Goal: Information Seeking & Learning: Compare options

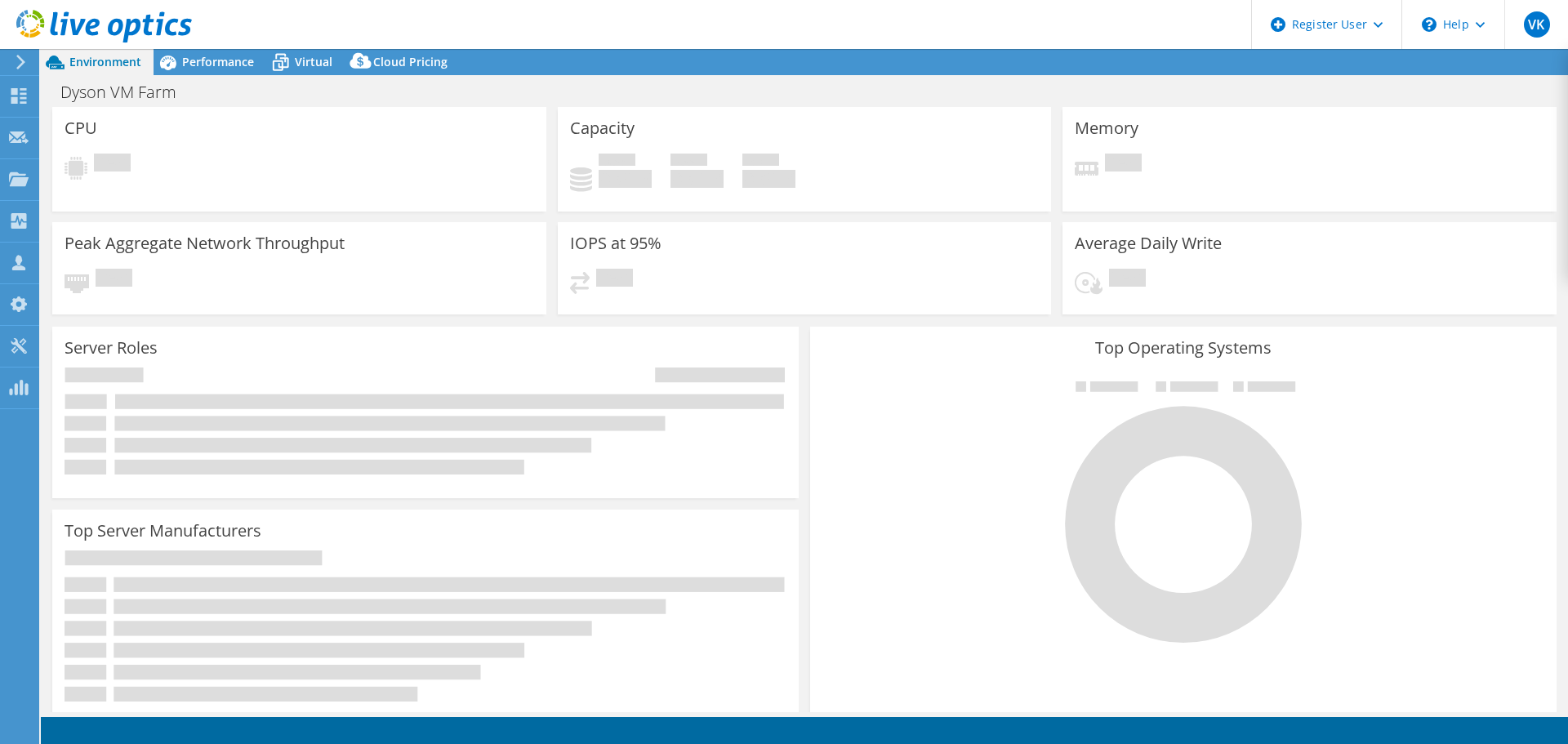
select select "[GEOGRAPHIC_DATA]"
select select "USD"
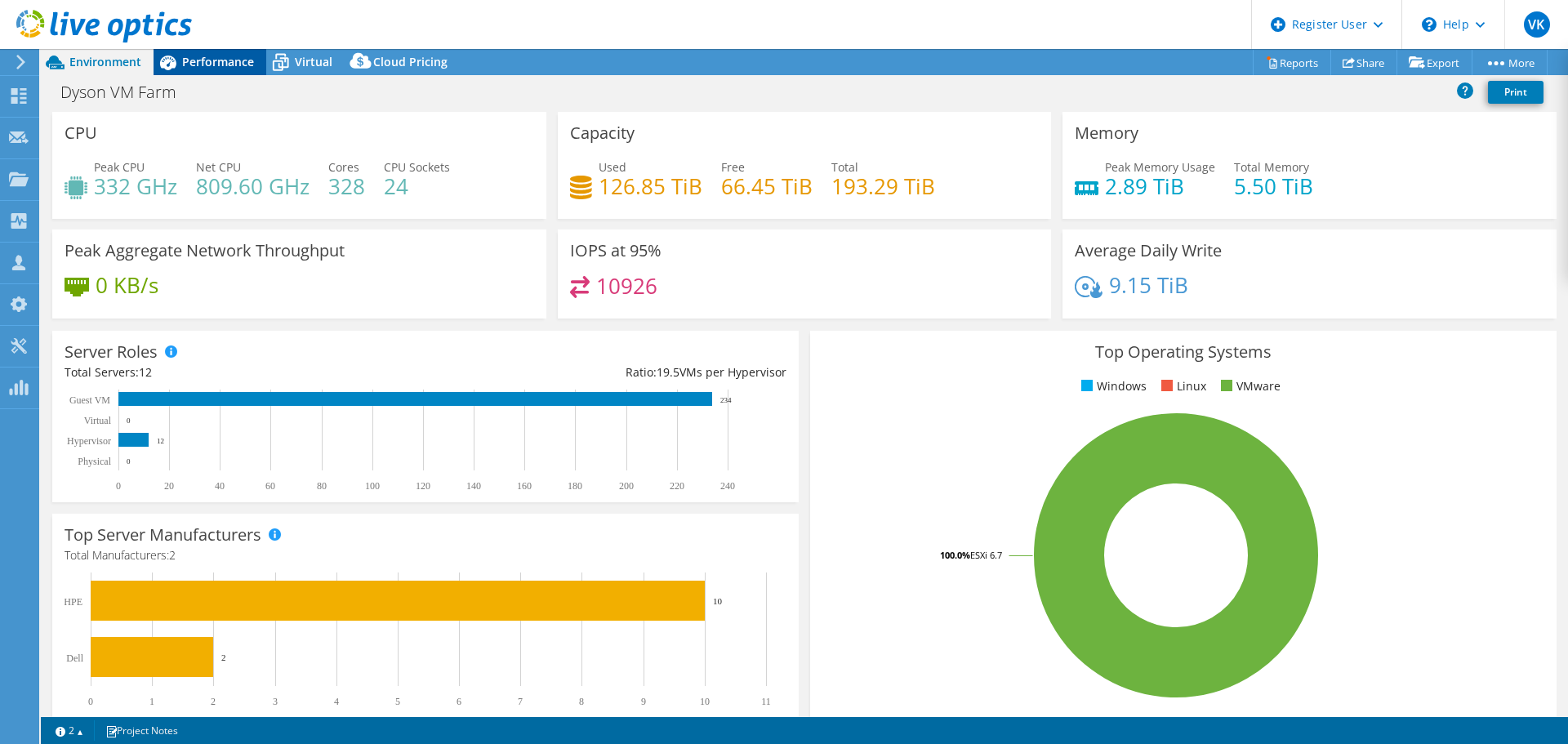
click at [205, 57] on span "Performance" at bounding box center [218, 61] width 72 height 16
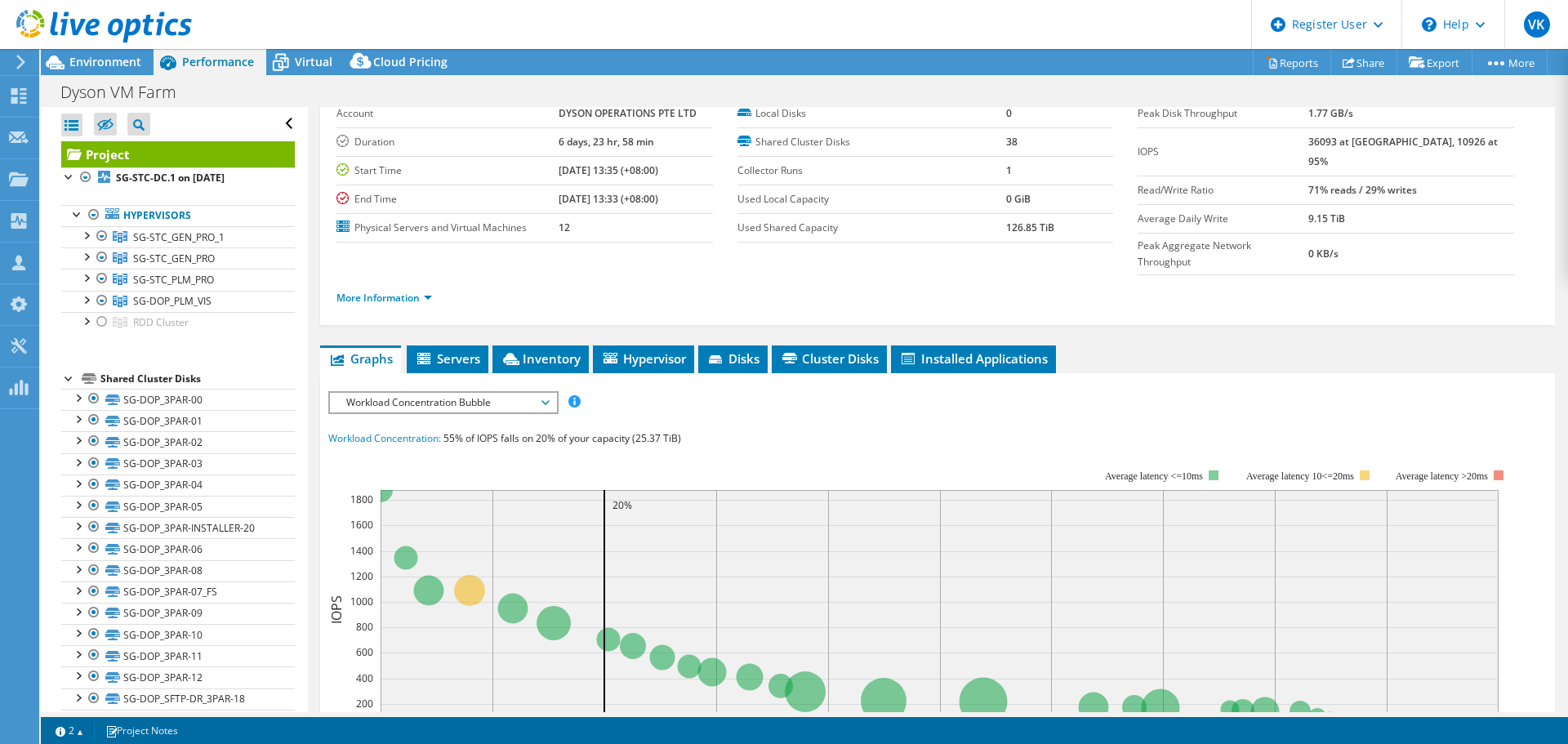
scroll to position [163, 0]
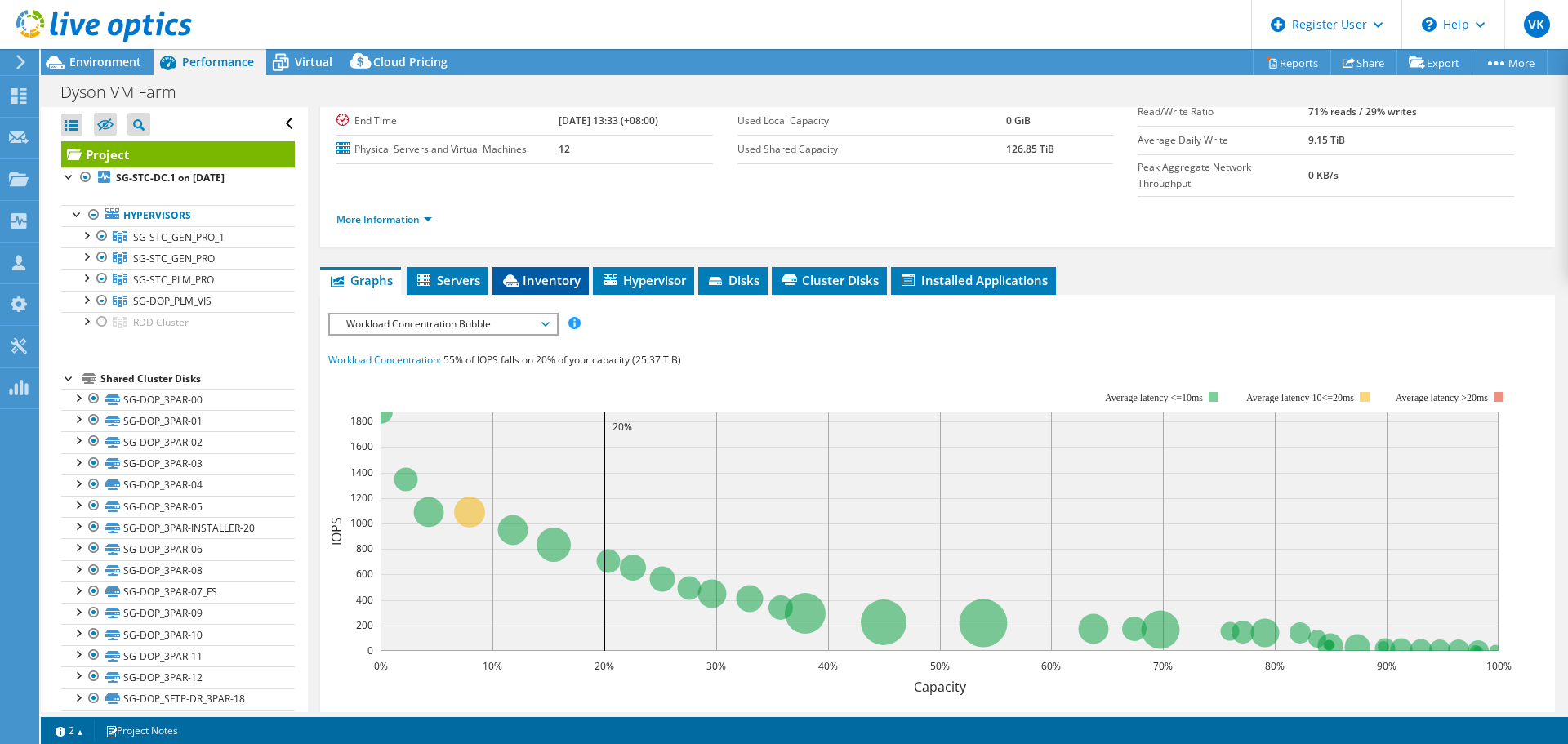
click at [555, 272] on span "Inventory" at bounding box center [540, 281] width 80 height 17
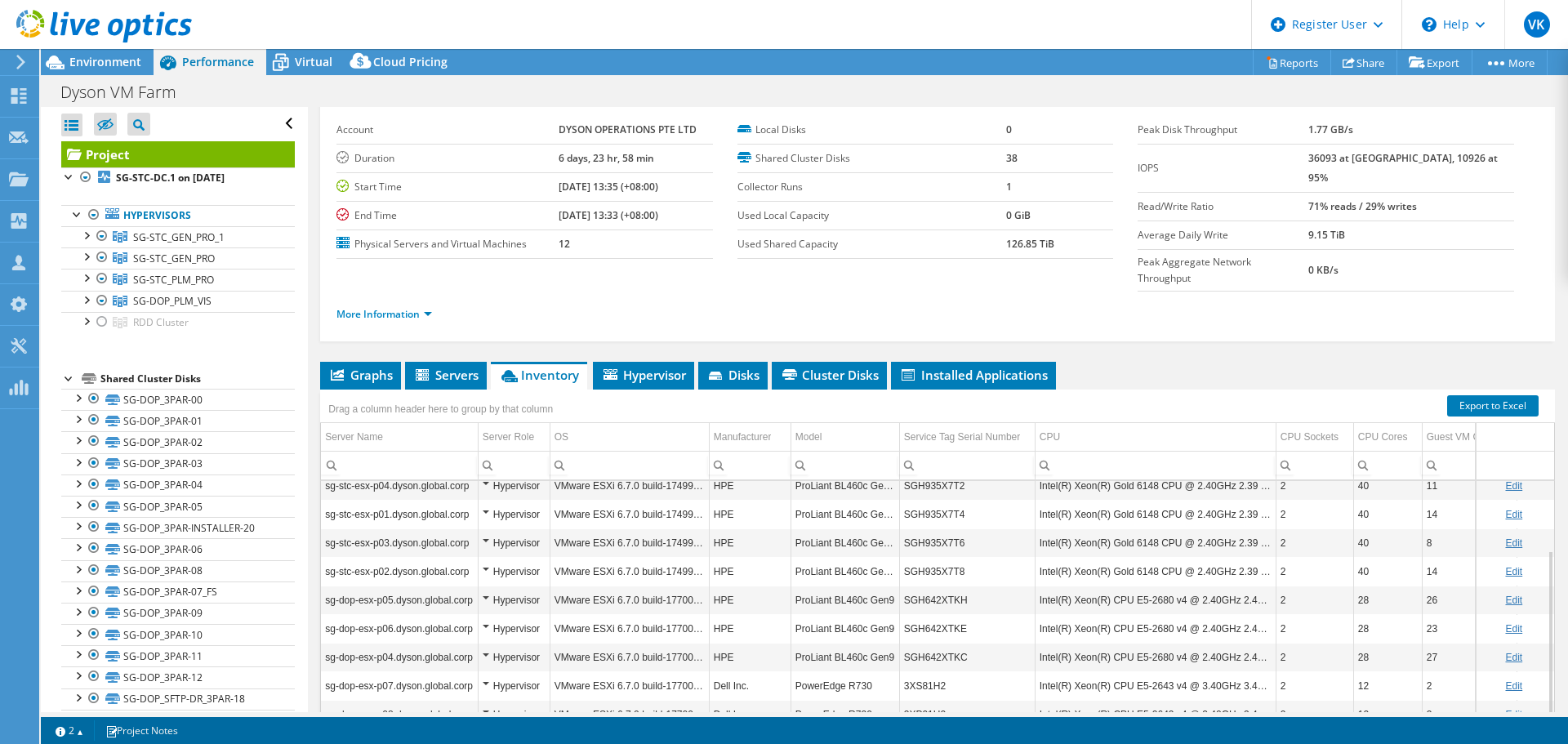
scroll to position [123, 0]
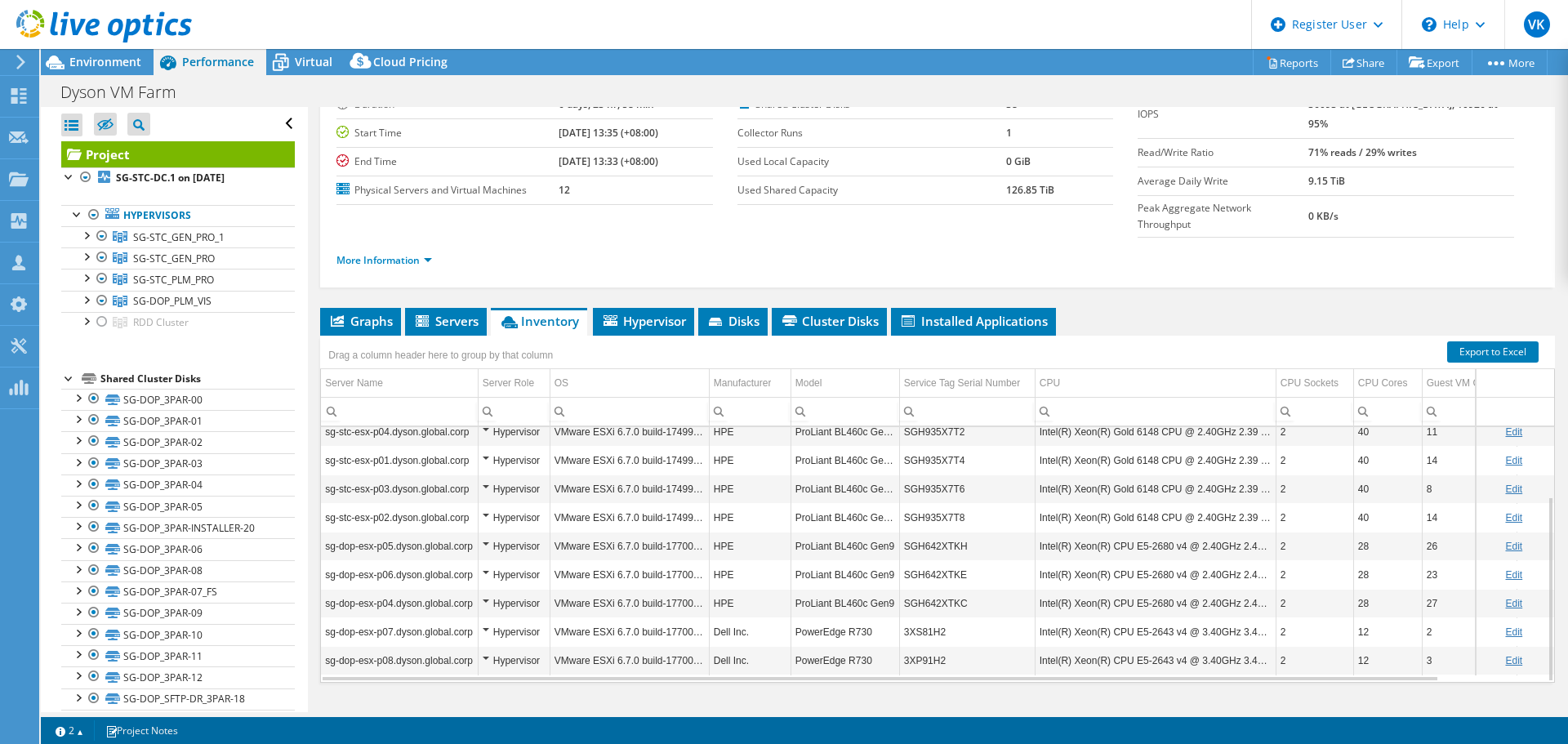
click at [724, 618] on td "Dell Inc." at bounding box center [749, 631] width 81 height 29
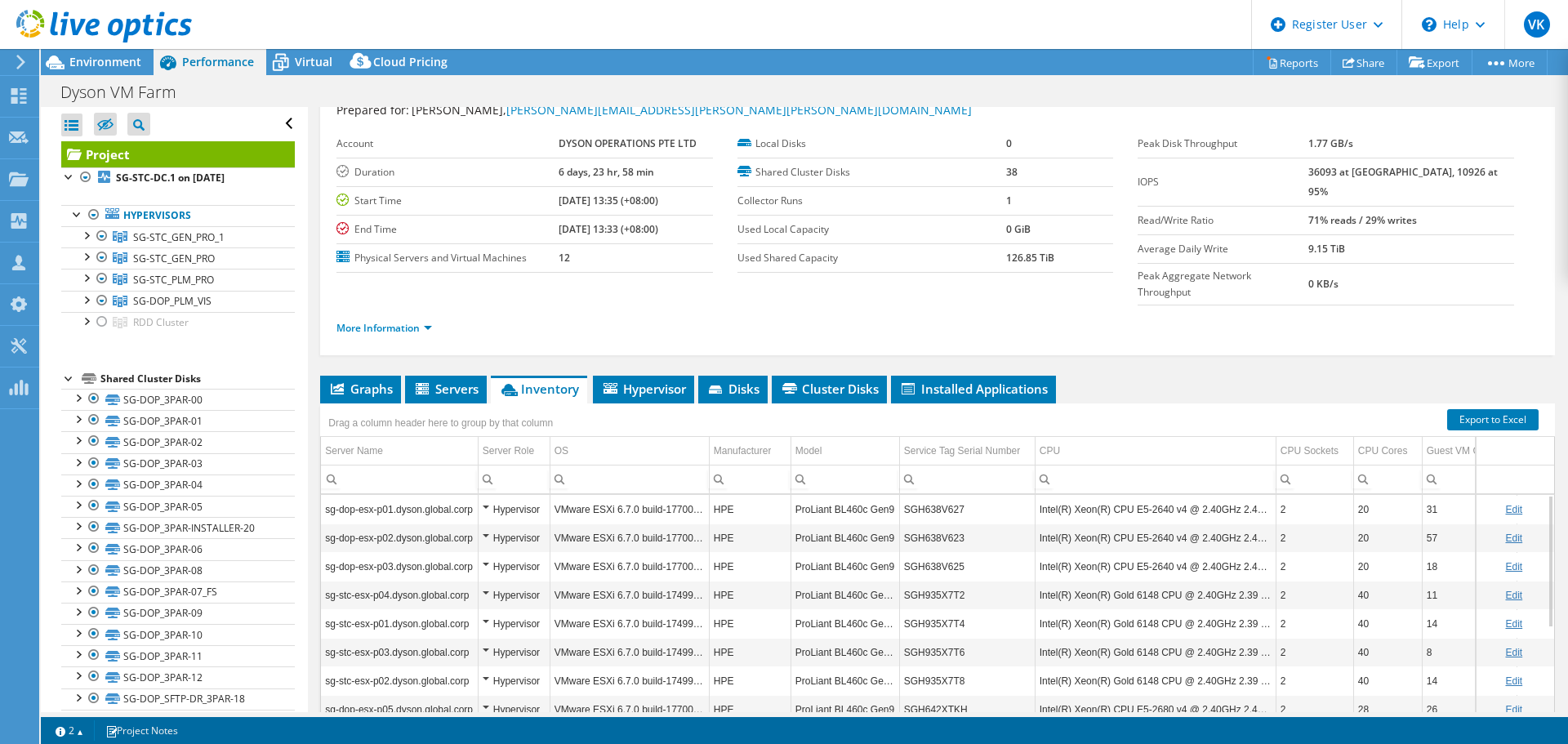
scroll to position [0, 0]
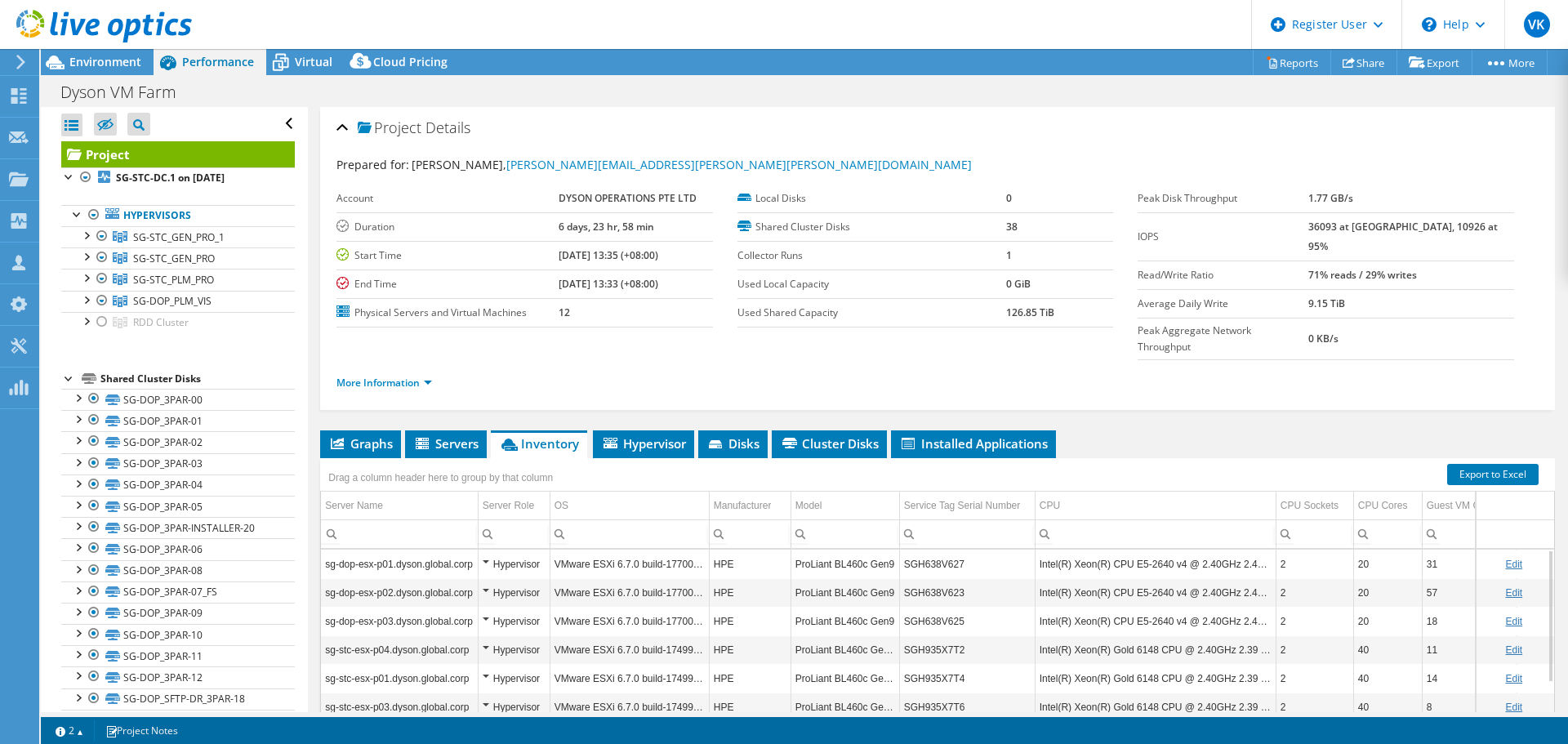
click at [1164, 430] on ul "Graphs Servers Inventory Hypervisor Disks Cluster Disks Installed Applications" at bounding box center [938, 444] width 1235 height 28
click at [727, 370] on ul "More Information" at bounding box center [938, 381] width 1202 height 22
click at [684, 366] on div "More Information" at bounding box center [938, 383] width 1202 height 46
click at [118, 56] on span "Environment" at bounding box center [105, 61] width 72 height 16
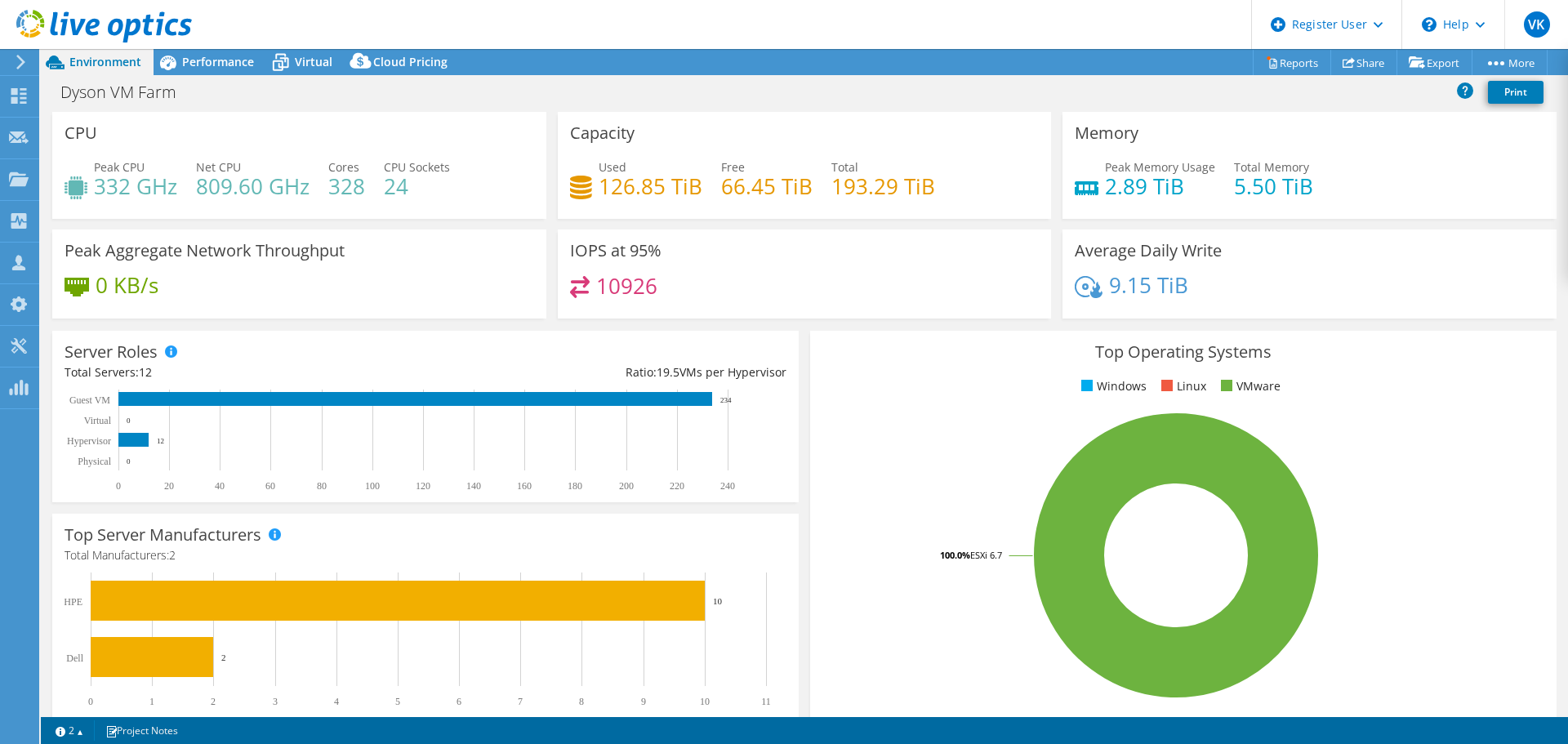
click at [805, 351] on div "Top Operating Systems Windows Linux VMware 100.0% ESXi 6.7" at bounding box center [1183, 526] width 758 height 402
drag, startPoint x: 831, startPoint y: 192, endPoint x: 944, endPoint y: 188, distance: 113.1
click at [943, 188] on div "Used 126.85 TiB Free 66.45 TiB Total 193.29 TiB" at bounding box center [805, 186] width 470 height 54
click at [322, 69] on div "Virtual" at bounding box center [305, 62] width 78 height 26
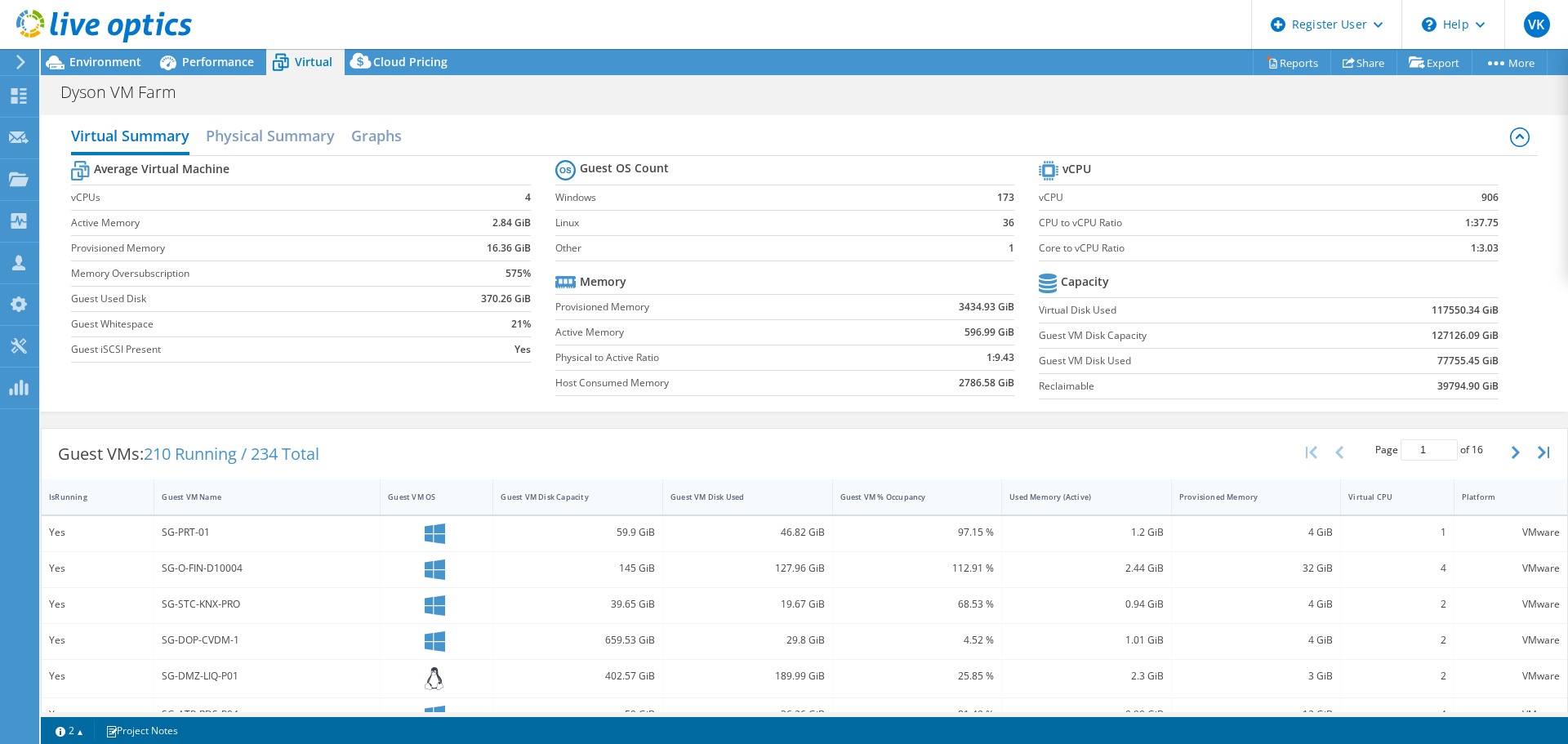
click at [1450, 307] on b "117550.34 GiB" at bounding box center [1465, 310] width 67 height 17
click at [70, 60] on span "Environment" at bounding box center [105, 61] width 72 height 16
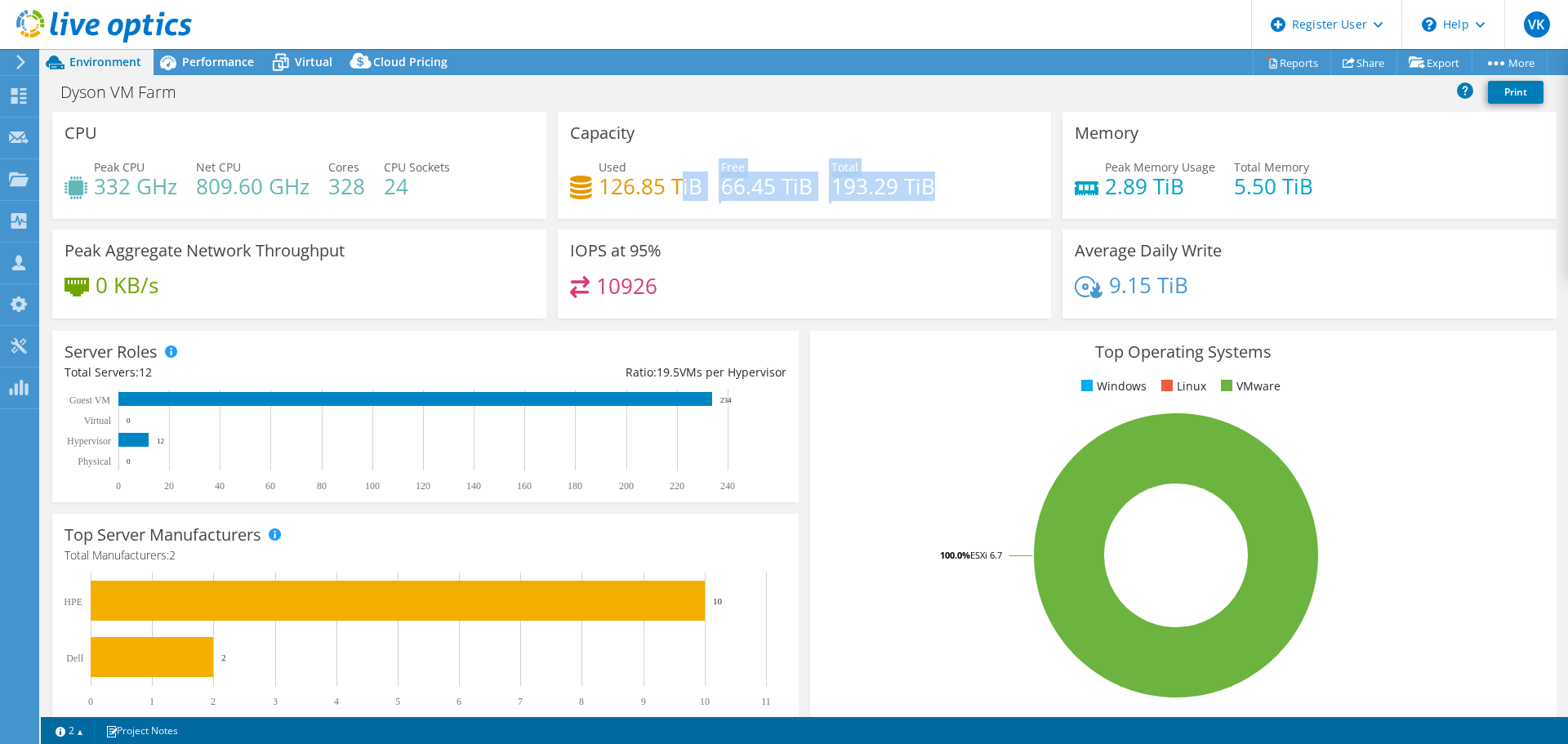
drag, startPoint x: 932, startPoint y: 187, endPoint x: 675, endPoint y: 191, distance: 257.0
click at [675, 191] on div "Used 126.85 TiB Free 66.45 TiB Total 193.29 TiB" at bounding box center [805, 186] width 470 height 54
click at [305, 68] on span "Virtual" at bounding box center [313, 61] width 38 height 16
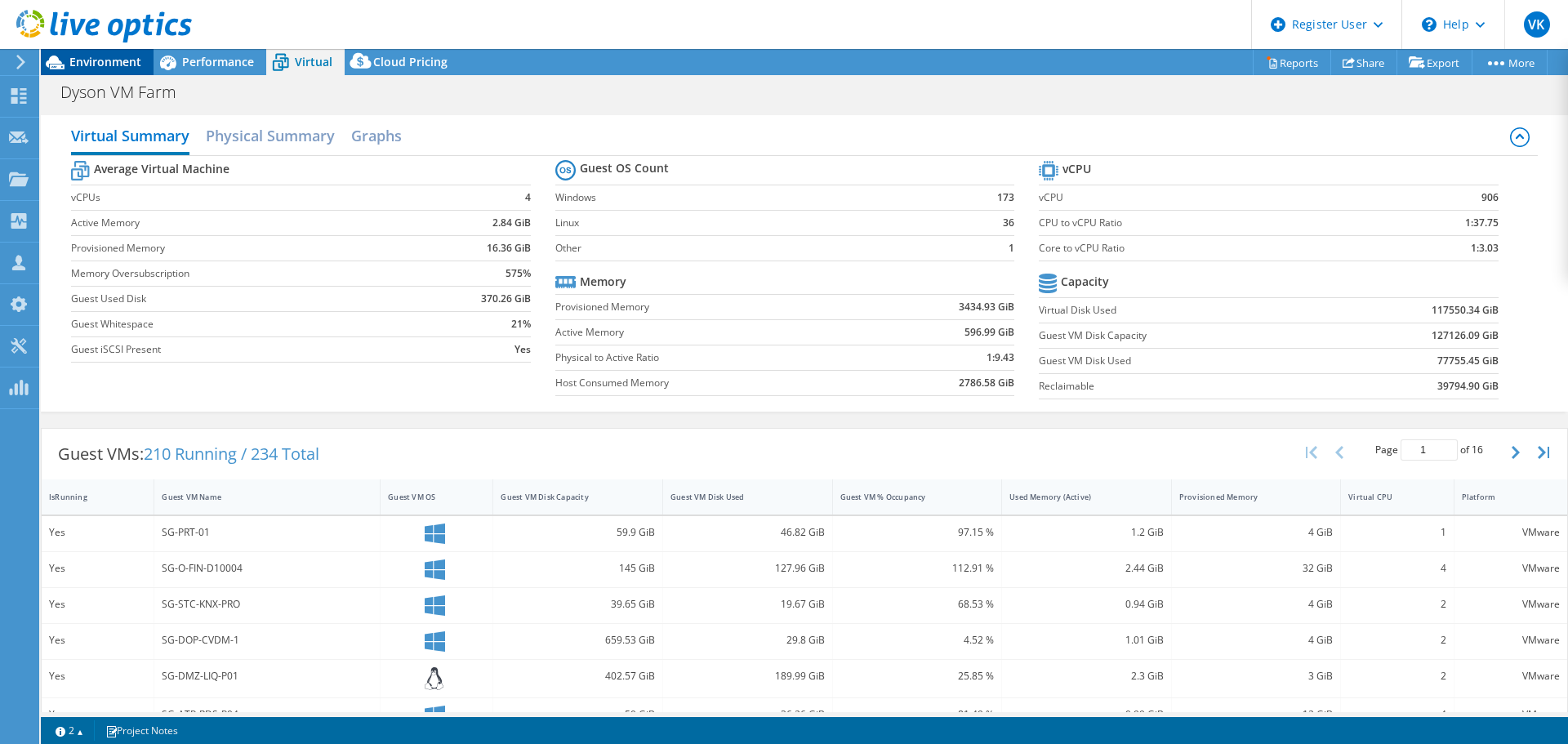
click at [129, 66] on span "Environment" at bounding box center [105, 61] width 72 height 16
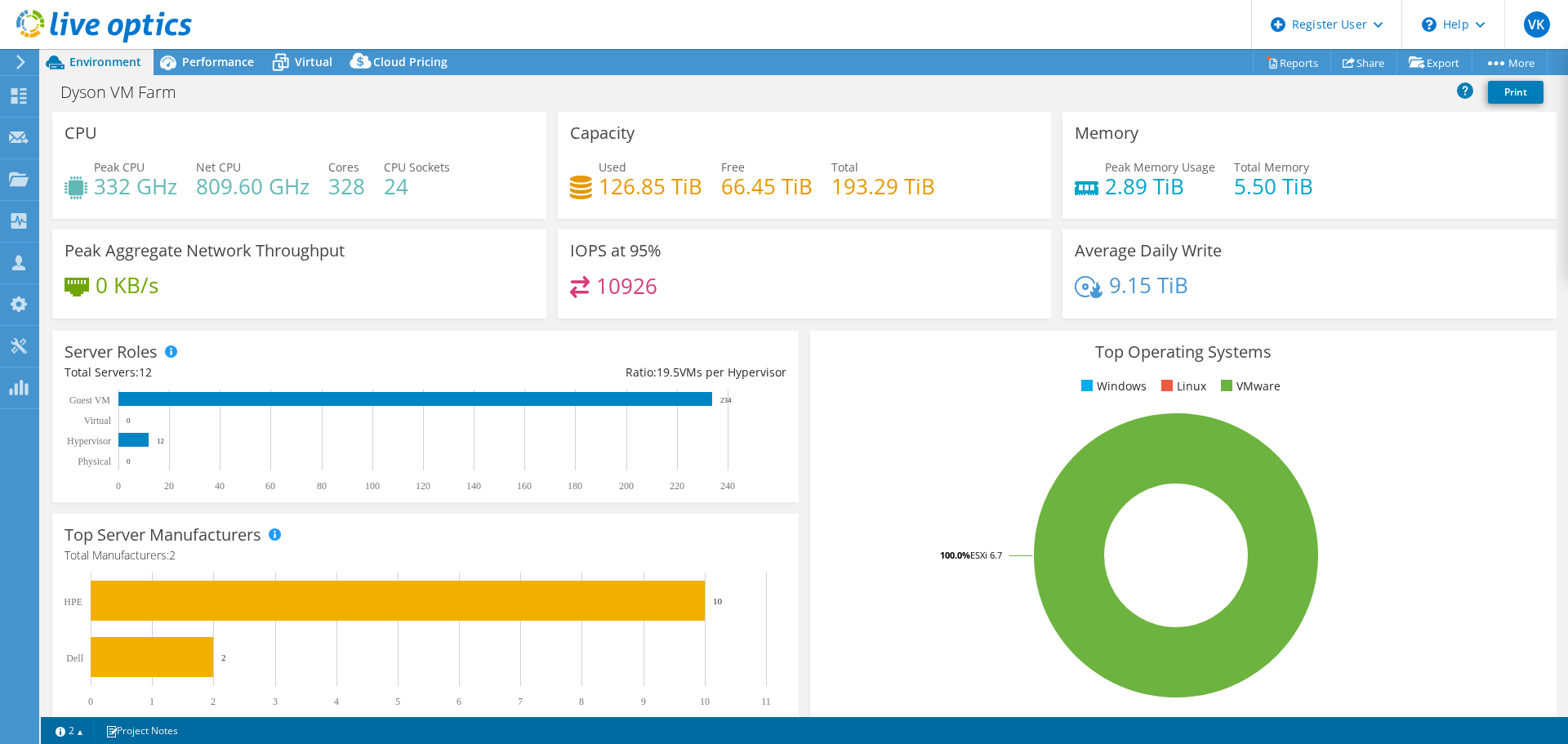
click at [962, 315] on div "IOPS at 95% 10926" at bounding box center [804, 274] width 494 height 89
click at [227, 61] on span "Performance" at bounding box center [218, 61] width 72 height 16
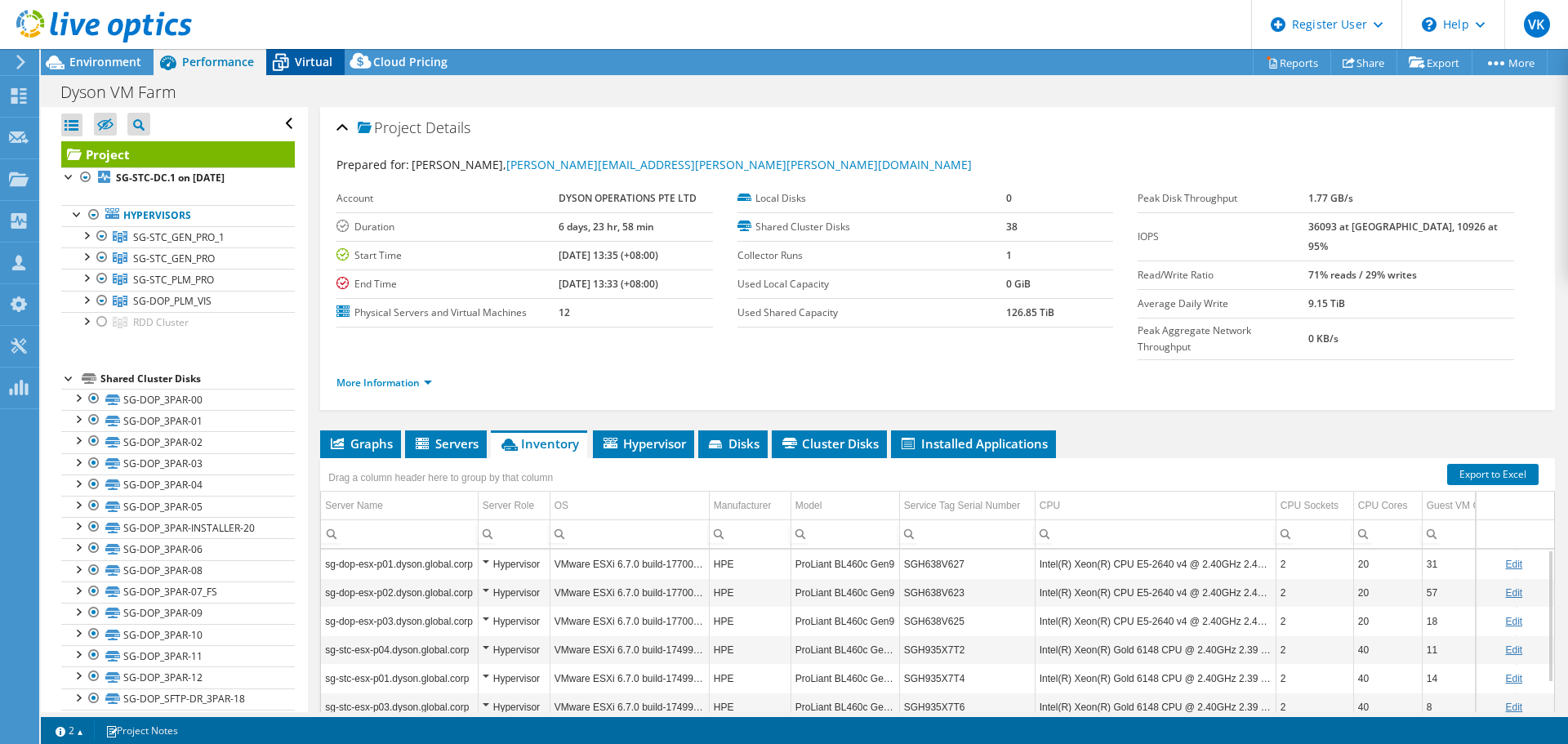
click at [329, 53] on div "Virtual" at bounding box center [305, 62] width 78 height 26
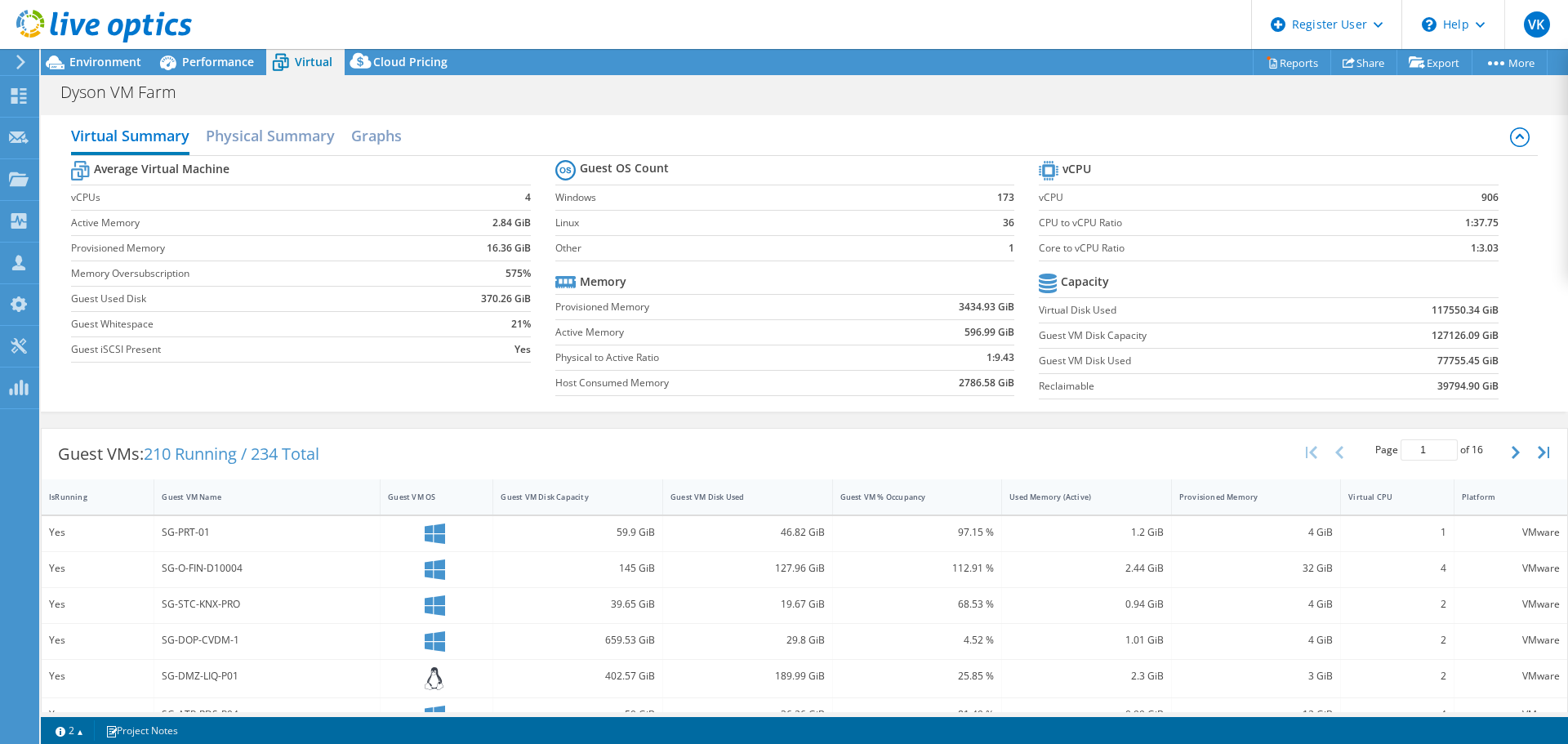
click at [1434, 306] on b "117550.34 GiB" at bounding box center [1465, 310] width 67 height 17
click at [110, 64] on span "Environment" at bounding box center [105, 61] width 72 height 16
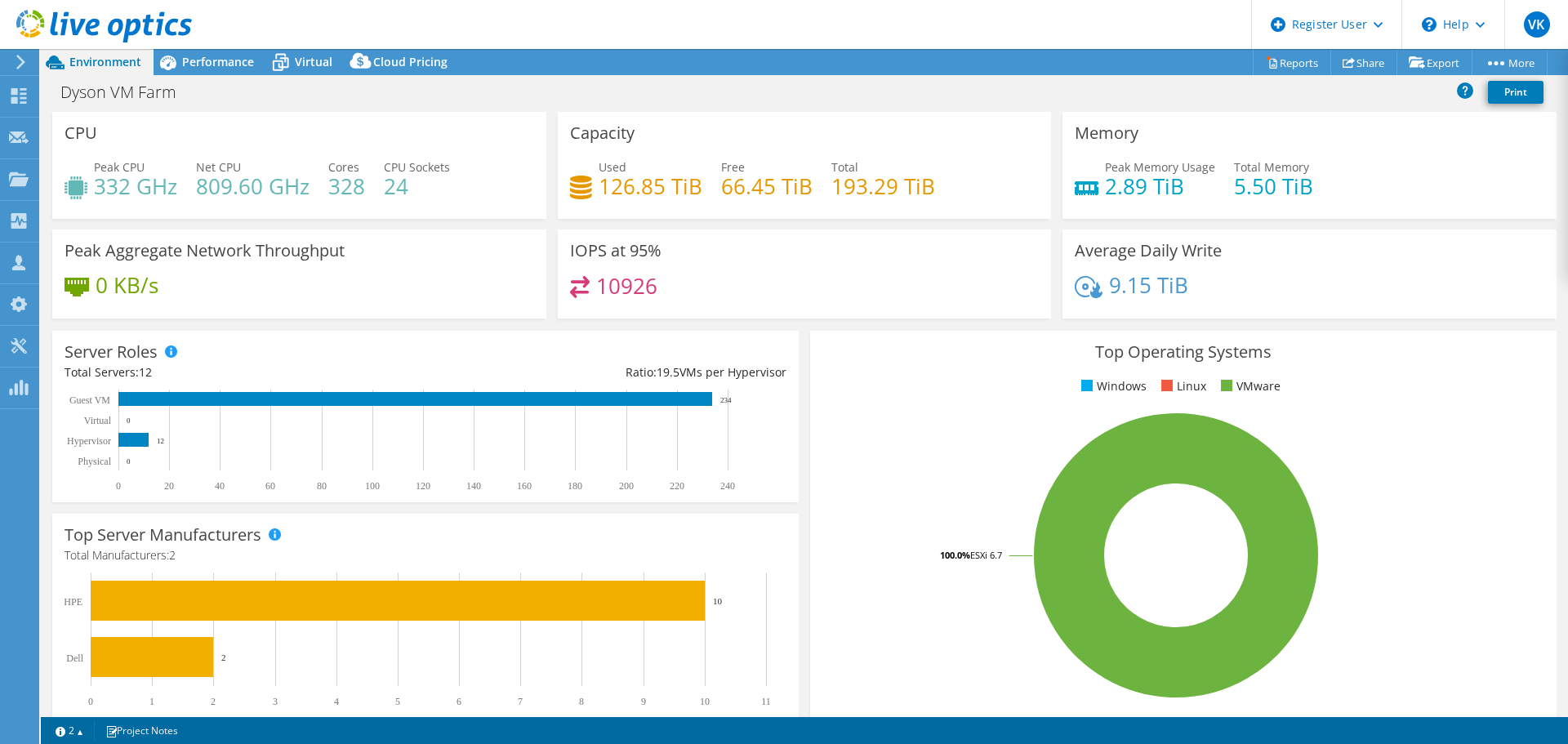
click at [857, 188] on h4 "193.29 TiB" at bounding box center [883, 186] width 103 height 18
click at [902, 251] on div "IOPS at 95% 10926" at bounding box center [804, 274] width 494 height 89
click at [297, 66] on span "Virtual" at bounding box center [313, 61] width 38 height 16
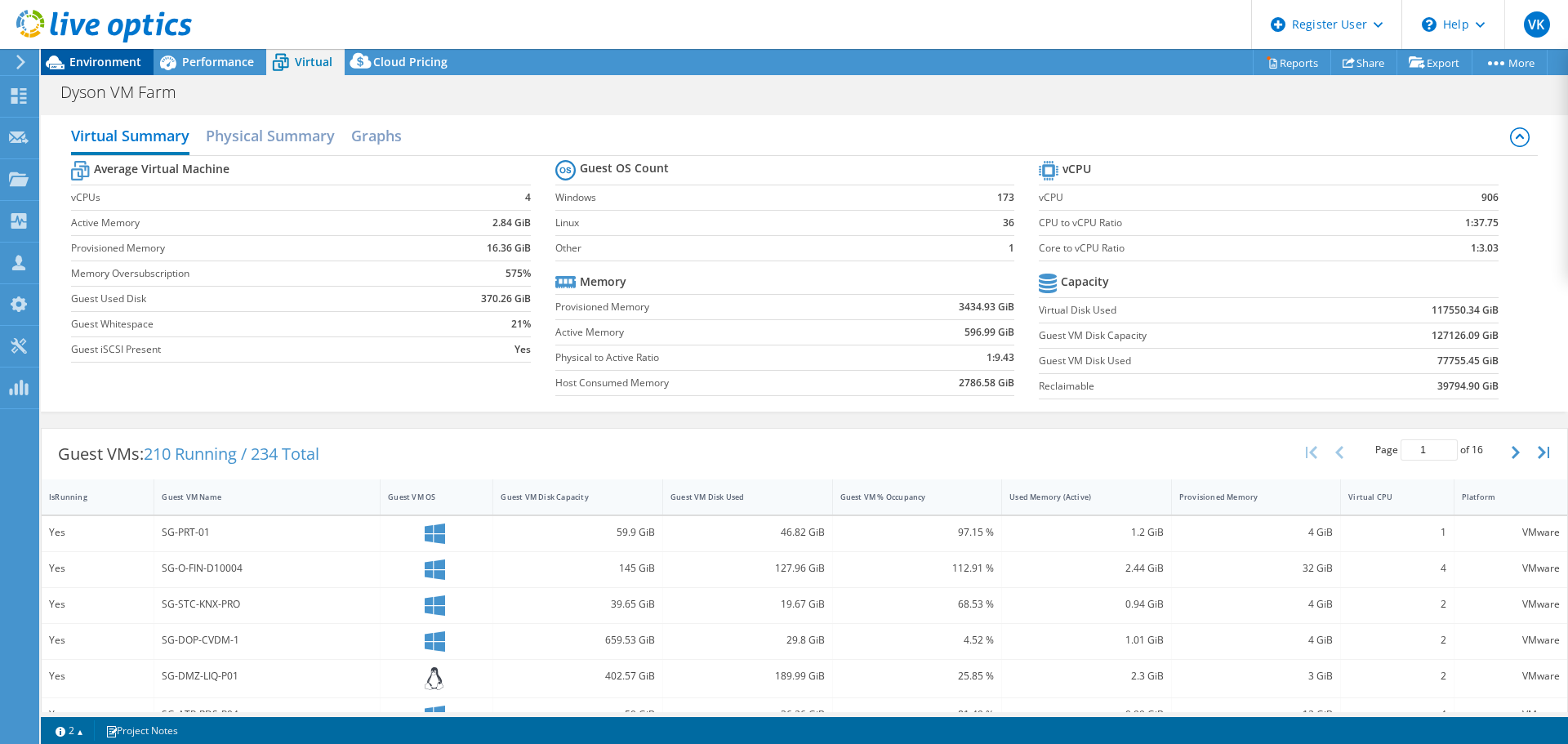
click at [106, 59] on span "Environment" at bounding box center [105, 61] width 72 height 16
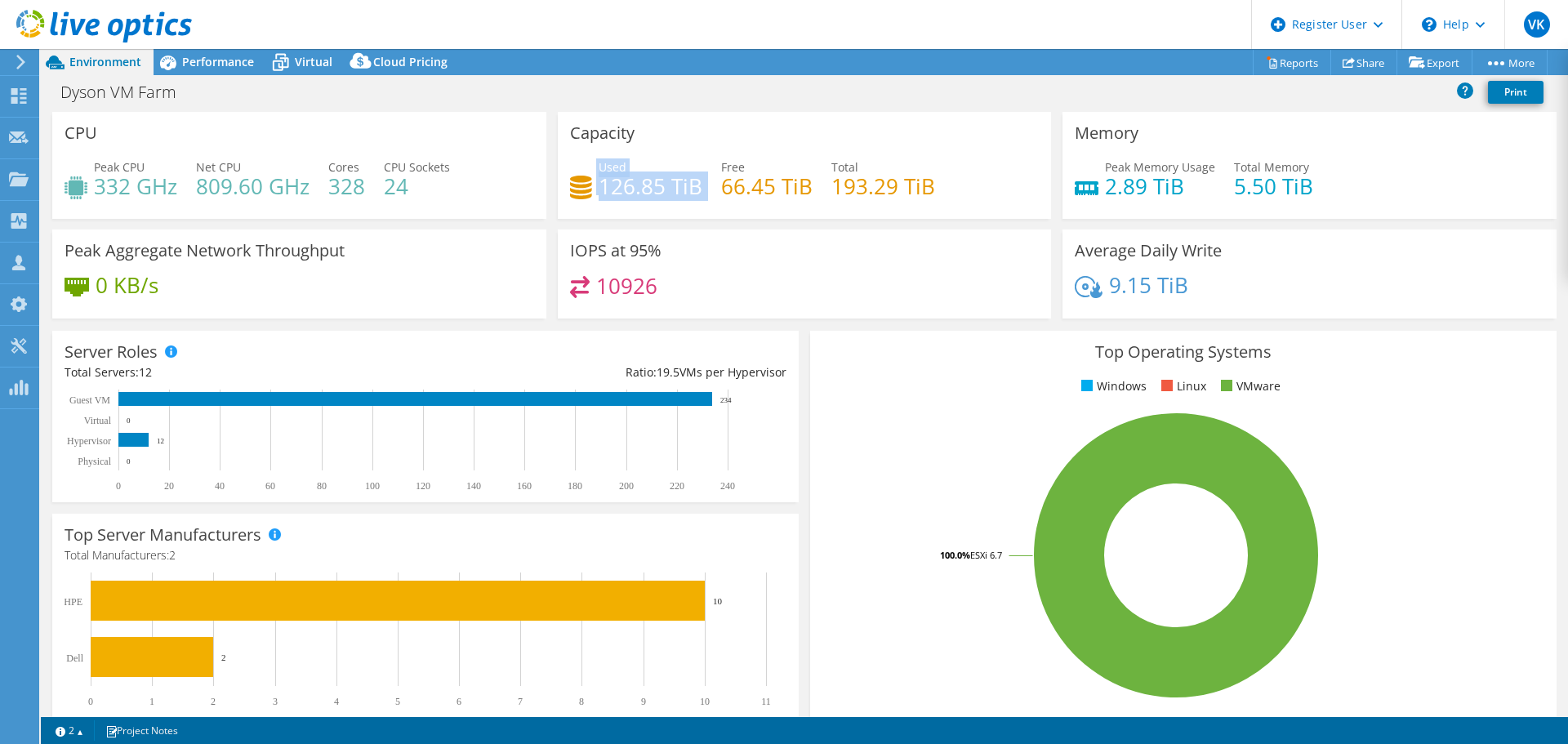
drag, startPoint x: 588, startPoint y: 188, endPoint x: 699, endPoint y: 189, distance: 111.0
click at [699, 189] on div "Used 126.85 TiB Free 66.45 TiB Total 193.29 TiB" at bounding box center [805, 186] width 470 height 54
click at [704, 325] on div "Server Roles Physical Servers represent bare metal servers that were targets of…" at bounding box center [425, 416] width 758 height 183
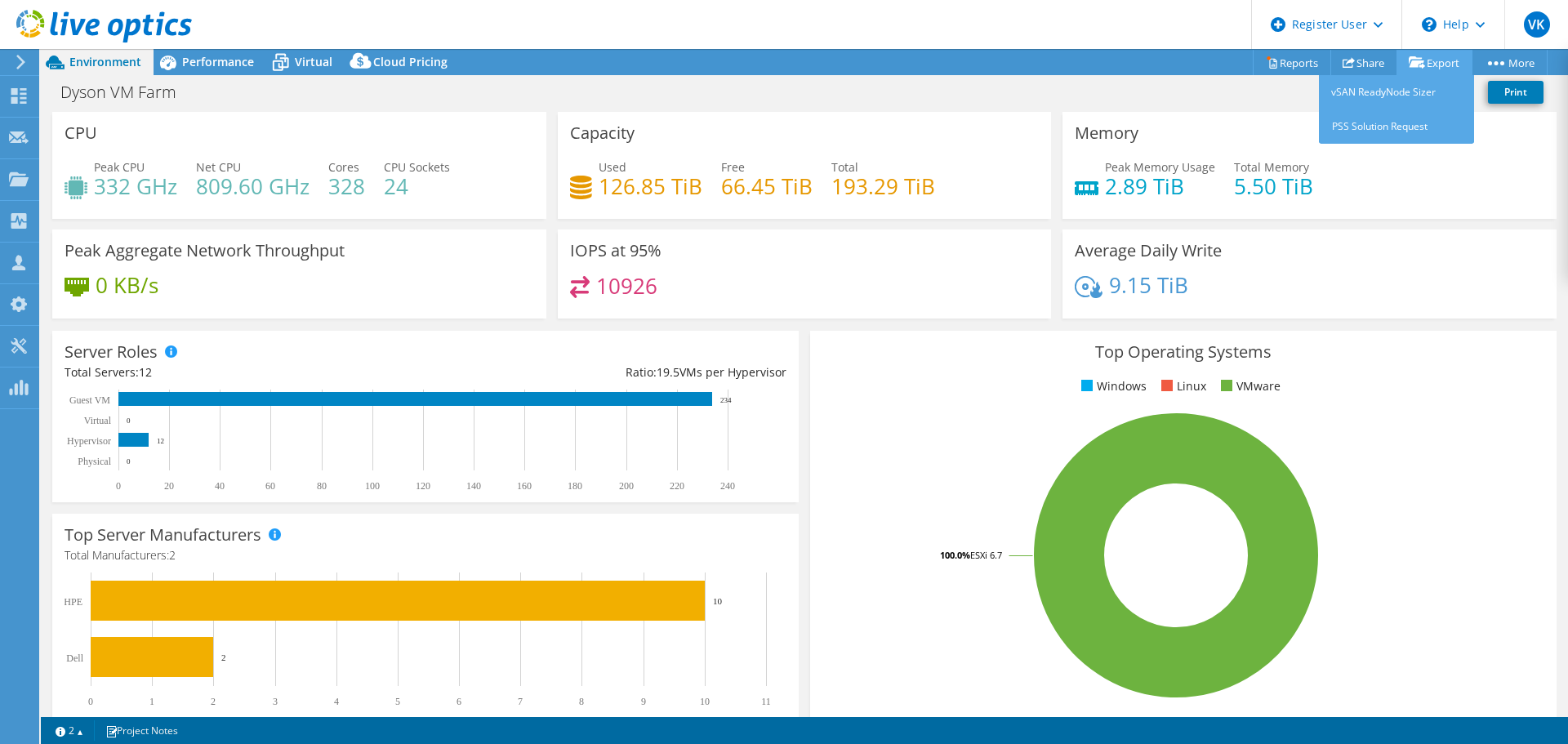
click at [1415, 63] on icon at bounding box center [1417, 62] width 17 height 12
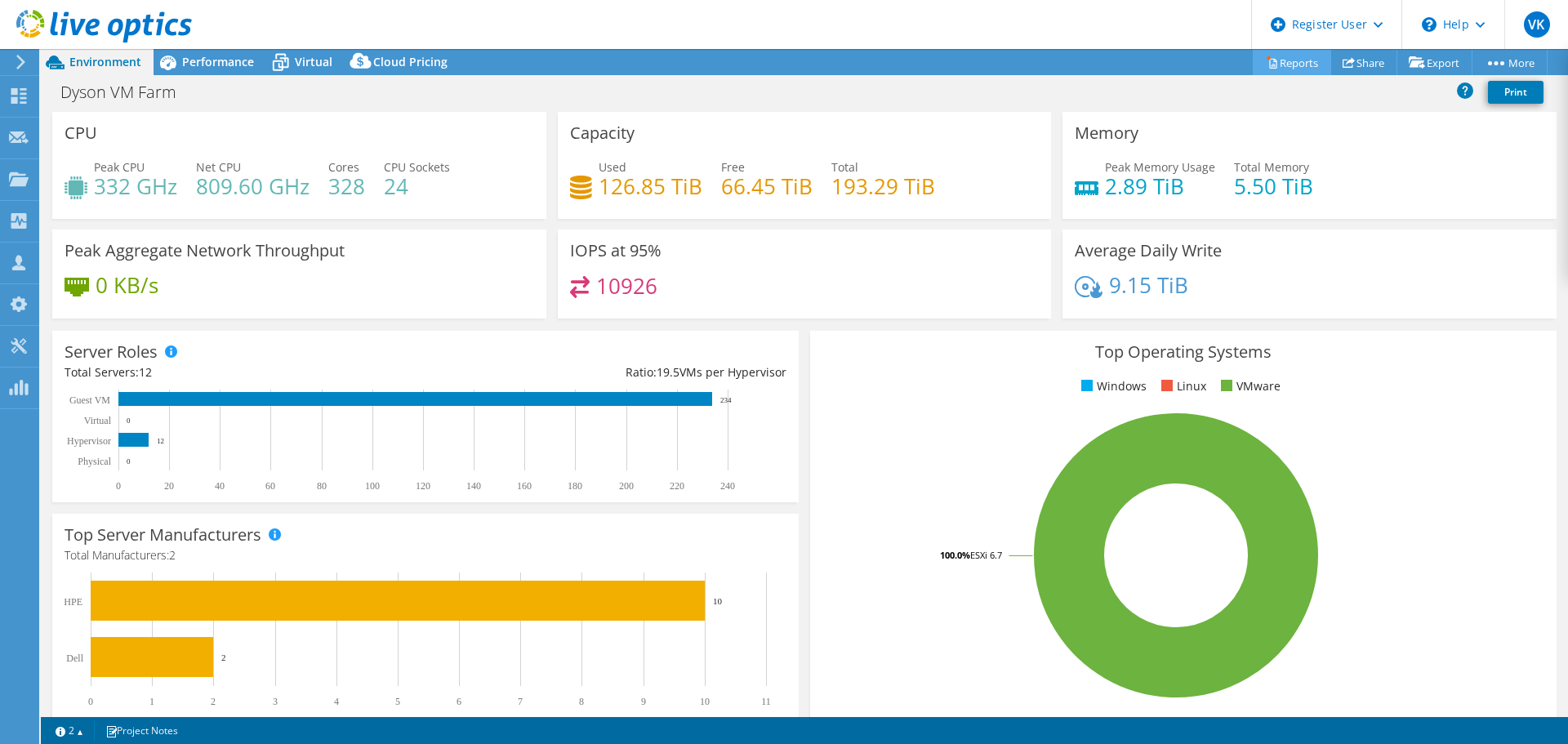
click at [1287, 65] on link "Reports" at bounding box center [1291, 62] width 78 height 25
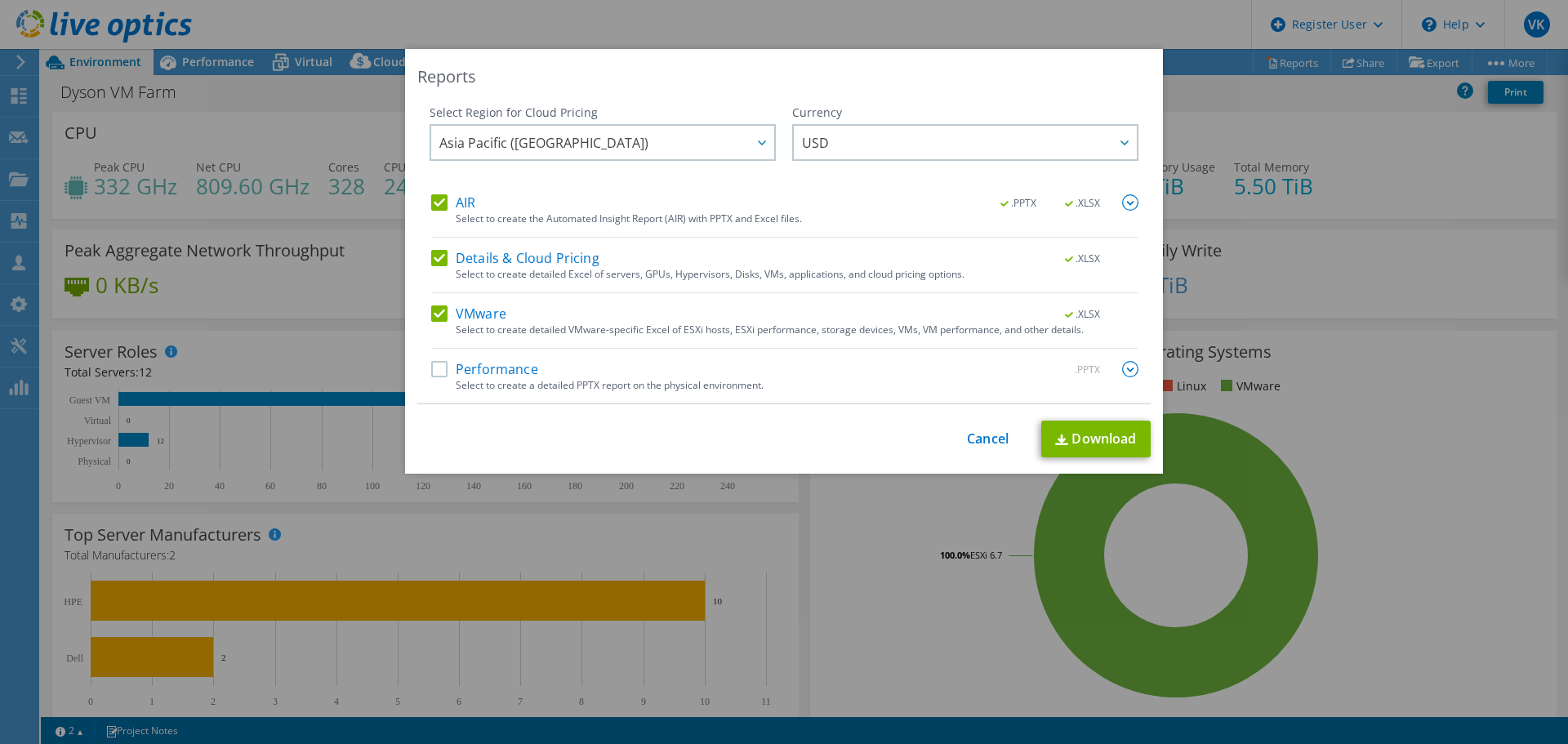
click at [497, 379] on div "Select to create a detailed PPTX report on the physical environment." at bounding box center [797, 385] width 683 height 11
click at [436, 367] on label "Performance" at bounding box center [485, 369] width 107 height 17
click at [0, 0] on input "Performance" at bounding box center [0, 0] width 0 height 0
click at [1081, 438] on link "Download" at bounding box center [1095, 439] width 110 height 37
drag, startPoint x: 996, startPoint y: 448, endPoint x: 906, endPoint y: 428, distance: 92.2
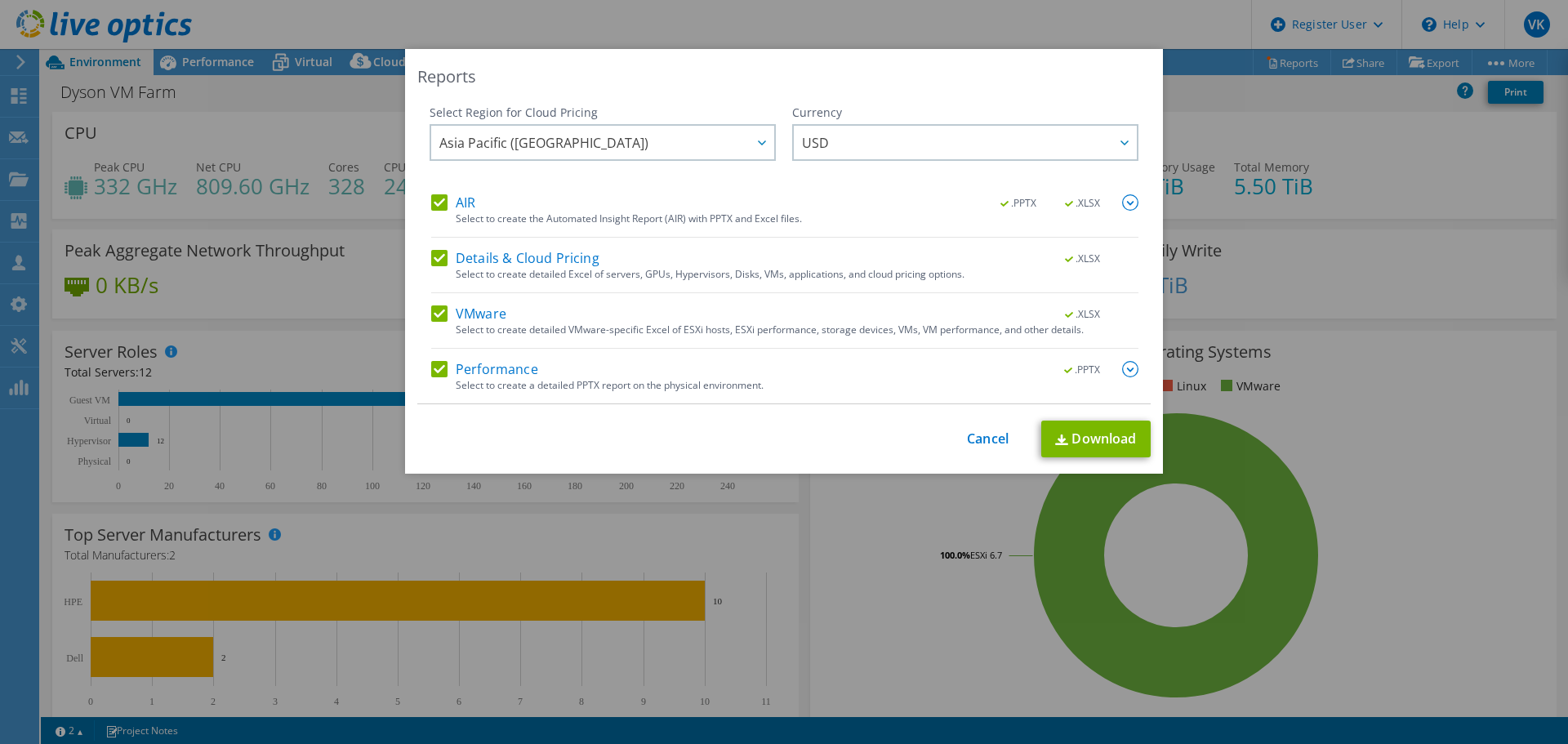
click at [995, 449] on div "This process may take a while, please wait... Cancel Download" at bounding box center [784, 439] width 734 height 37
click at [992, 437] on link "Cancel" at bounding box center [987, 438] width 42 height 16
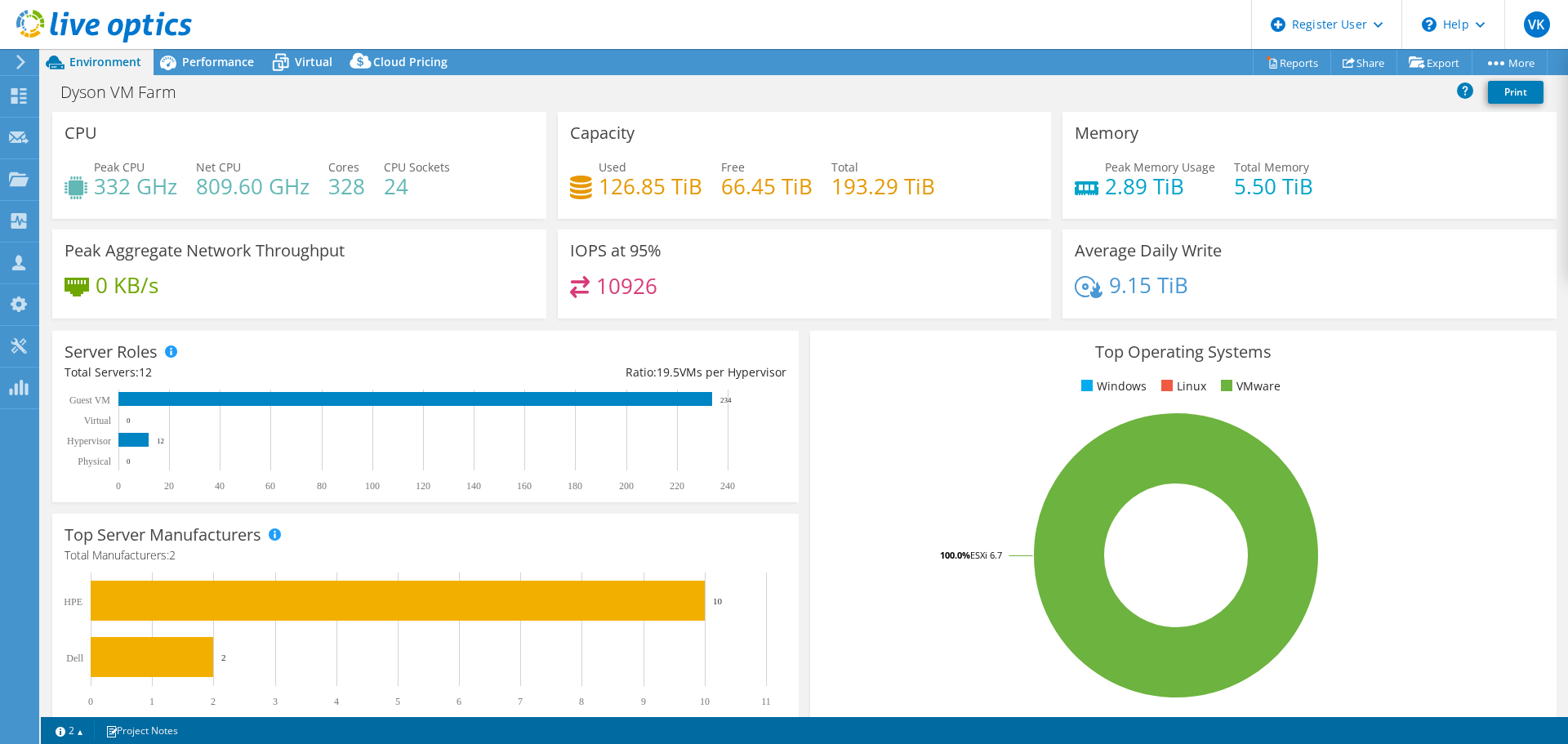
click at [797, 424] on div "Server Roles Physical Servers represent bare metal servers that were targets of…" at bounding box center [425, 416] width 758 height 183
click at [241, 67] on span "Performance" at bounding box center [218, 61] width 72 height 16
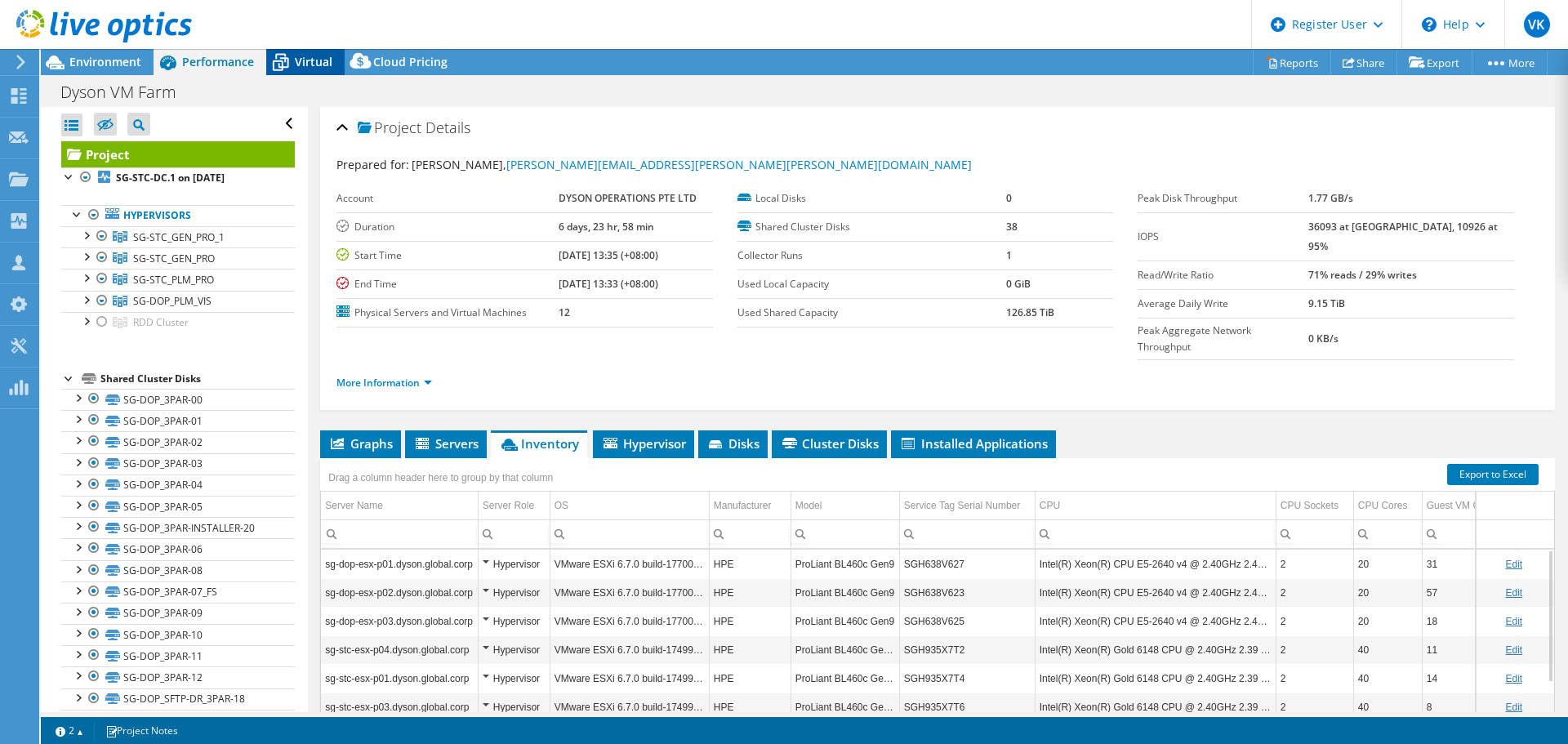
click at [283, 56] on icon at bounding box center [280, 62] width 29 height 29
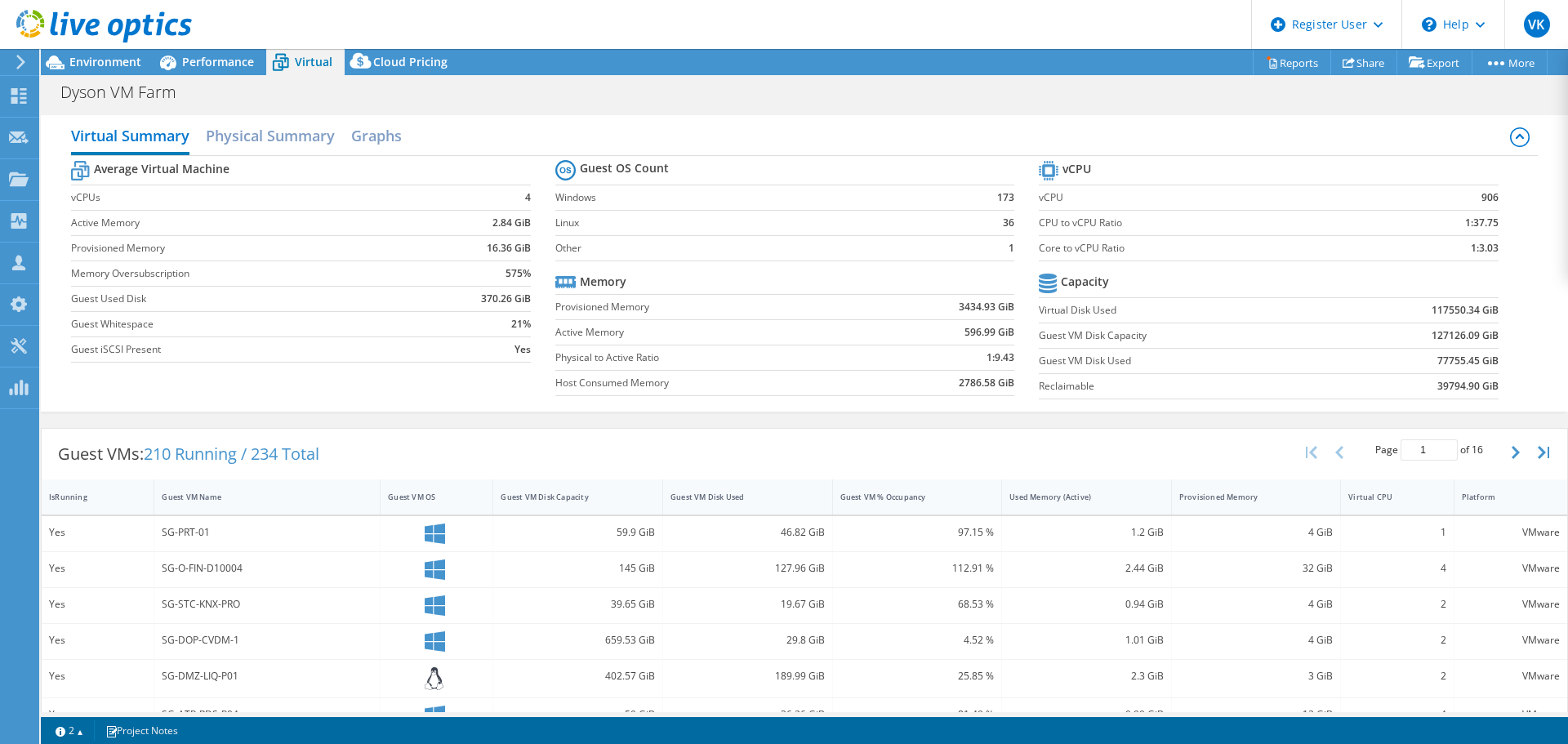
click at [513, 429] on div "Guest VMs: 210 Running / 234 Total Page 1 of 16 5 rows 10 rows 20 rows 25 rows …" at bounding box center [804, 454] width 1526 height 51
click at [233, 61] on span "Performance" at bounding box center [218, 61] width 72 height 16
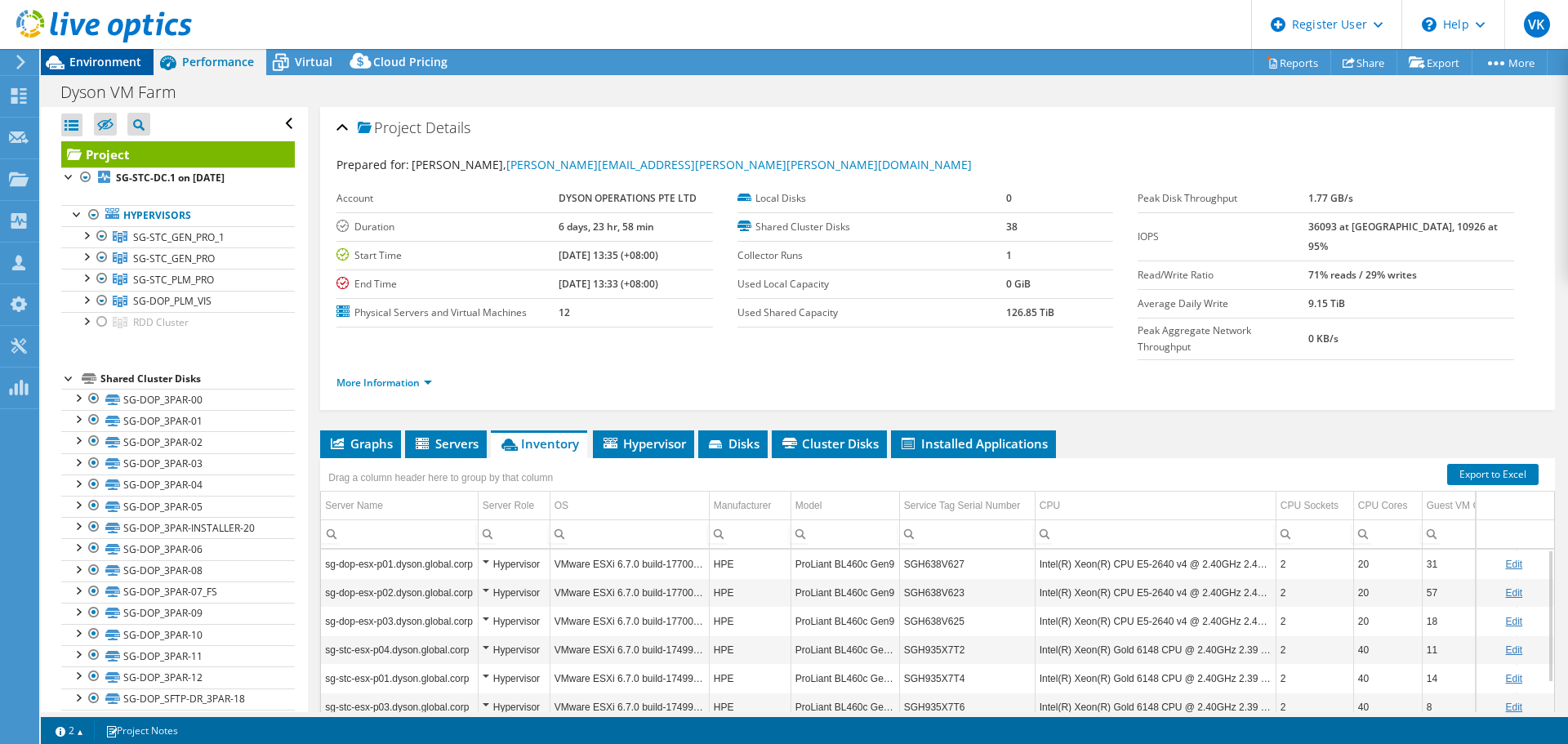
click at [114, 69] on div "Environment" at bounding box center [97, 62] width 113 height 26
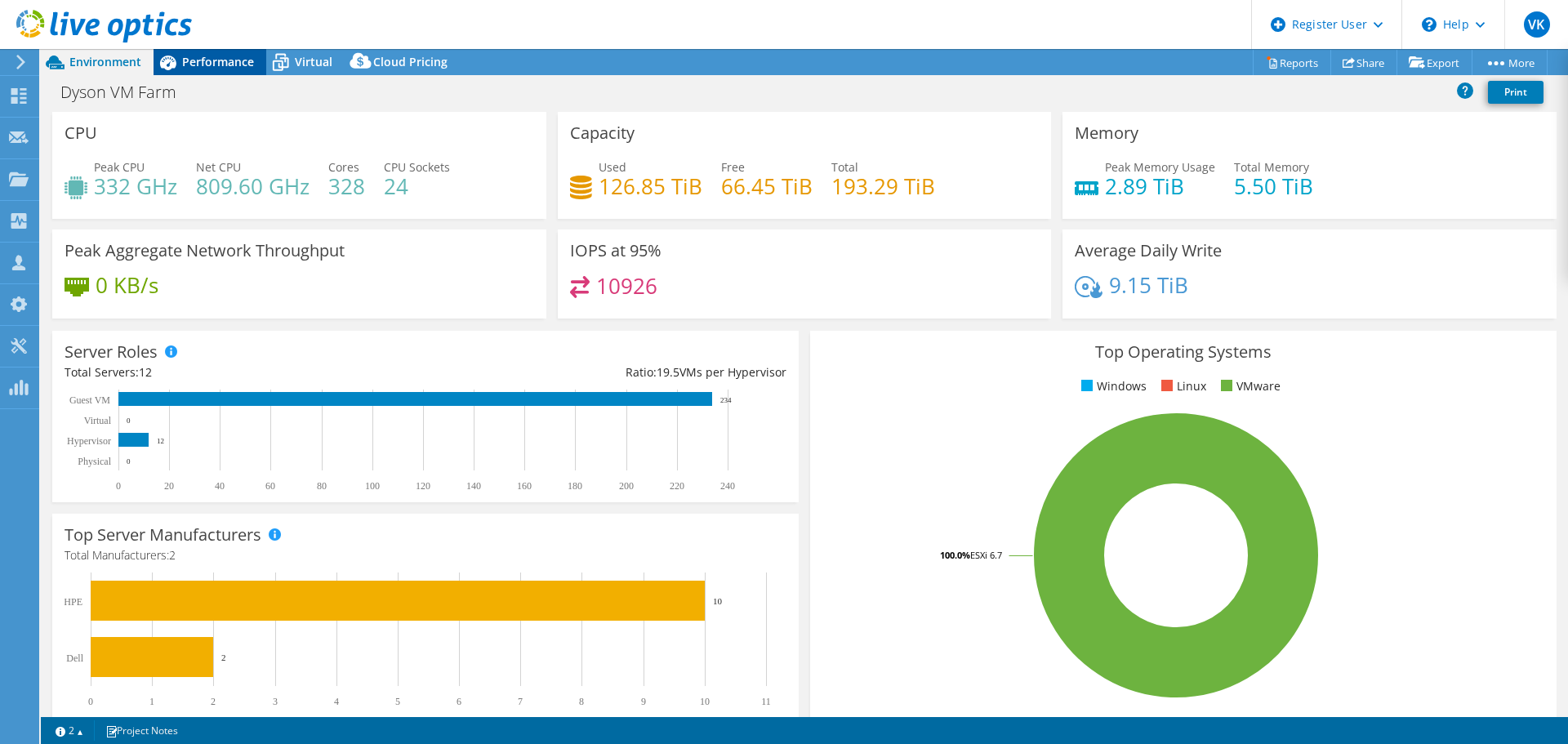
click at [195, 60] on span "Performance" at bounding box center [218, 61] width 72 height 16
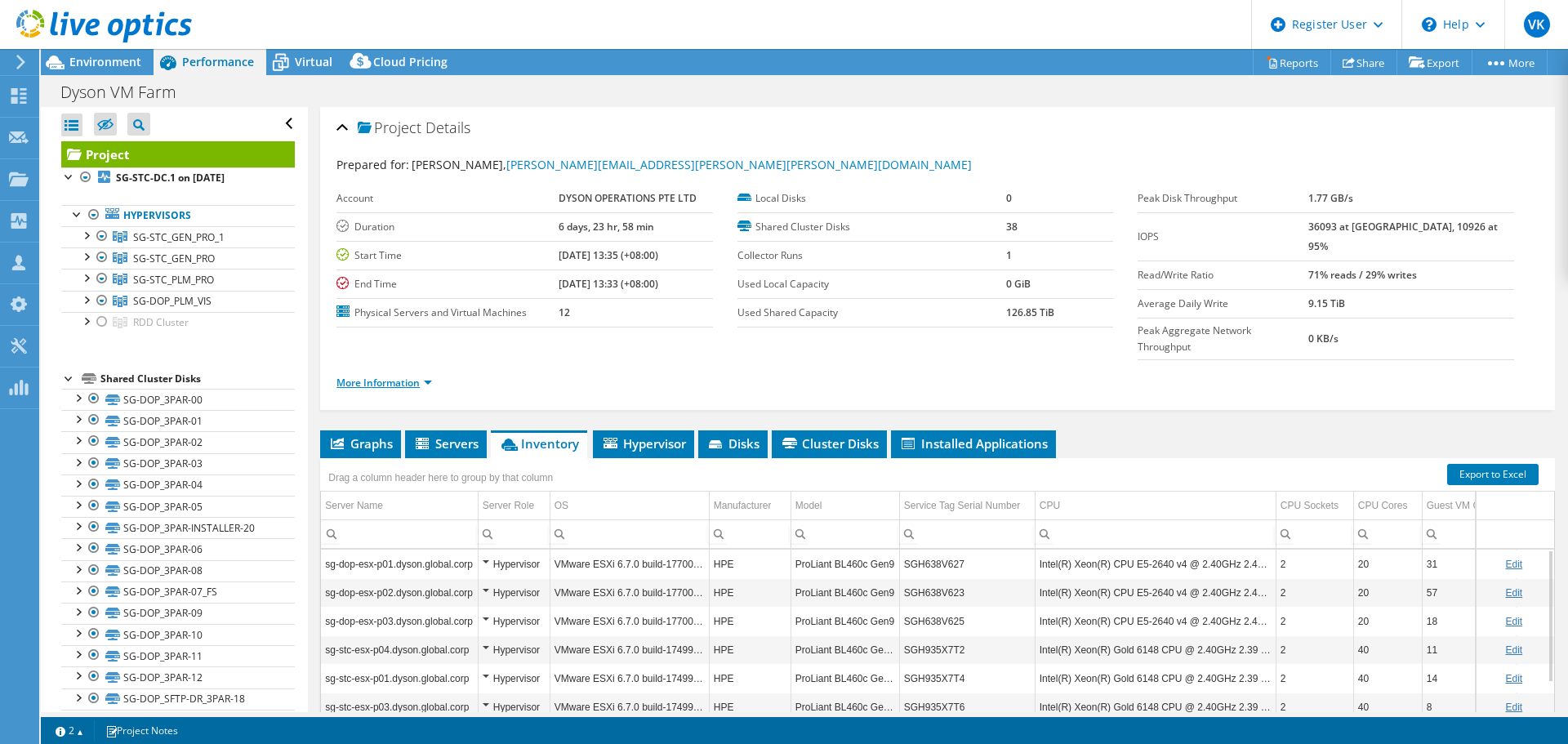
click at [379, 376] on link "More Information" at bounding box center [385, 382] width 96 height 14
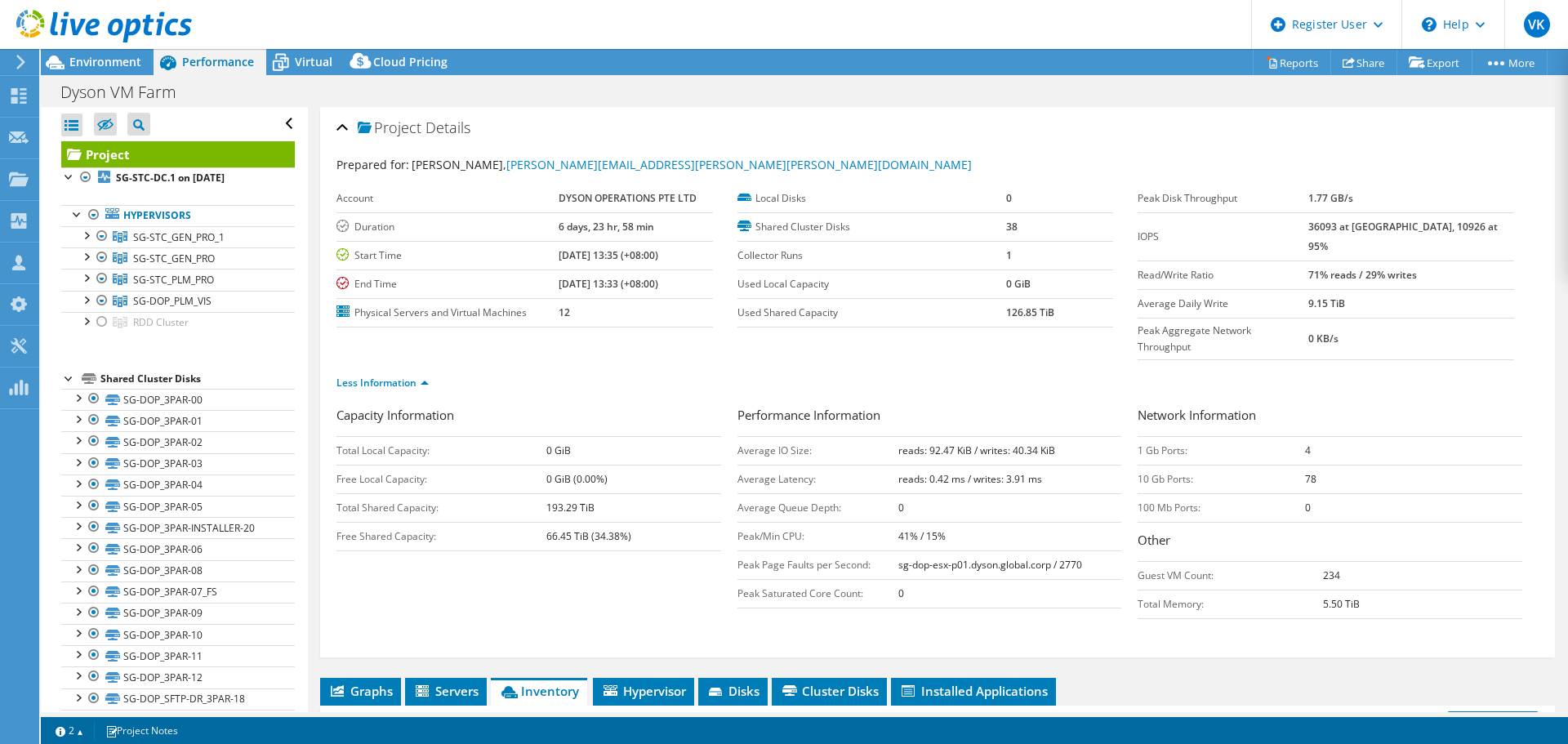
click at [628, 566] on div "Capacity Information Total Local Capacity: 0 GiB Free Local Capacity: 0 GiB (0.…" at bounding box center [938, 517] width 1202 height 222
drag, startPoint x: 999, startPoint y: 93, endPoint x: 983, endPoint y: 83, distance: 18.9
click at [999, 93] on div "Dyson VM Farm Print" at bounding box center [804, 91] width 1527 height 30
click at [111, 66] on span "Environment" at bounding box center [105, 61] width 72 height 16
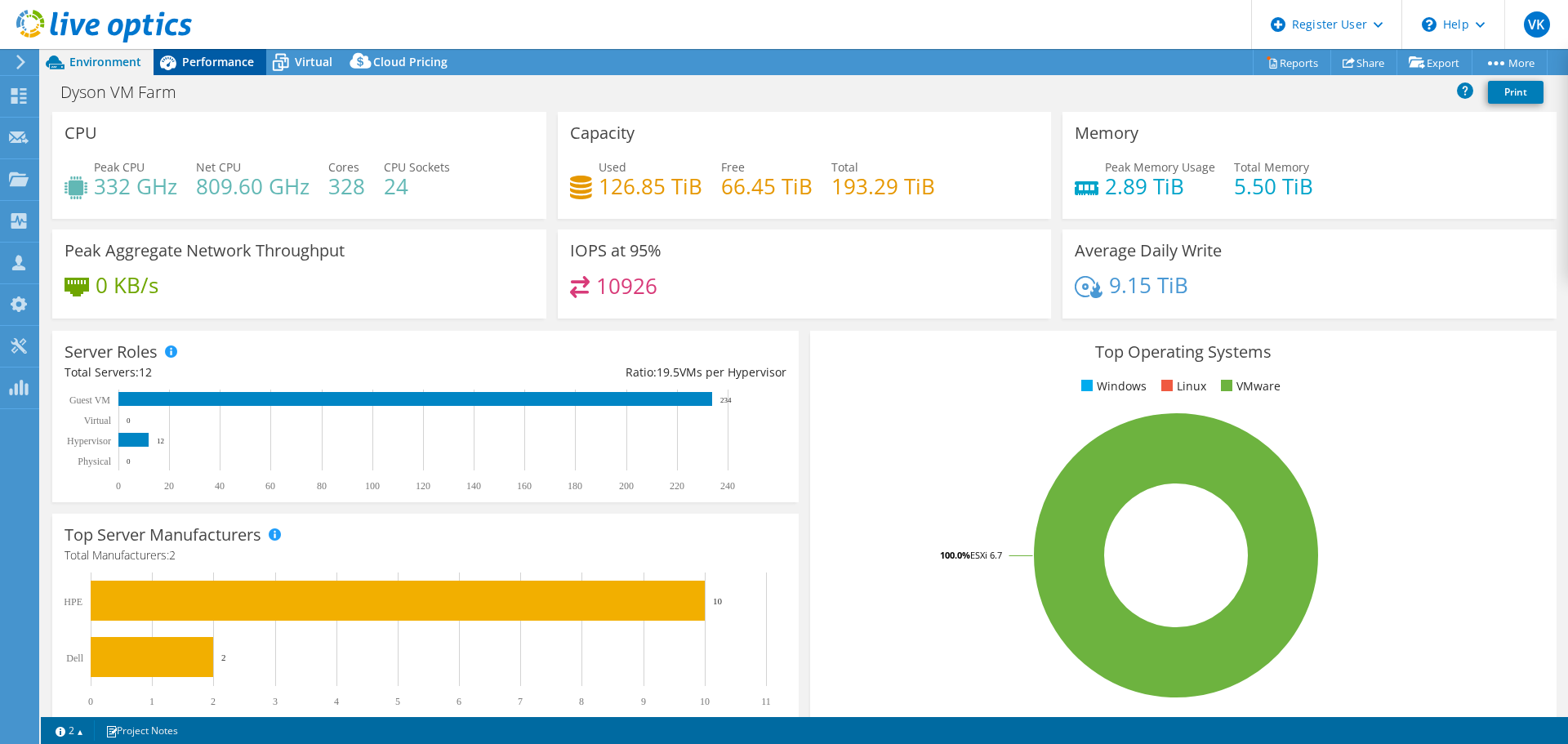
click at [193, 62] on span "Performance" at bounding box center [218, 61] width 72 height 16
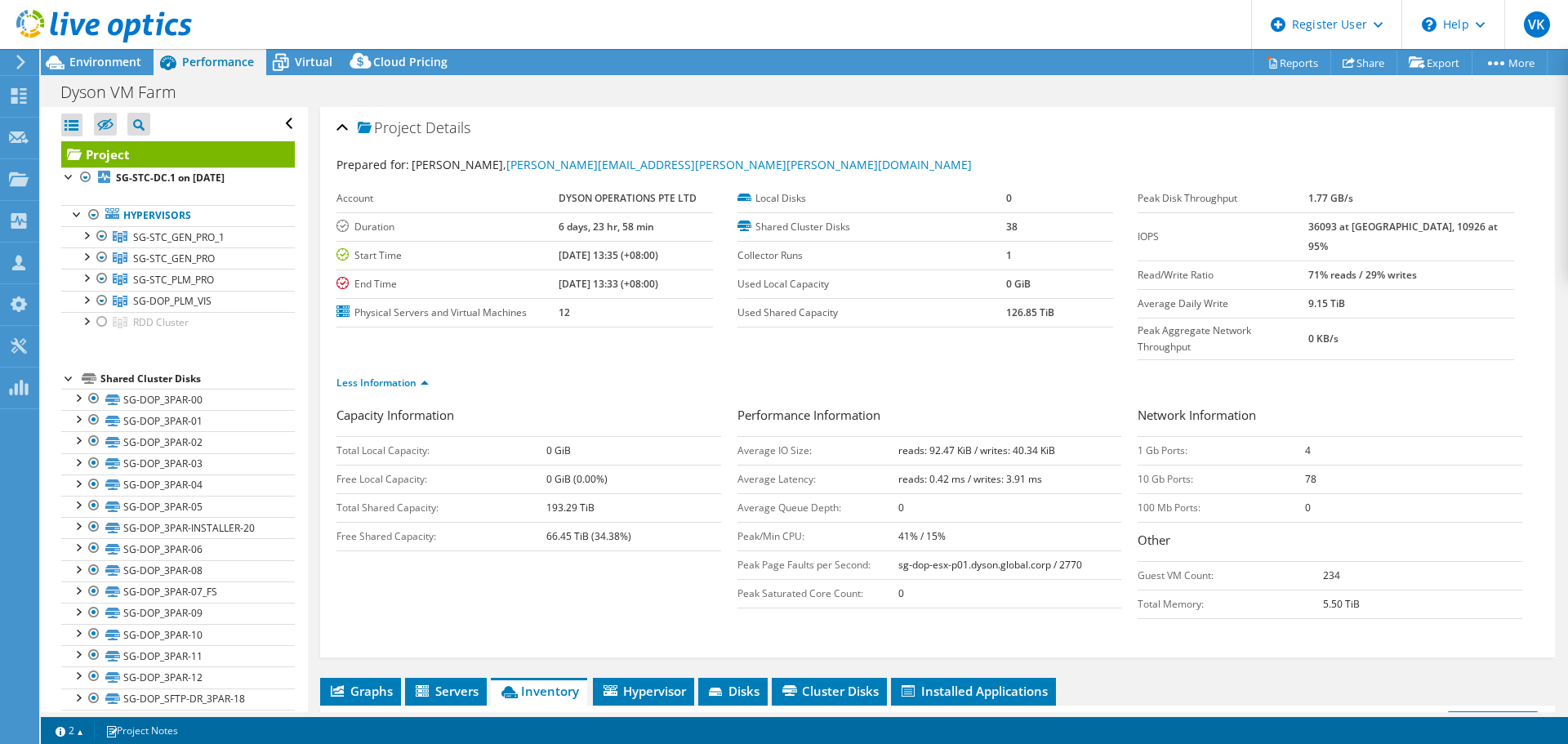
click at [1004, 370] on ul "Less Information" at bounding box center [938, 381] width 1202 height 22
click at [126, 59] on span "Environment" at bounding box center [105, 61] width 72 height 16
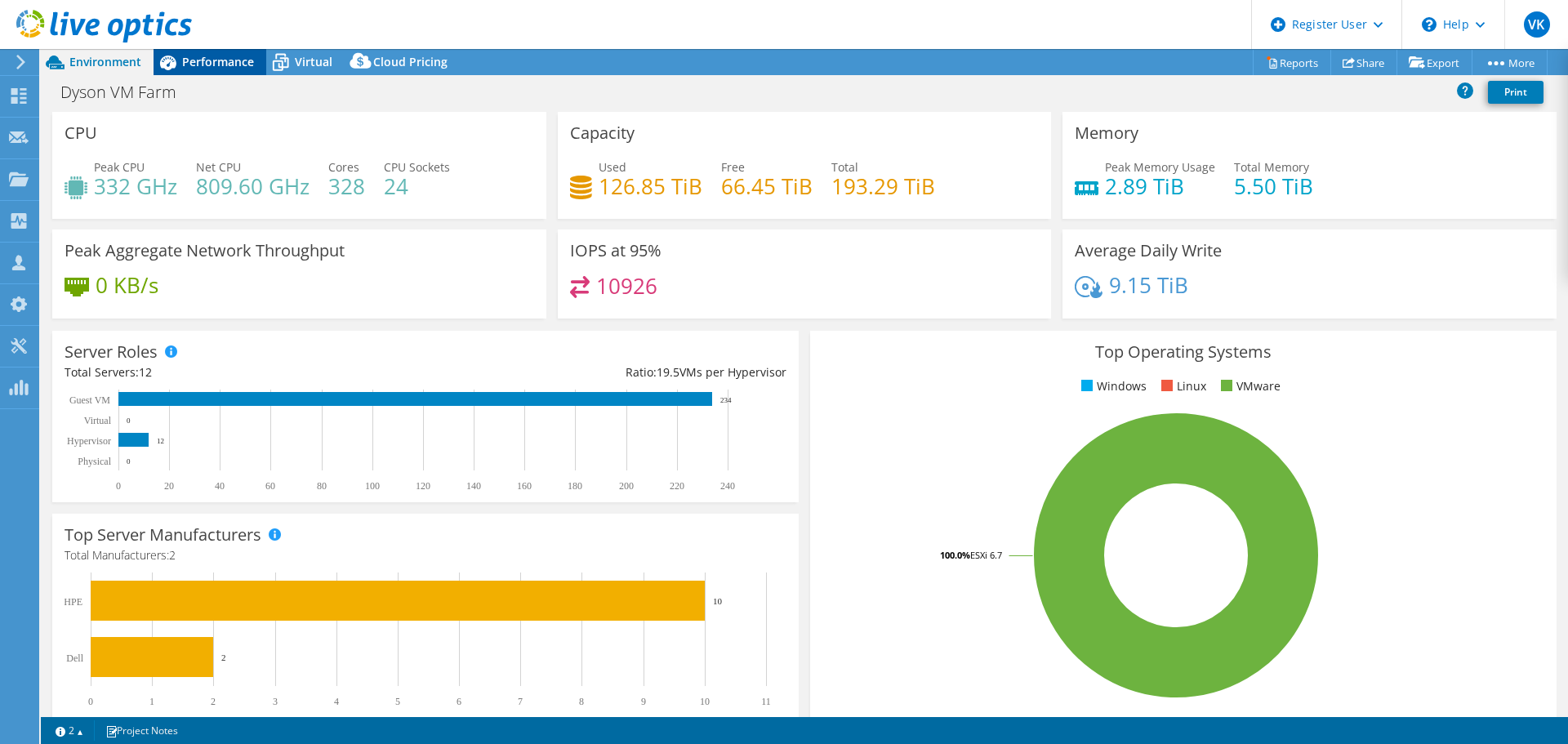
click at [222, 65] on span "Performance" at bounding box center [218, 61] width 72 height 16
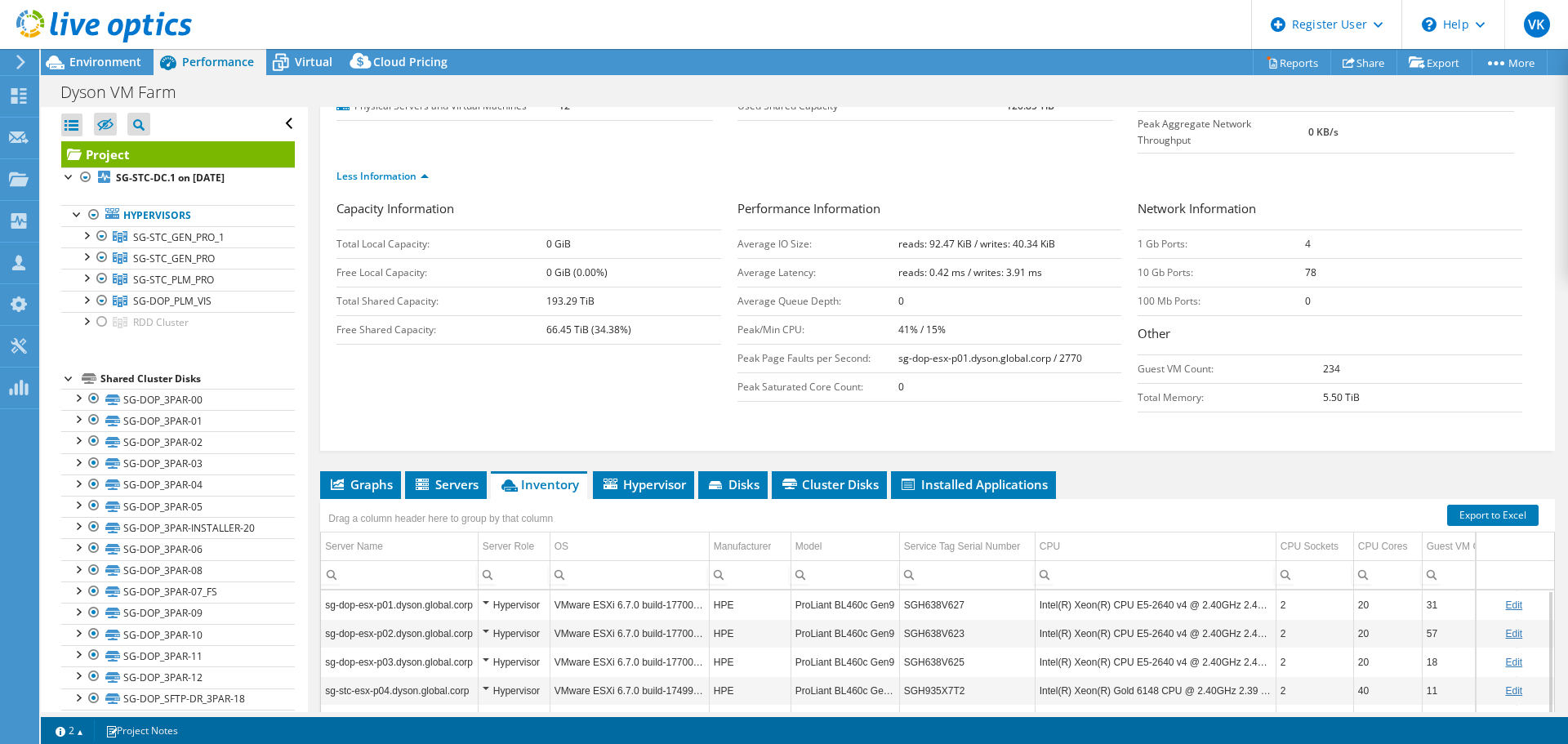
scroll to position [370, 0]
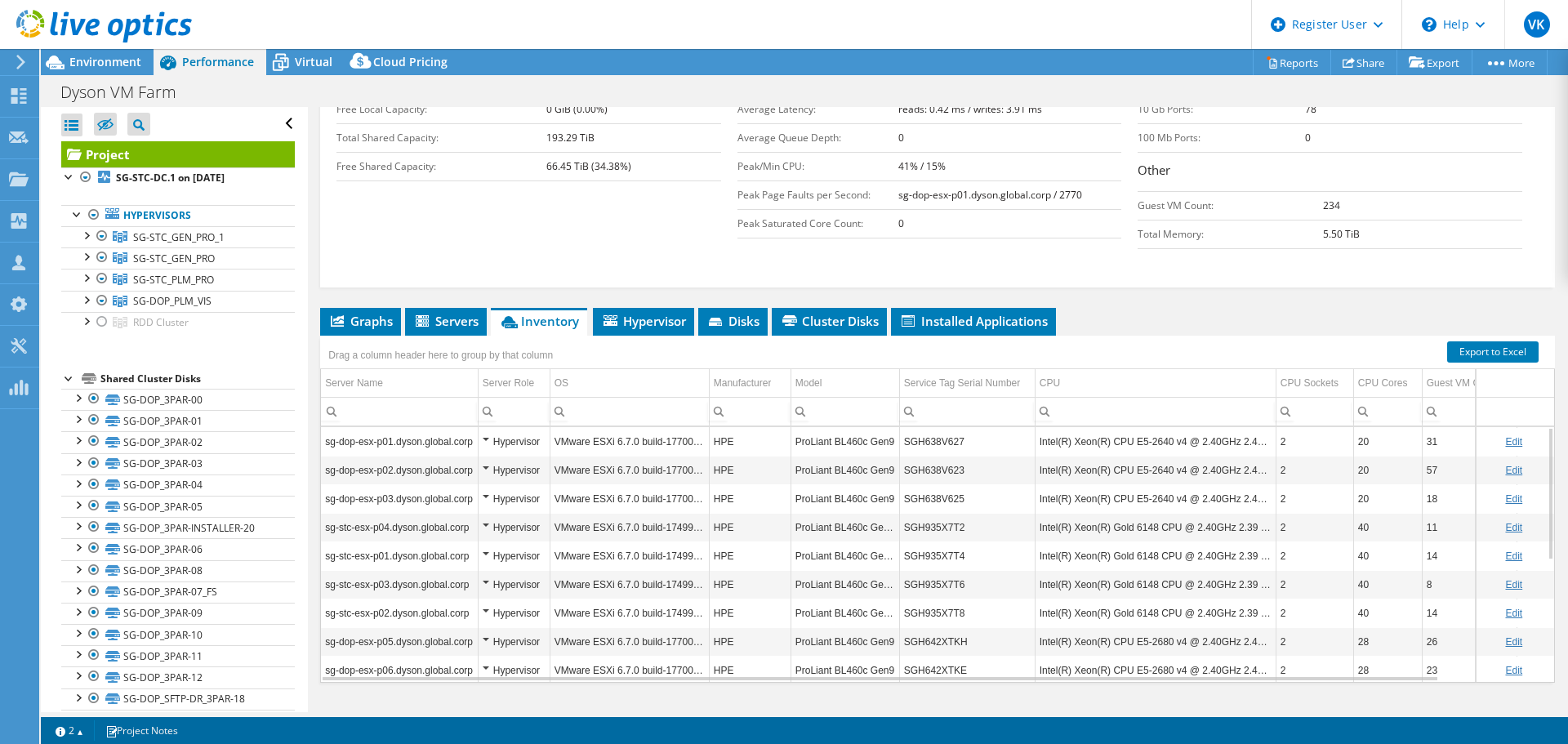
click at [951, 232] on div "Capacity Information Total Local Capacity: 0 GiB Free Local Capacity: 0 GiB (0.…" at bounding box center [938, 160] width 1202 height 247
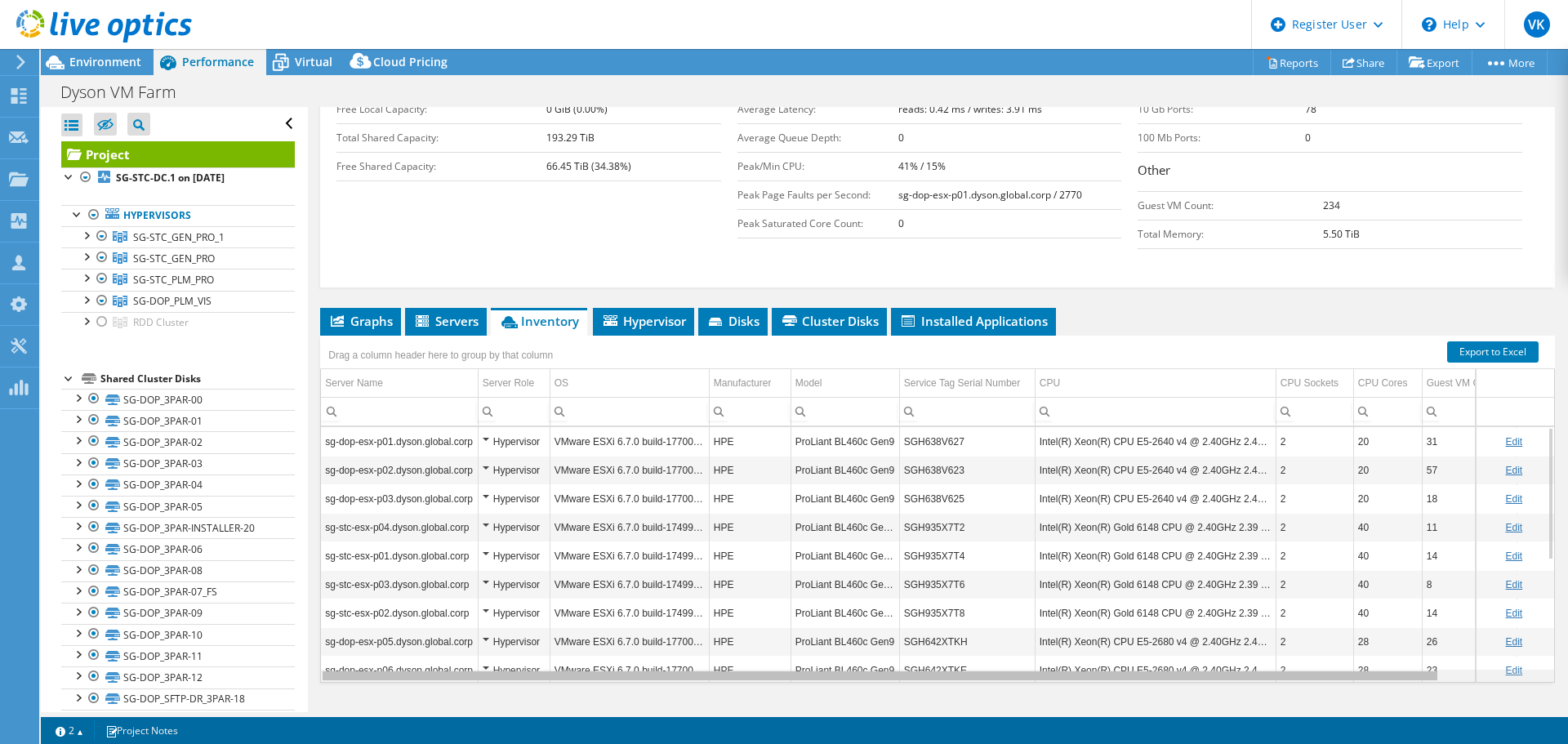
drag, startPoint x: 888, startPoint y: 649, endPoint x: 805, endPoint y: 650, distance: 83.0
click at [805, 650] on body "VK Dell User Viswanath Kovuri Viswanath.Kovuri@dell.com Dell My Profile Log Out…" at bounding box center [784, 372] width 1568 height 744
drag, startPoint x: 822, startPoint y: 645, endPoint x: 695, endPoint y: 632, distance: 127.7
click at [695, 632] on body "VK Dell User Viswanath Kovuri Viswanath.Kovuri@dell.com Dell My Profile Log Out…" at bounding box center [784, 372] width 1568 height 744
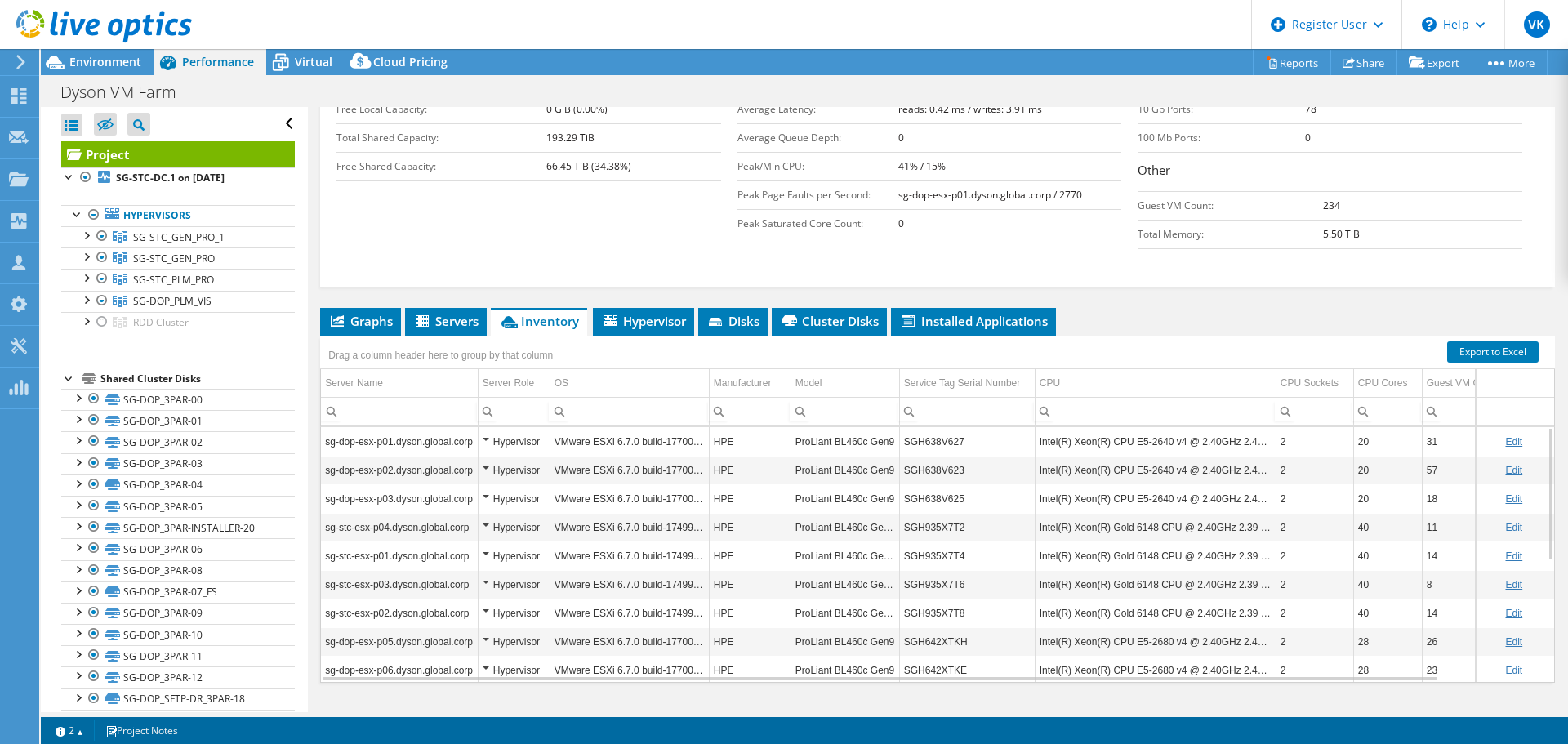
click at [1174, 258] on div "Project Details Prepared for: Ronald Choong, Ronald.Choong@dyson.com Account DY…" at bounding box center [938, 241] width 1259 height 1008
click at [1174, 260] on div "Project Details Prepared for: Ronald Choong, Ronald.Choong@dyson.com Account DY…" at bounding box center [938, 241] width 1259 height 1008
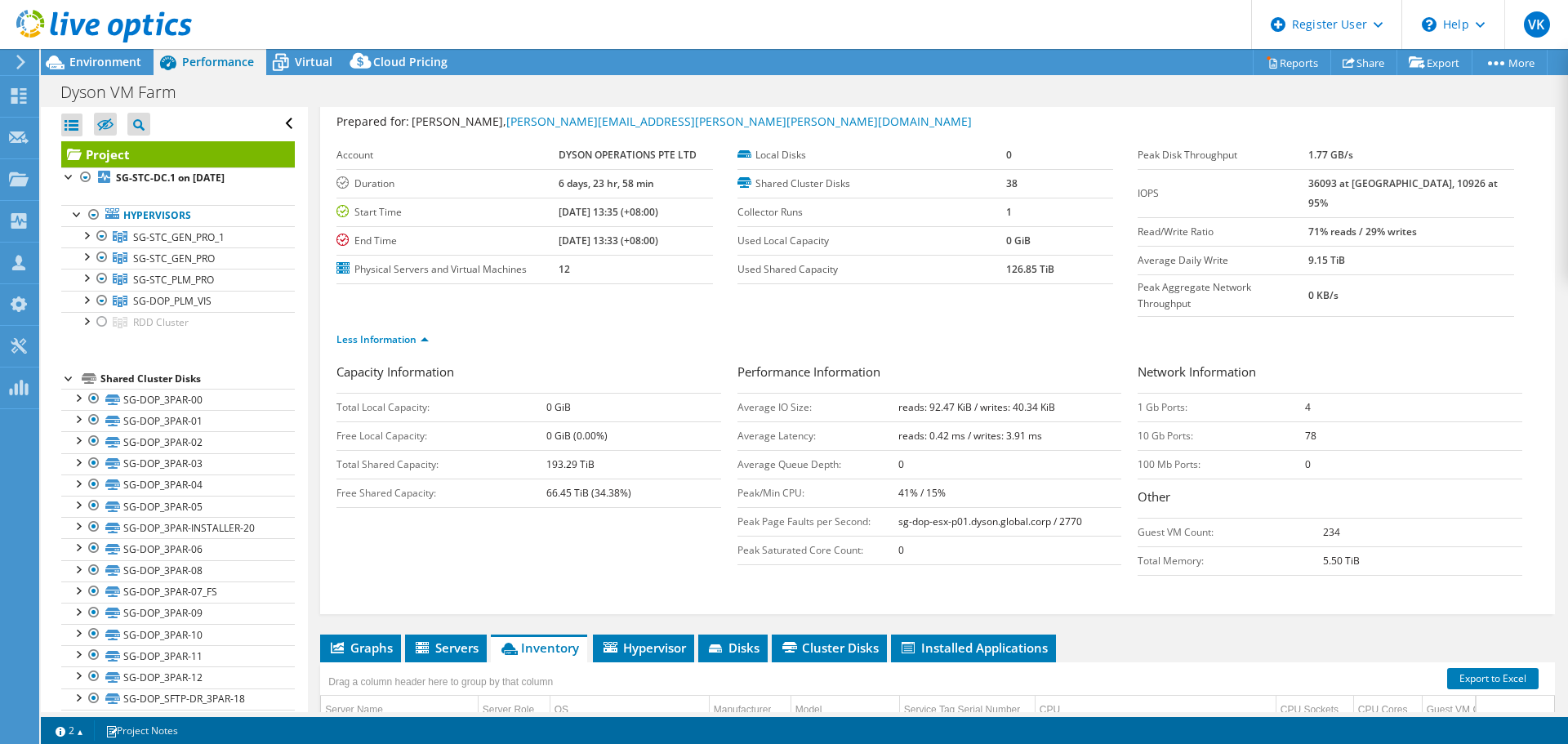
scroll to position [0, 0]
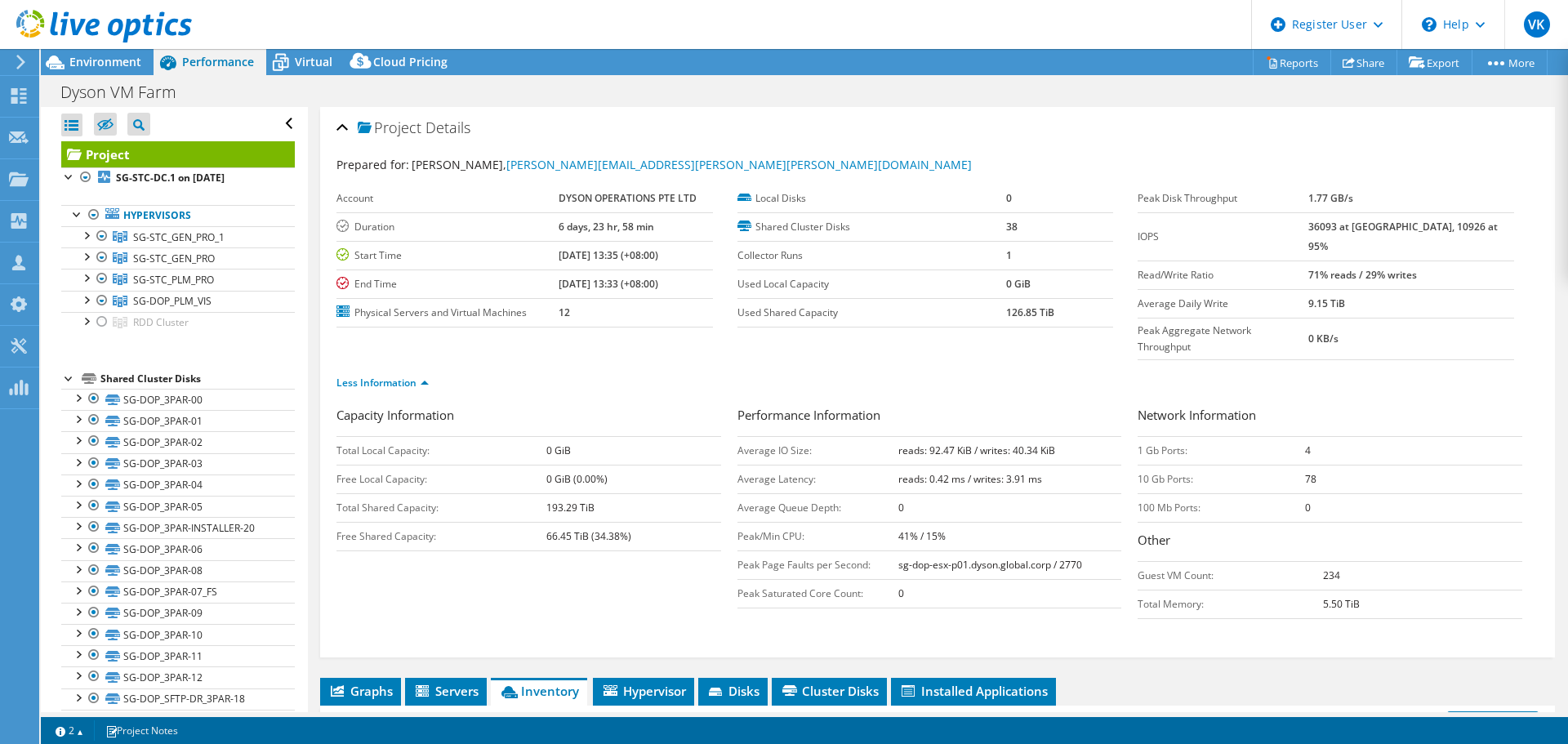
click at [634, 366] on div "Less Information" at bounding box center [938, 383] width 1202 height 46
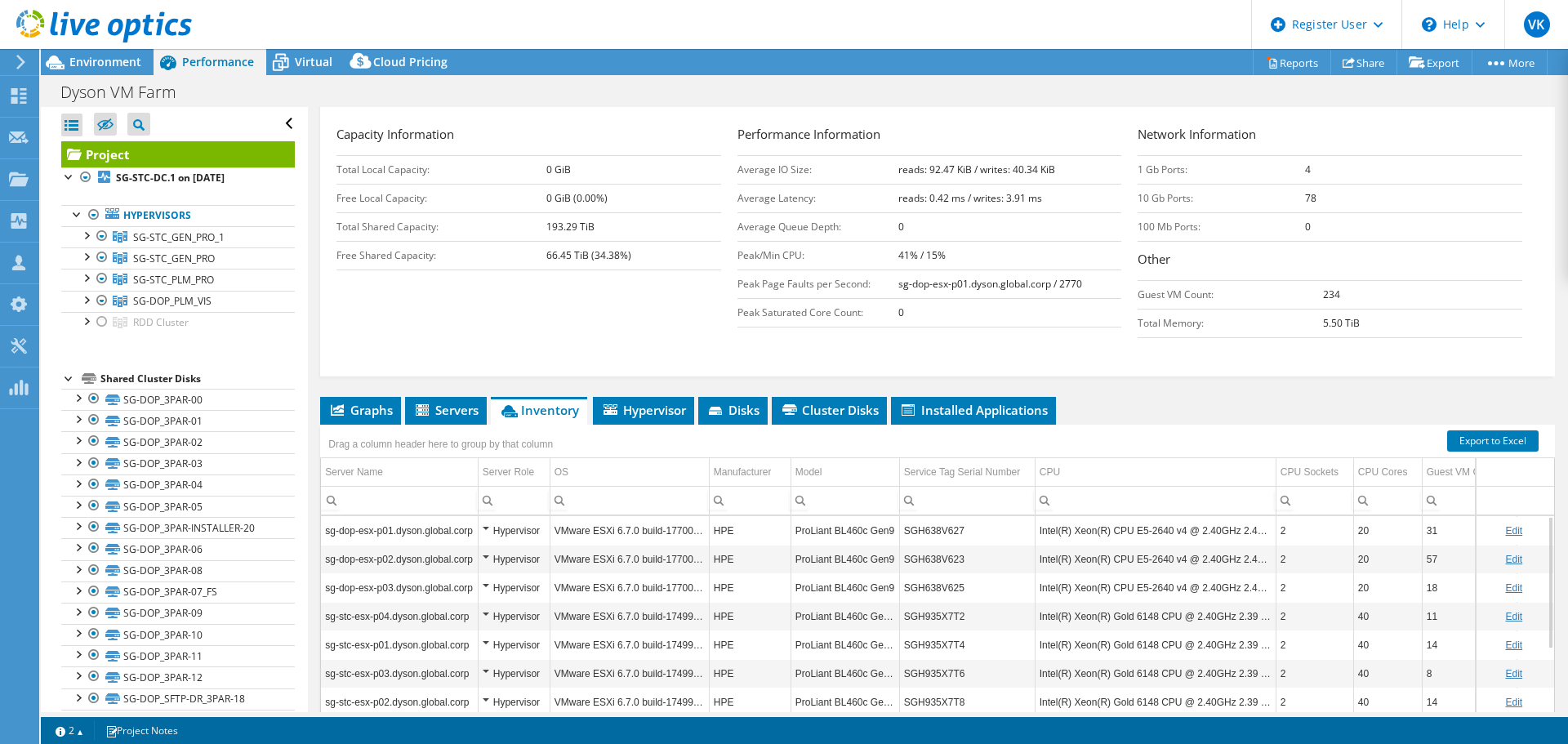
scroll to position [370, 0]
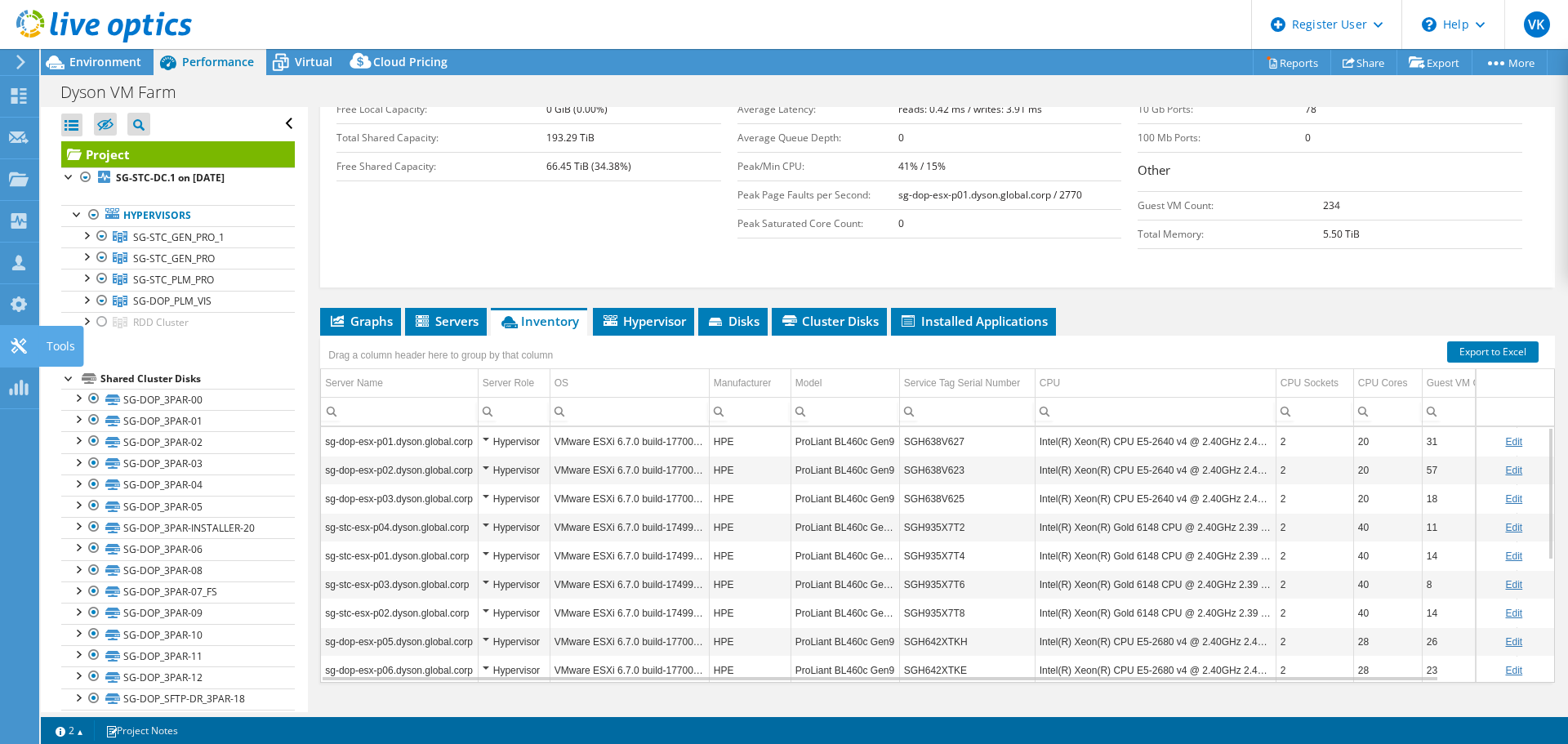
click at [25, 354] on div at bounding box center [18, 347] width 19 height 18
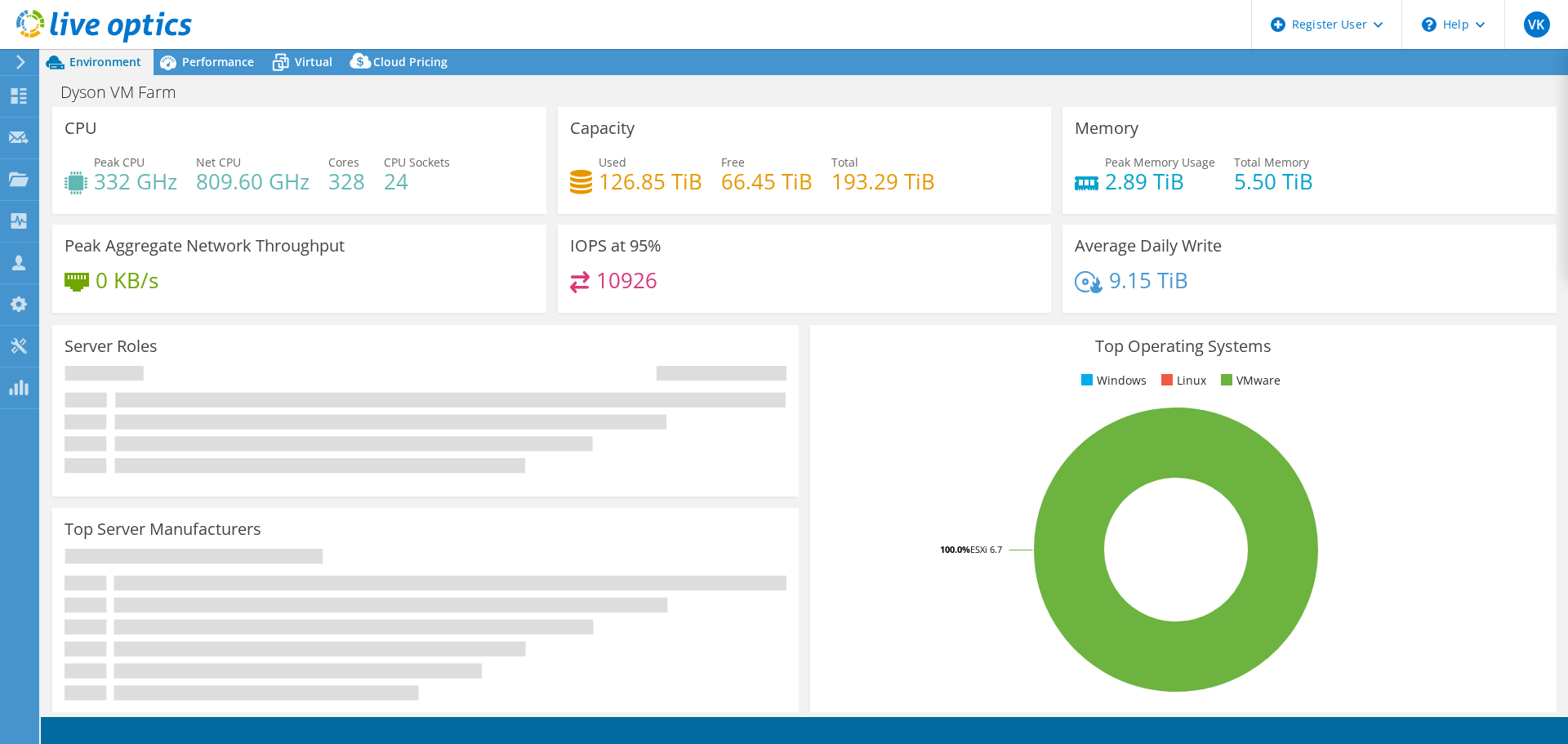
select select "[GEOGRAPHIC_DATA]"
select select "USD"
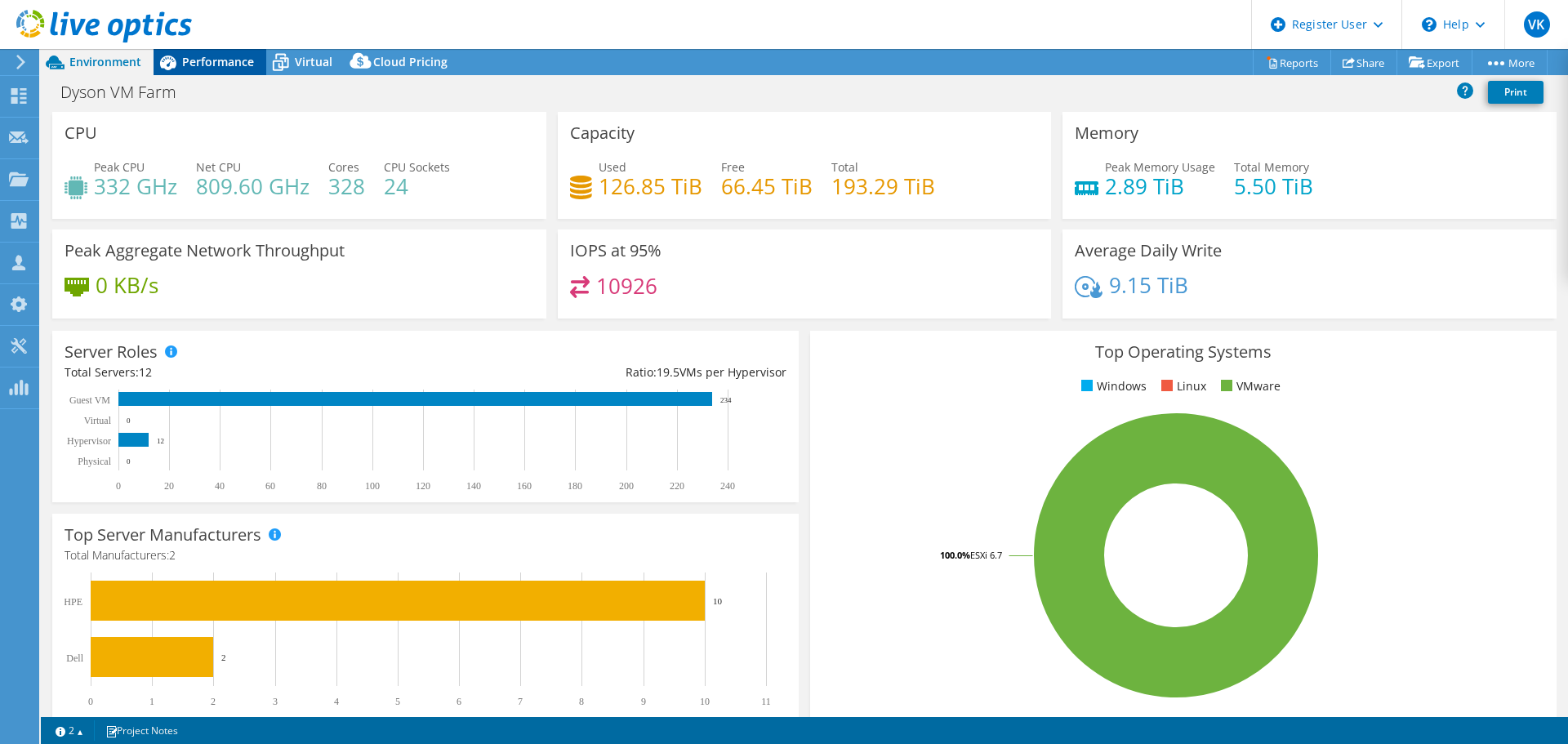
click at [212, 56] on span "Performance" at bounding box center [218, 61] width 72 height 16
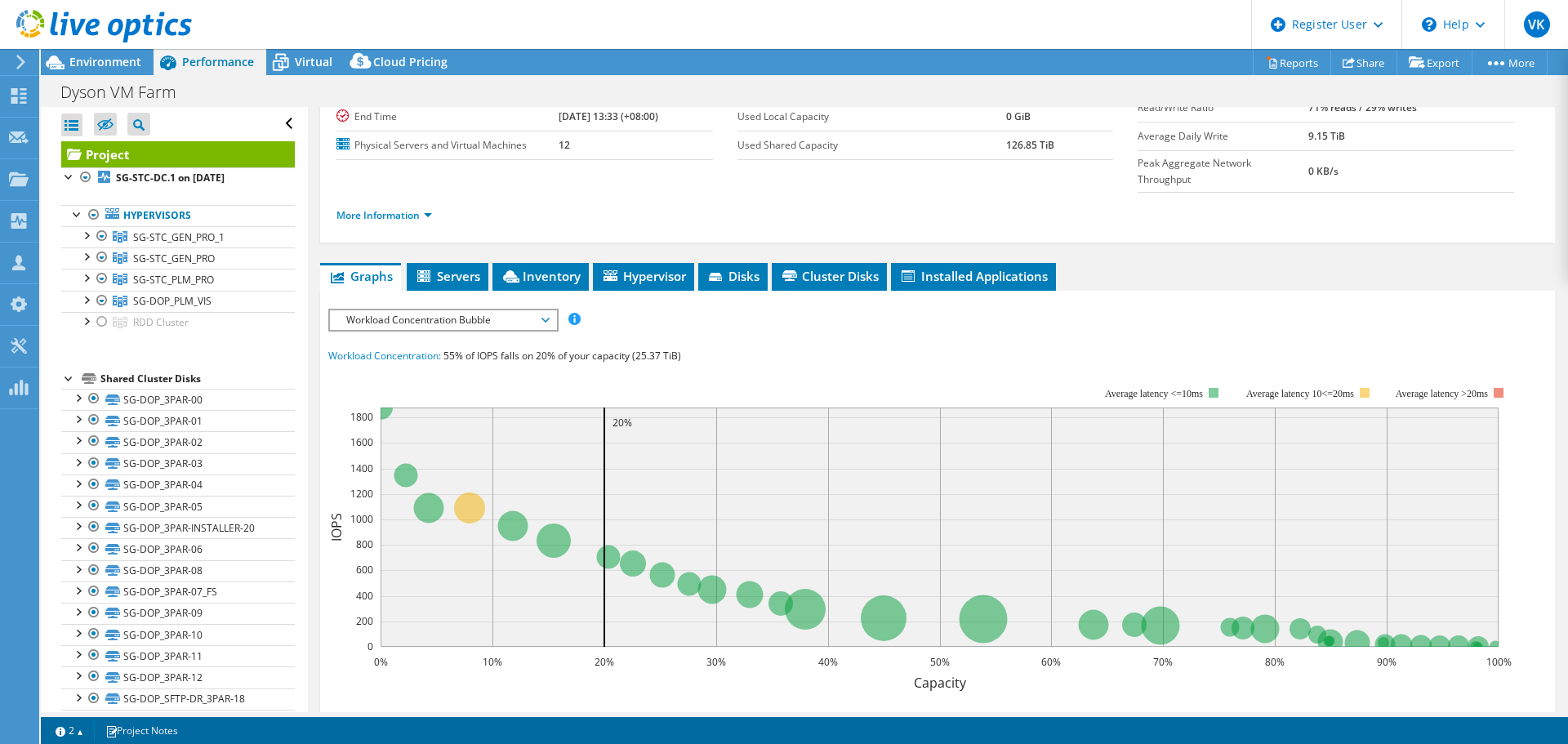
scroll to position [40, 0]
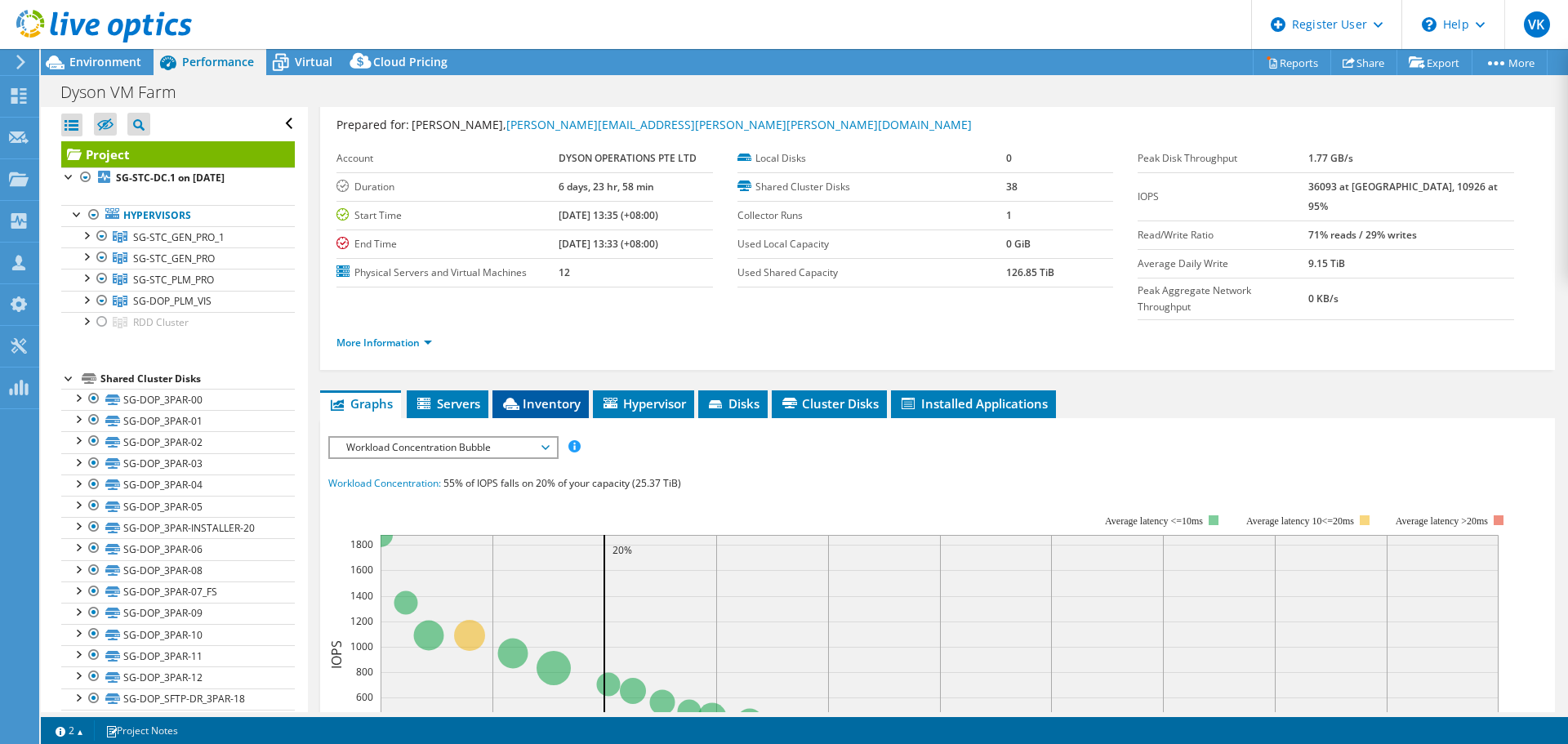
click at [557, 395] on span "Inventory" at bounding box center [540, 403] width 80 height 17
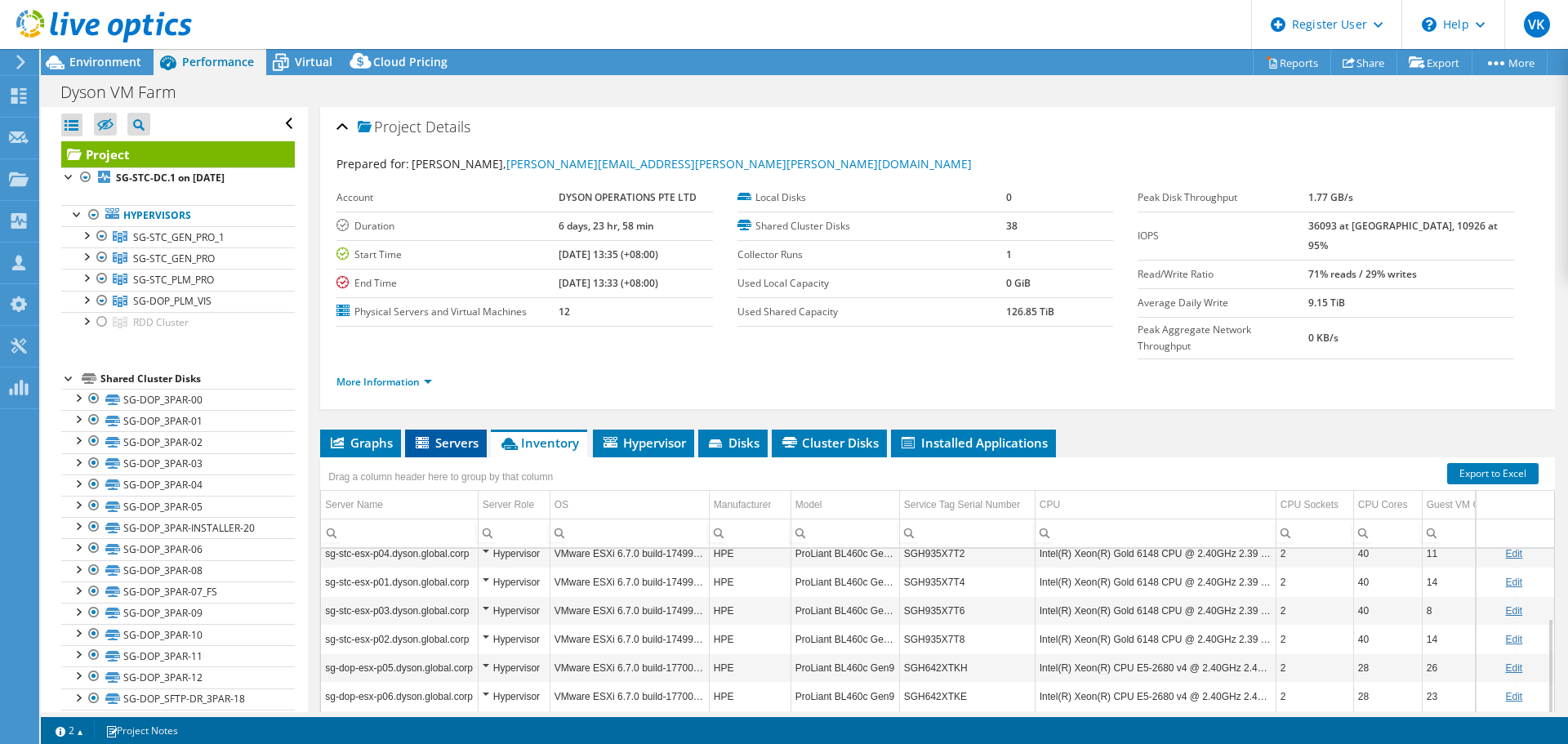
scroll to position [0, 0]
click at [458, 436] on span "Servers" at bounding box center [446, 444] width 66 height 17
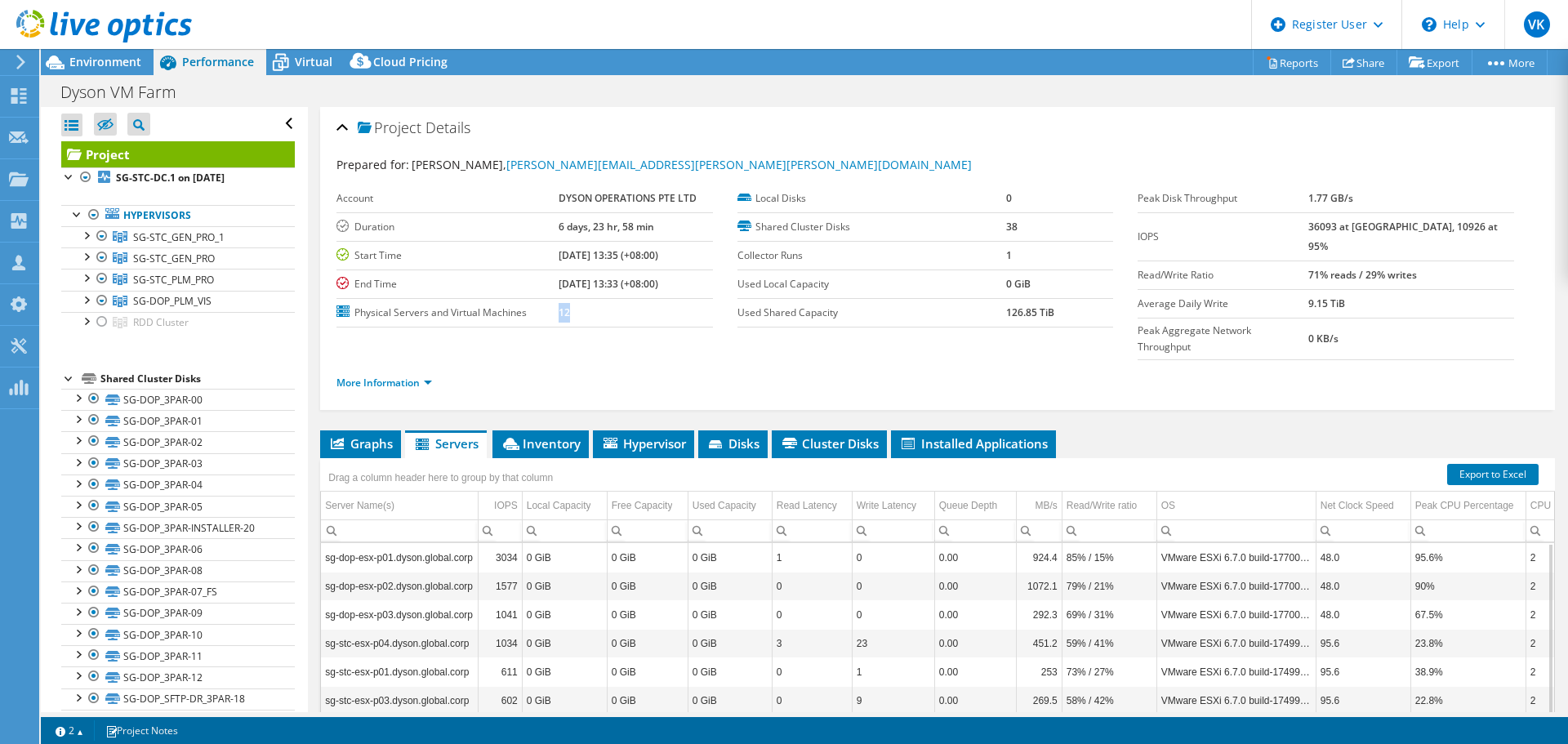
drag, startPoint x: 568, startPoint y: 309, endPoint x: 524, endPoint y: 310, distance: 44.0
click at [524, 310] on tr "Physical Servers and Virtual Machines 12" at bounding box center [525, 312] width 377 height 29
click at [569, 430] on li "Inventory" at bounding box center [541, 444] width 96 height 28
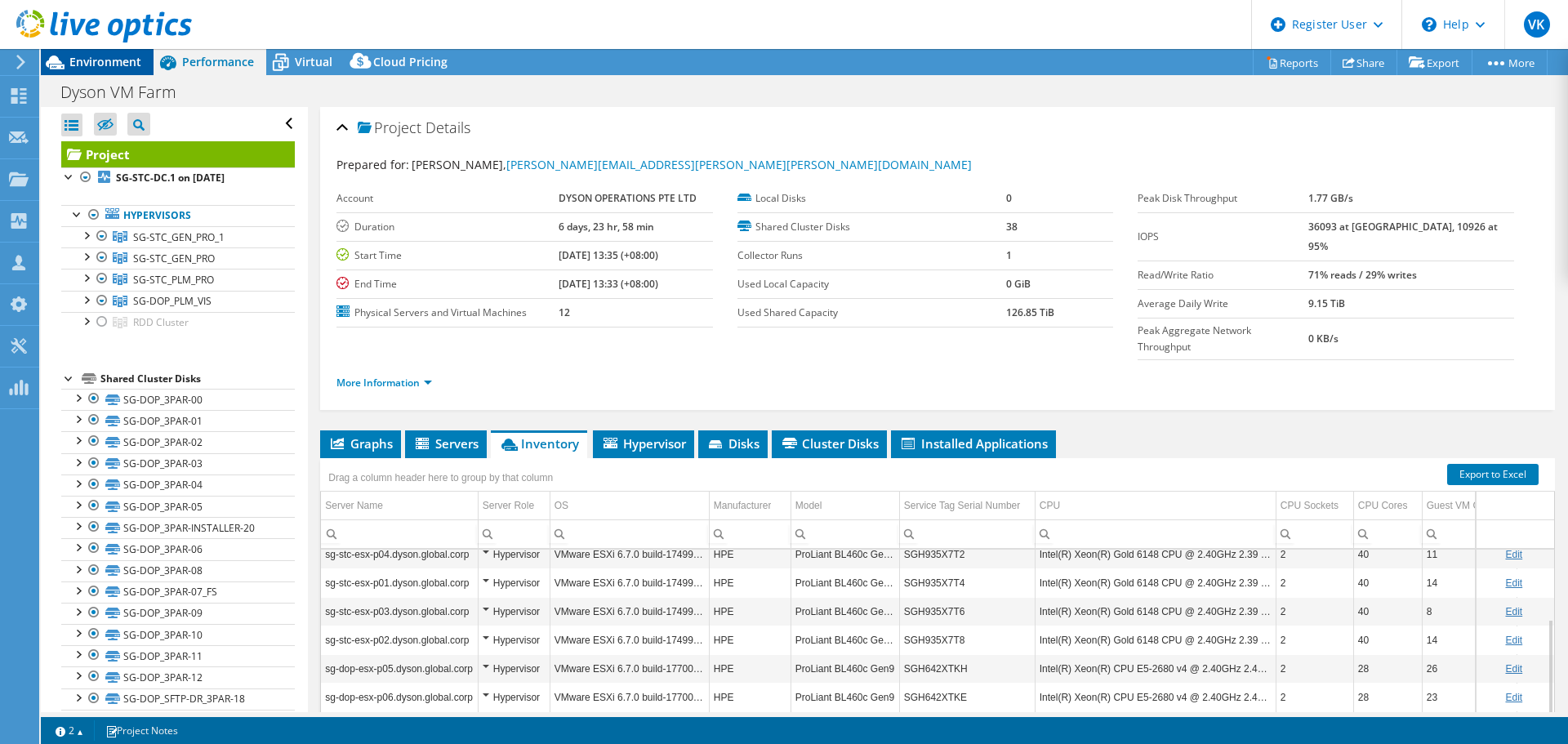
click at [125, 70] on div "Environment" at bounding box center [97, 62] width 113 height 26
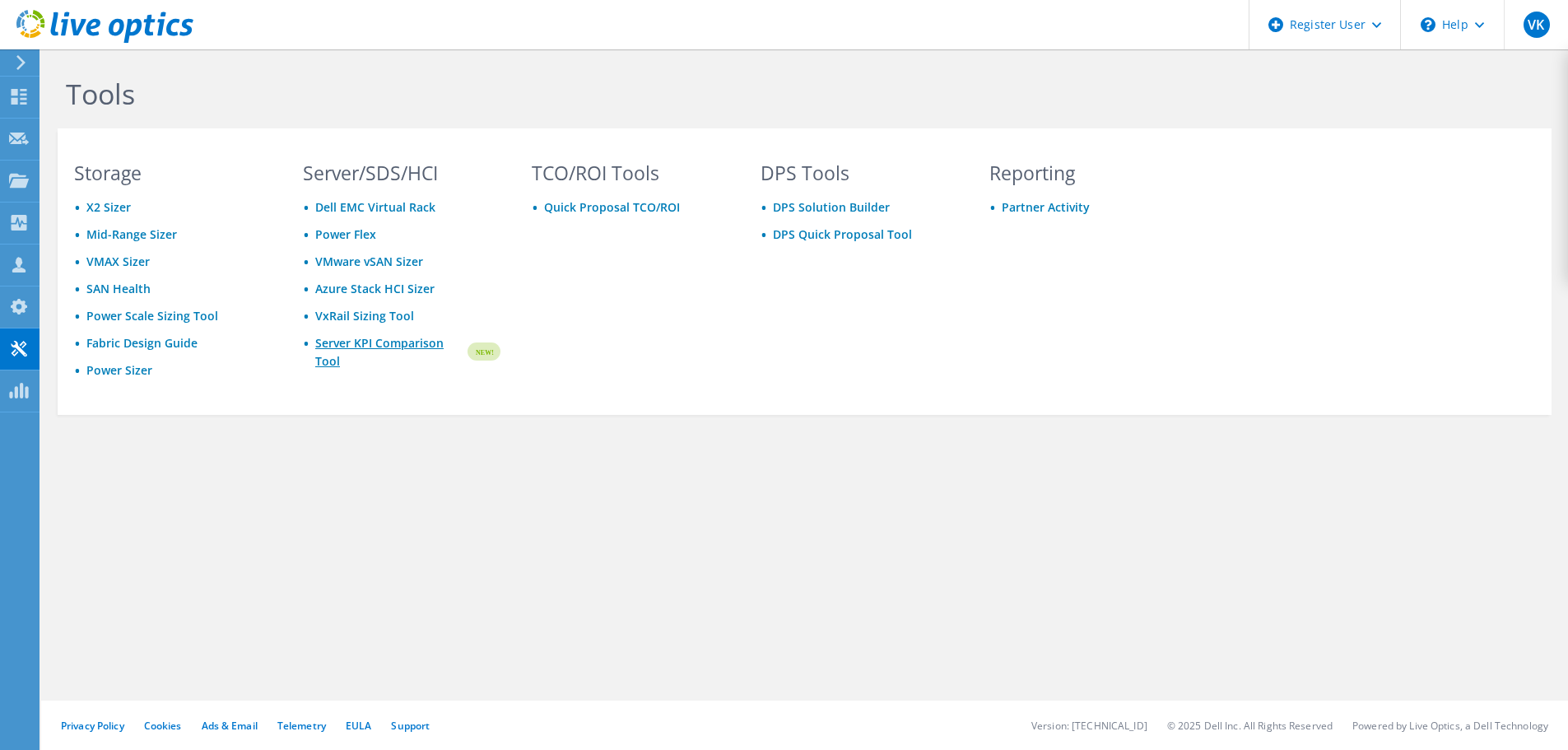
click at [358, 341] on link "Server KPI Comparison Tool" at bounding box center [390, 352] width 150 height 36
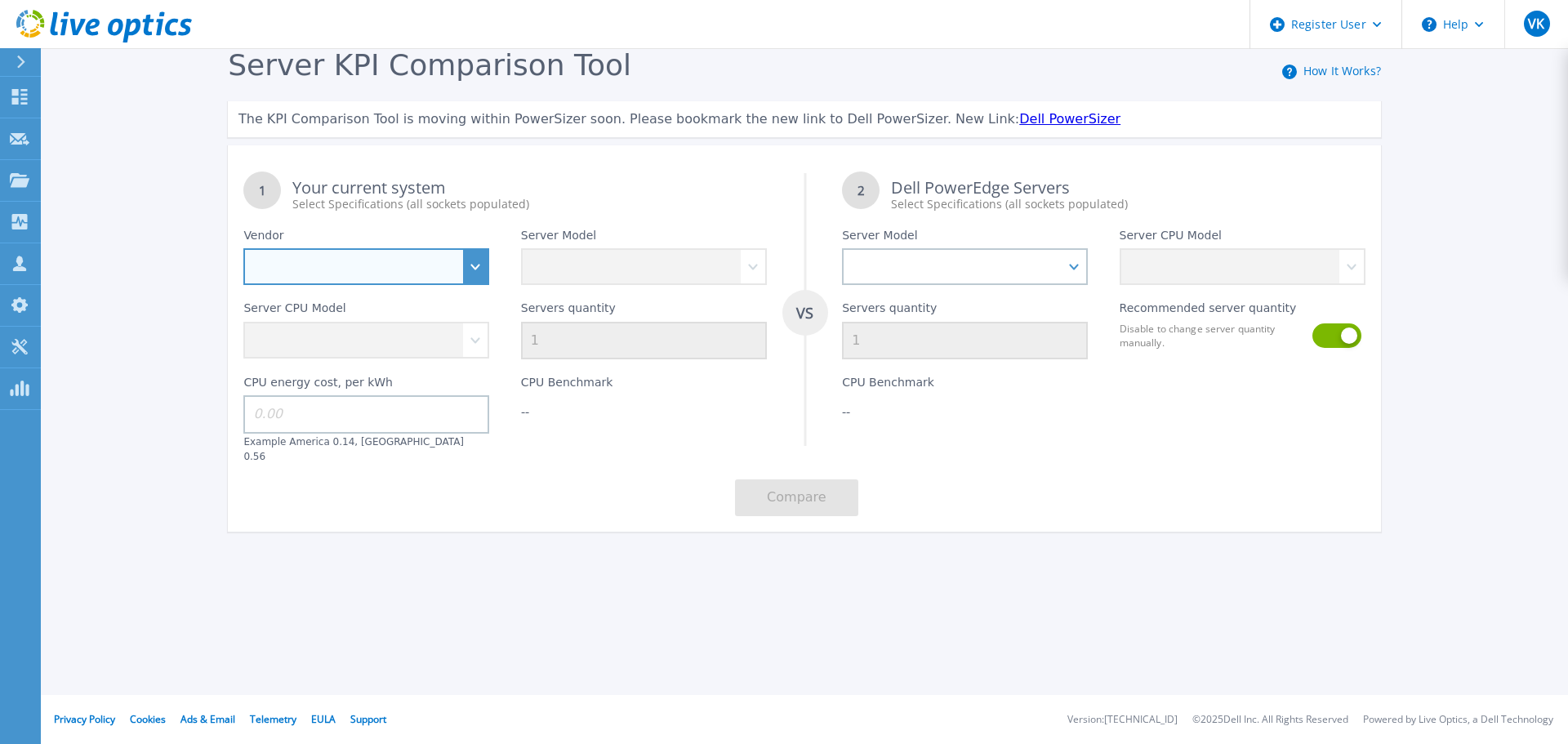
click at [477, 274] on select "Dell HPE Lenovo Supermicro" at bounding box center [366, 267] width 245 height 37
select select "HPE"
click at [244, 249] on select "Dell HPE Lenovo Supermicro" at bounding box center [366, 267] width 245 height 37
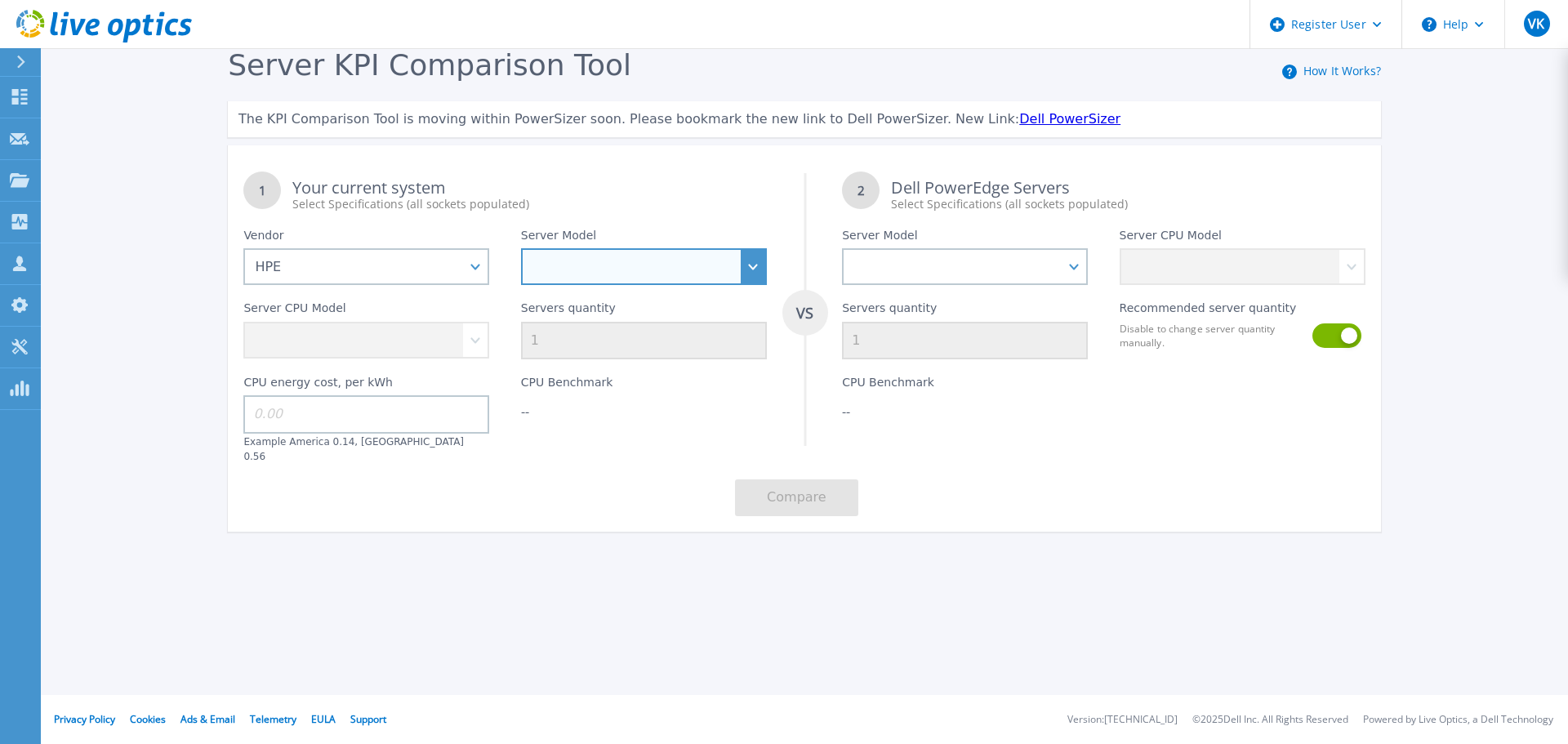
click at [596, 275] on select at bounding box center [644, 267] width 245 height 37
click at [741, 263] on select "Cloudline CL3150 Compute Scale-up Server 3200 DL110 DL145 DL20 DL320 DL325 DL34…" at bounding box center [644, 267] width 245 height 37
select select "ProLiant BL460c"
click at [521, 249] on select "Cloudline CL3150 Compute Scale-up Server 3200 DL110 DL145 DL20 DL320 DL325 DL34…" at bounding box center [644, 267] width 245 height 37
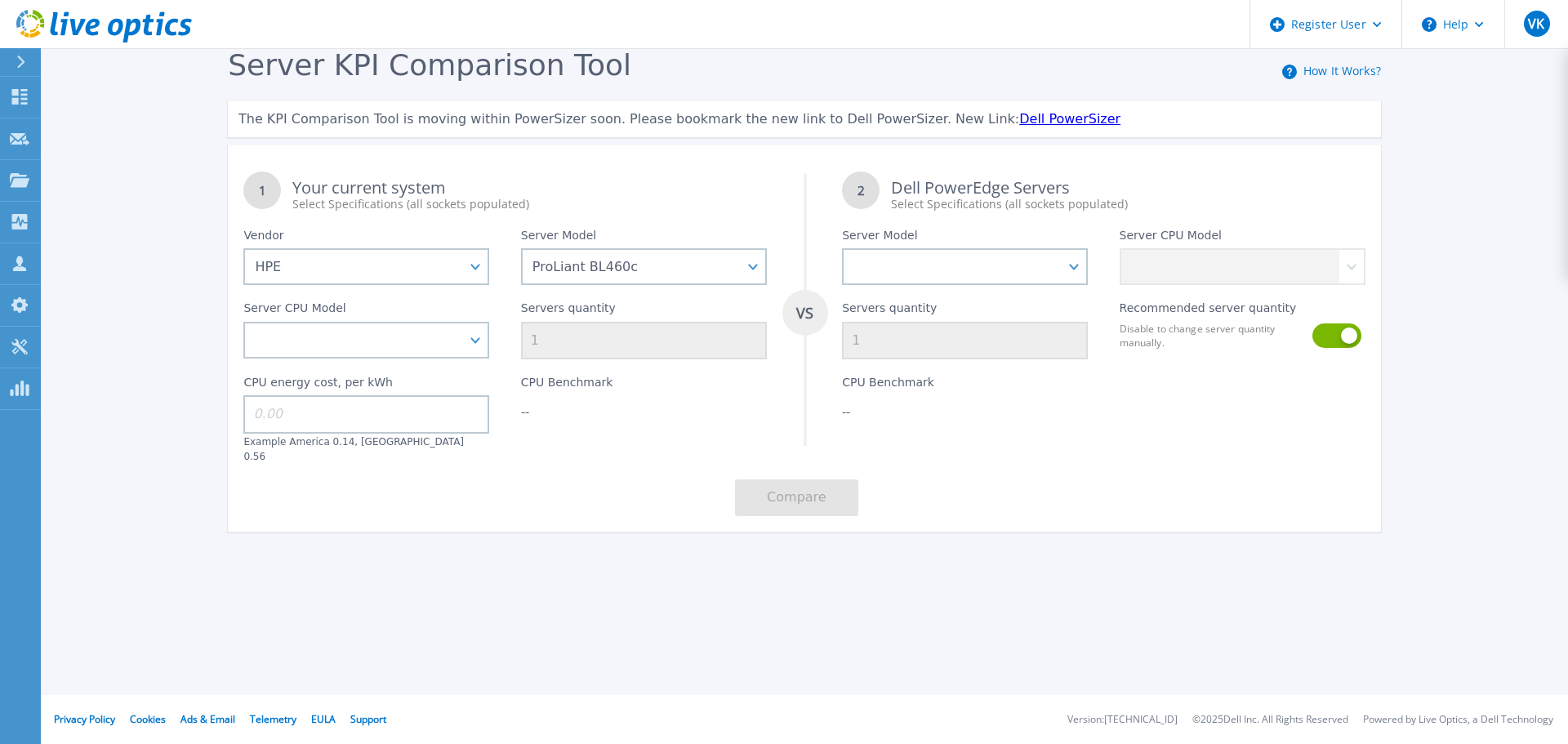
click at [473, 360] on div "CPU energy cost, per kWh Example America 0.14, Europe 0.56" at bounding box center [366, 411] width 277 height 103
click at [472, 358] on select "Intel Xeon 3104 1.7GHz Intel Xeon 3106 1.7GHz Intel Xeon 3204 1.9GHz Intel Xeon…" at bounding box center [366, 341] width 245 height 37
click at [476, 338] on select "Intel Xeon 3104 1.7GHz Intel Xeon 3106 1.7GHz Intel Xeon 3204 1.9GHz Intel Xeon…" at bounding box center [366, 341] width 245 height 37
select select "314456"
click at [244, 323] on select "Intel Xeon 3104 1.7GHz Intel Xeon 3106 1.7GHz Intel Xeon 3204 1.9GHz Intel Xeon…" at bounding box center [366, 341] width 245 height 37
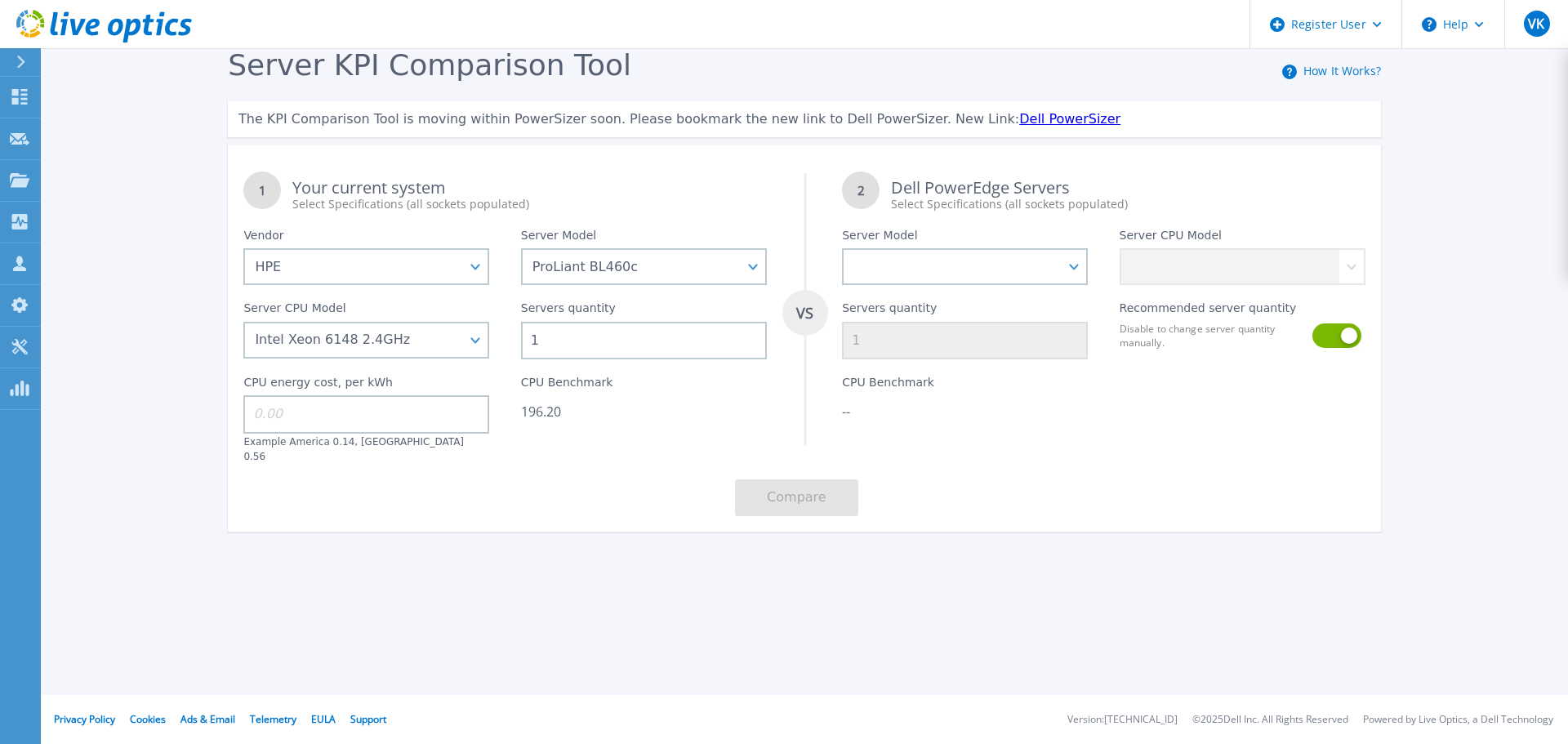
click at [612, 356] on input "1" at bounding box center [644, 341] width 245 height 38
click at [592, 353] on input "1" at bounding box center [644, 341] width 245 height 38
click at [590, 342] on input "1" at bounding box center [644, 341] width 245 height 38
drag, startPoint x: 604, startPoint y: 350, endPoint x: 521, endPoint y: 344, distance: 83.2
click at [521, 344] on input "12" at bounding box center [644, 341] width 245 height 38
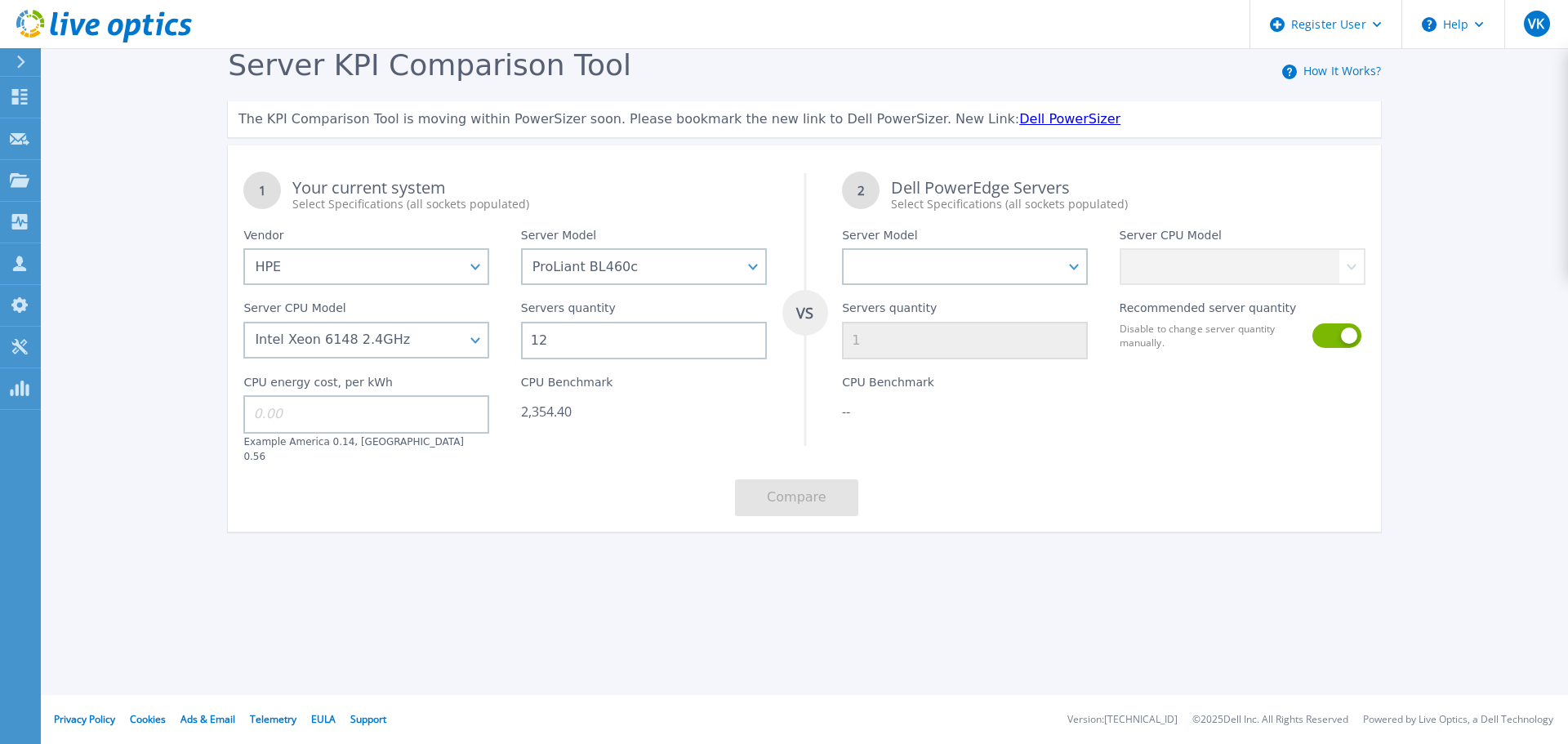
click at [677, 328] on input "12" at bounding box center [644, 341] width 245 height 38
type input "12"
click at [367, 426] on input at bounding box center [366, 414] width 245 height 38
type input "0.106"
click at [592, 512] on div "1 Your current system Select Specifications (all sockets populated) VS 2 Dell P…" at bounding box center [804, 343] width 1153 height 376
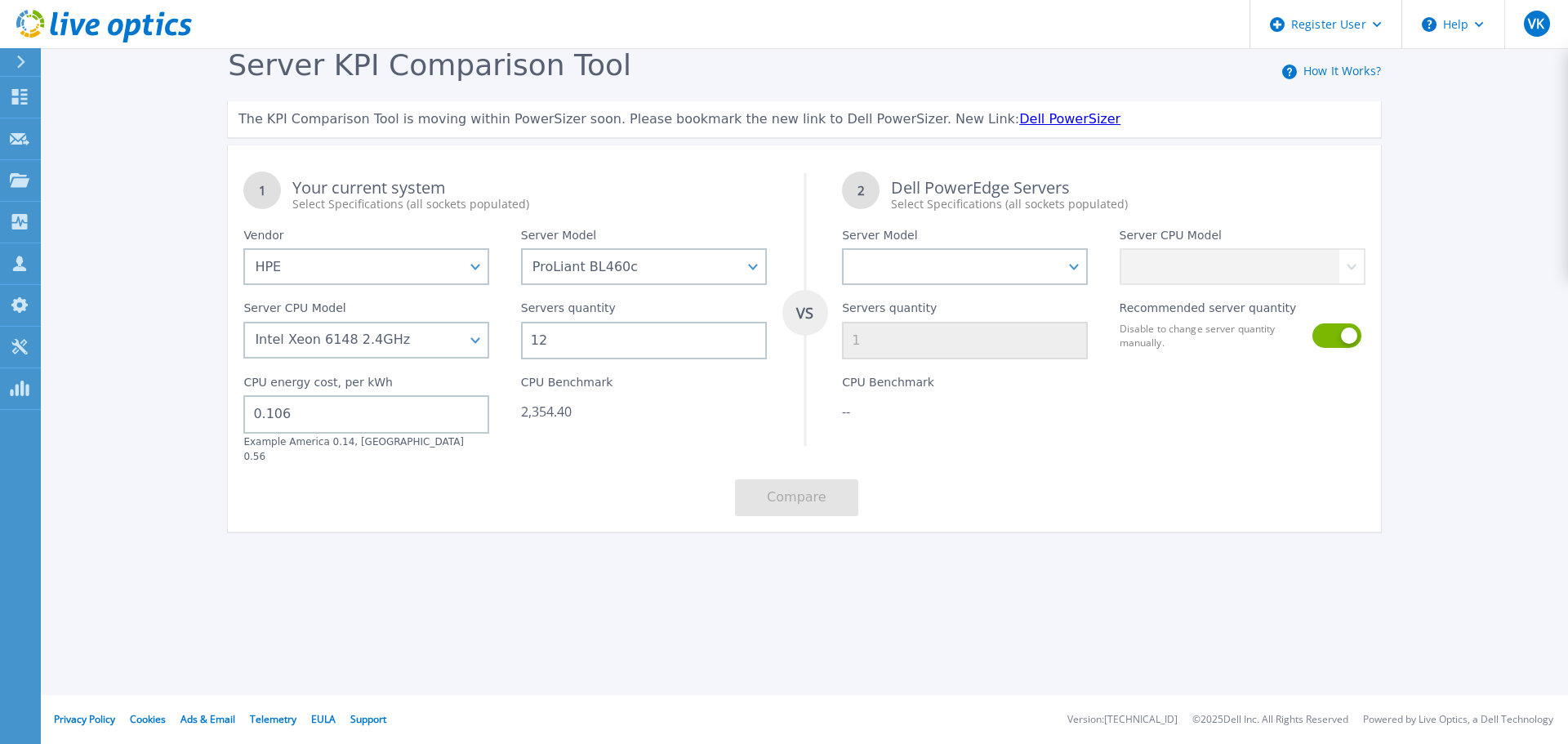
click at [740, 375] on div "CPU Benchmark 2,354.40" at bounding box center [644, 411] width 277 height 103
click at [955, 270] on select "PowerEdge C6520 PowerEdge C6525 PowerEdge HS5610 PowerEdge HS5620 PowerEdge R24…" at bounding box center [964, 267] width 245 height 37
select select "PowerEdge R760"
click at [842, 249] on select "PowerEdge C6520 PowerEdge C6525 PowerEdge HS5610 PowerEdge HS5620 PowerEdge R24…" at bounding box center [964, 267] width 245 height 37
click at [1263, 270] on select "Intel Xeon 9470 2GHz Intel Xeon Gold 6544Y 3.6GHz Intel Xeon Silver 4509Y 2.6GH…" at bounding box center [1242, 267] width 245 height 37
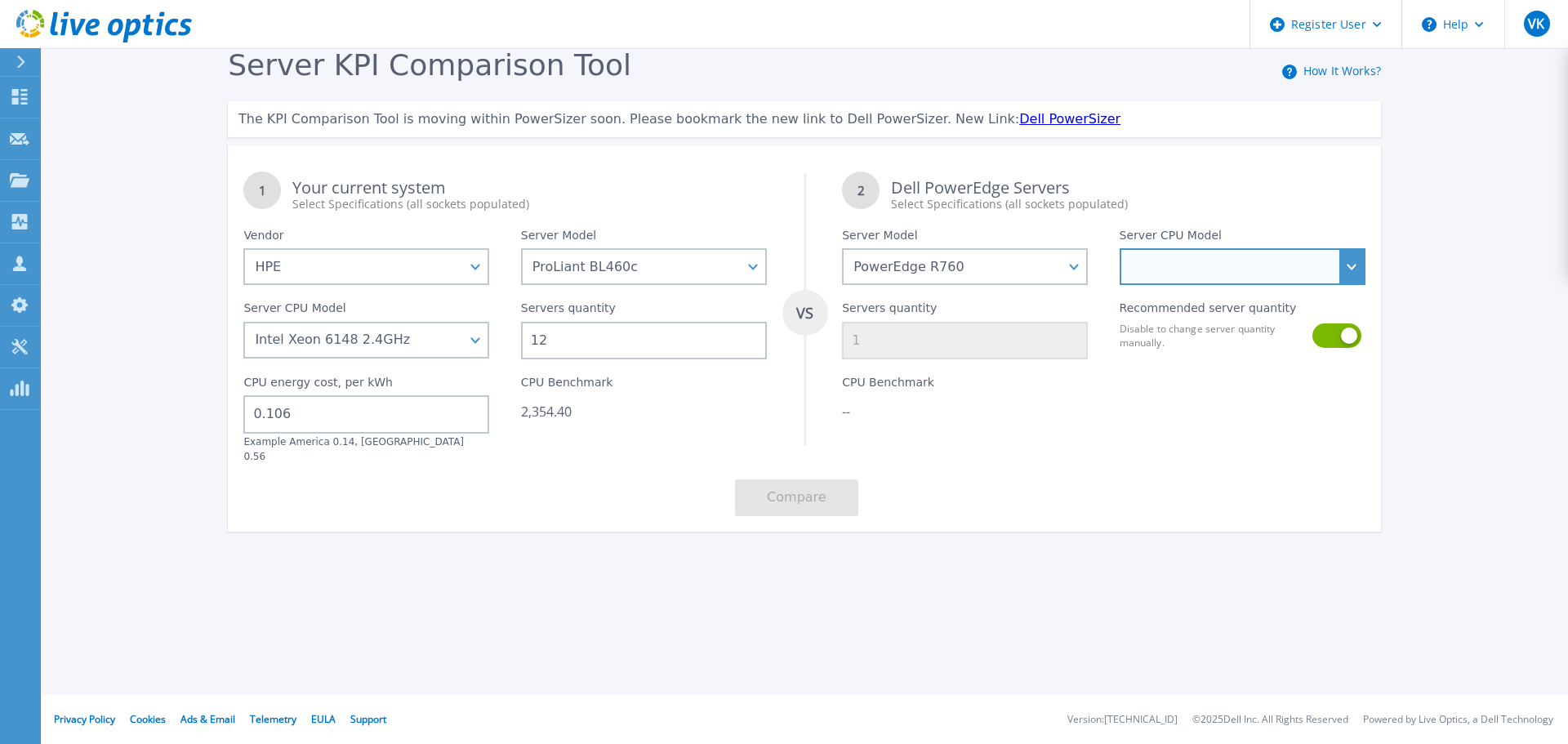
click at [1223, 267] on select "Intel Xeon 9470 2GHz Intel Xeon Gold 6544Y 3.6GHz Intel Xeon Silver 4509Y 2.6GH…" at bounding box center [1242, 267] width 245 height 37
click at [1227, 270] on select "Intel Xeon 9470 2GHz Intel Xeon Gold 6544Y 3.6GHz Intel Xeon Silver 4509Y 2.6GH…" at bounding box center [1242, 267] width 245 height 37
select select "313761"
click at [1119, 249] on select "Intel Xeon 9470 2GHz Intel Xeon Gold 6544Y 3.6GHz Intel Xeon Silver 4509Y 2.6GH…" at bounding box center [1242, 267] width 245 height 37
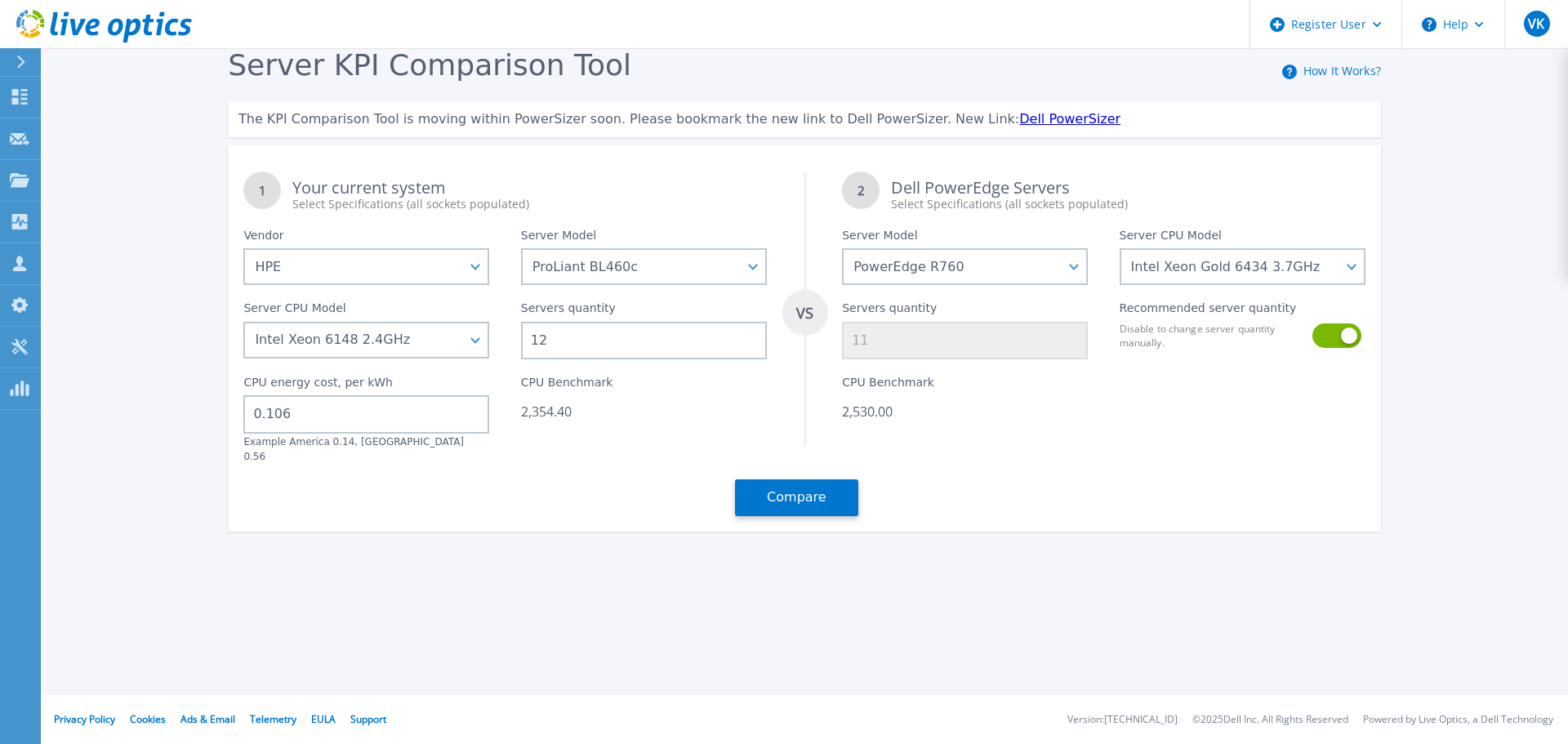
click at [1089, 429] on div "CPU Benchmark 2,530.00" at bounding box center [964, 411] width 277 height 103
click at [1335, 342] on button at bounding box center [1335, 335] width 46 height 25
click at [1316, 341] on button at bounding box center [1335, 335] width 46 height 25
click at [1006, 329] on input "11" at bounding box center [964, 341] width 245 height 38
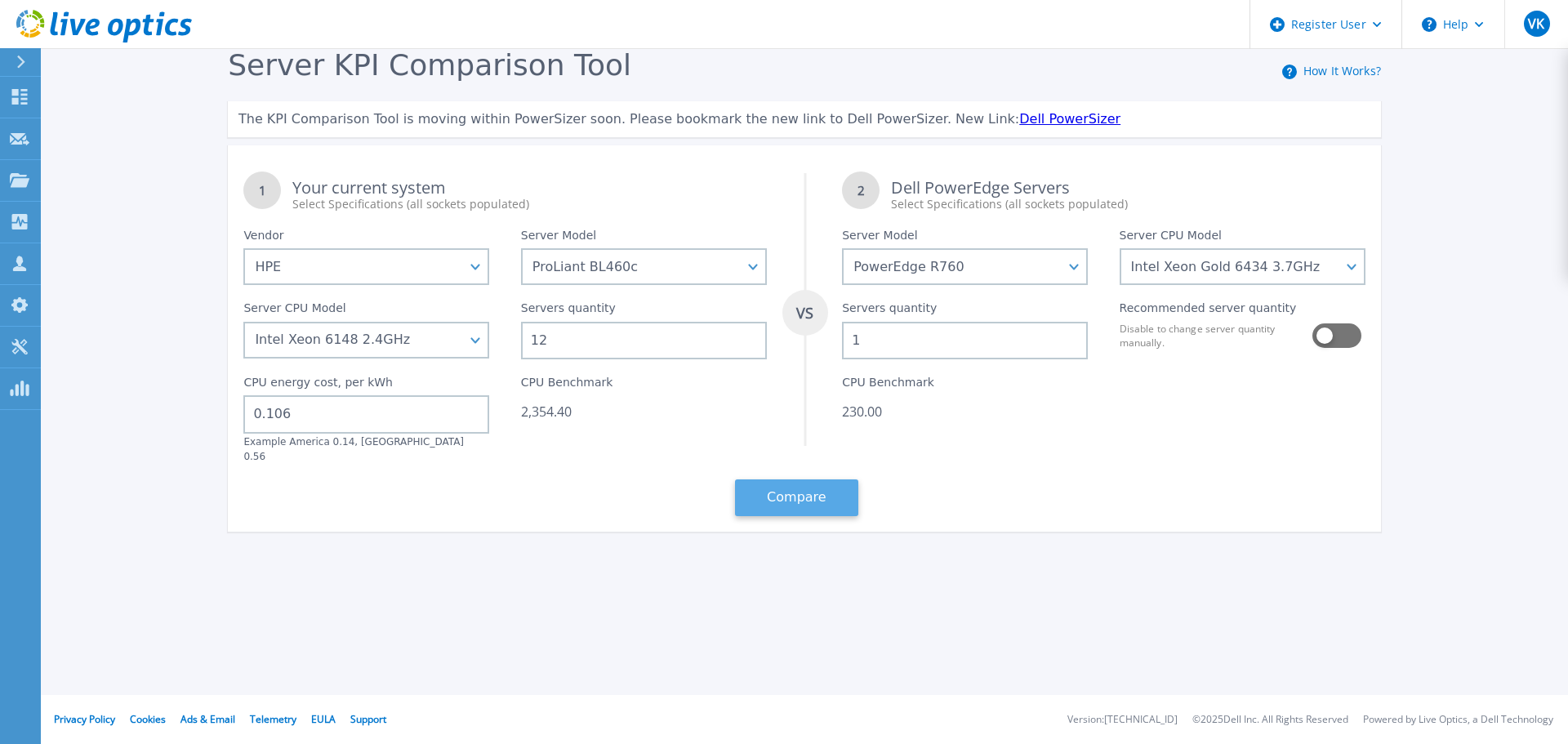
type input "1"
click at [797, 498] on button "Compare" at bounding box center [796, 498] width 124 height 37
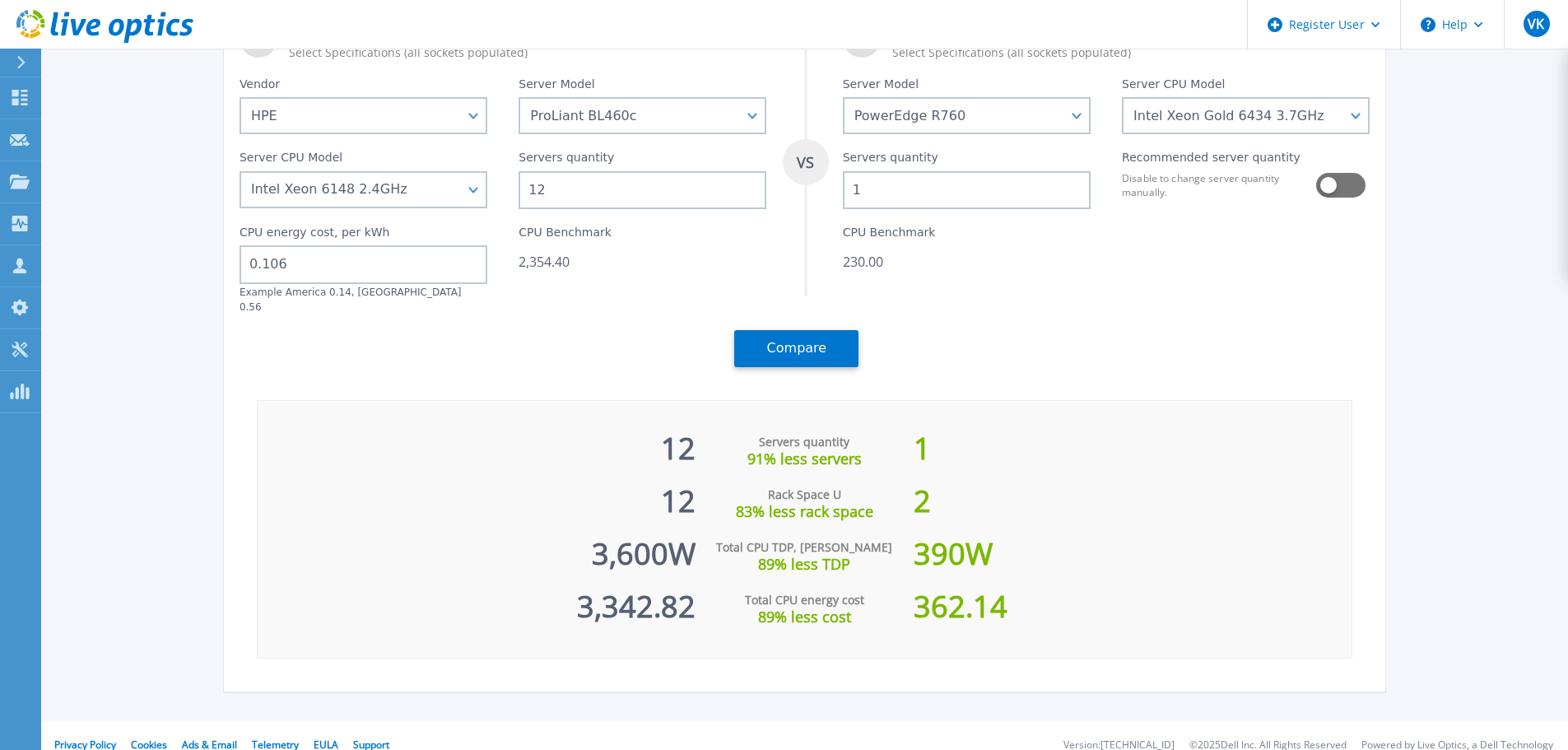
scroll to position [161, 0]
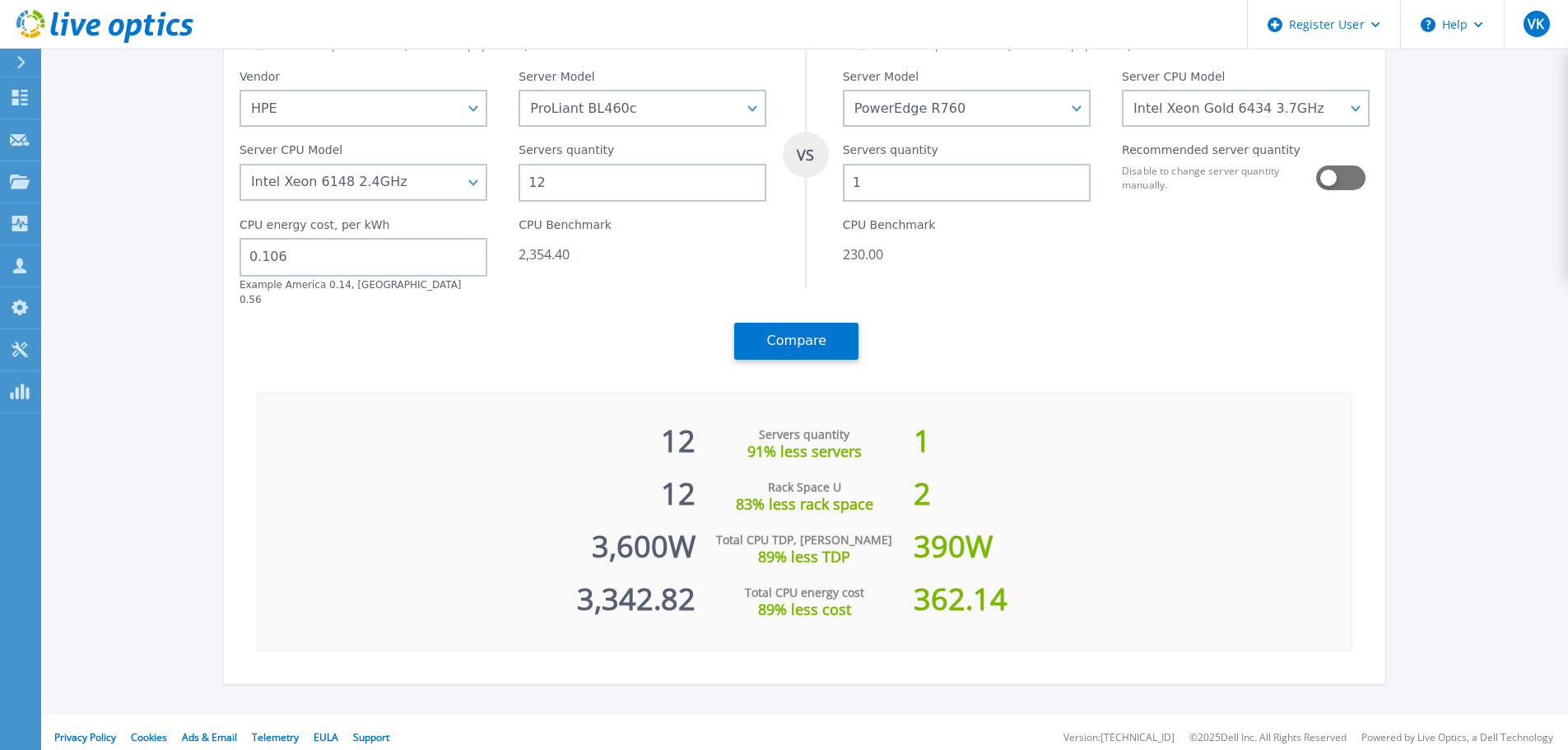
click at [368, 523] on div "12 Servers quantity 91% less servers 1 12 Rack Space U 83% less rack space 2 3,…" at bounding box center [804, 522] width 1096 height 259
click at [1110, 524] on div "390 W" at bounding box center [1132, 538] width 438 height 53
click at [1016, 297] on div "1 Your current system Select Specifications (all sockets populated) VS 2 Dell P…" at bounding box center [804, 185] width 1162 height 379
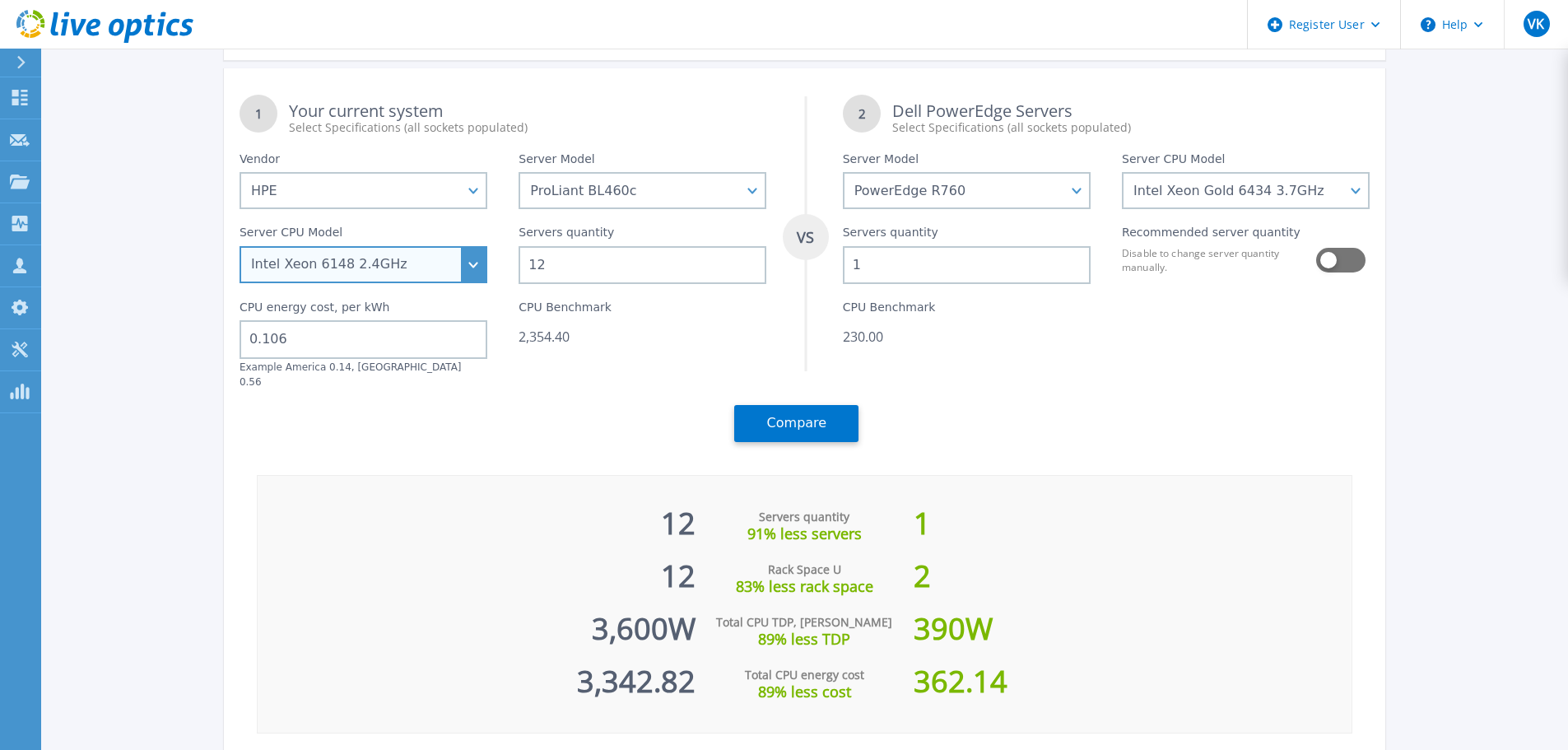
click at [476, 258] on select "Intel Xeon 3104 1.7GHz Intel Xeon 3106 1.7GHz Intel Xeon 3204 1.9GHz Intel Xeon…" at bounding box center [363, 265] width 247 height 37
select select "314463"
click at [246, 283] on select "Intel Xeon 3104 1.7GHz Intel Xeon 3106 1.7GHz Intel Xeon 3204 1.9GHz Intel Xeon…" at bounding box center [363, 265] width 247 height 37
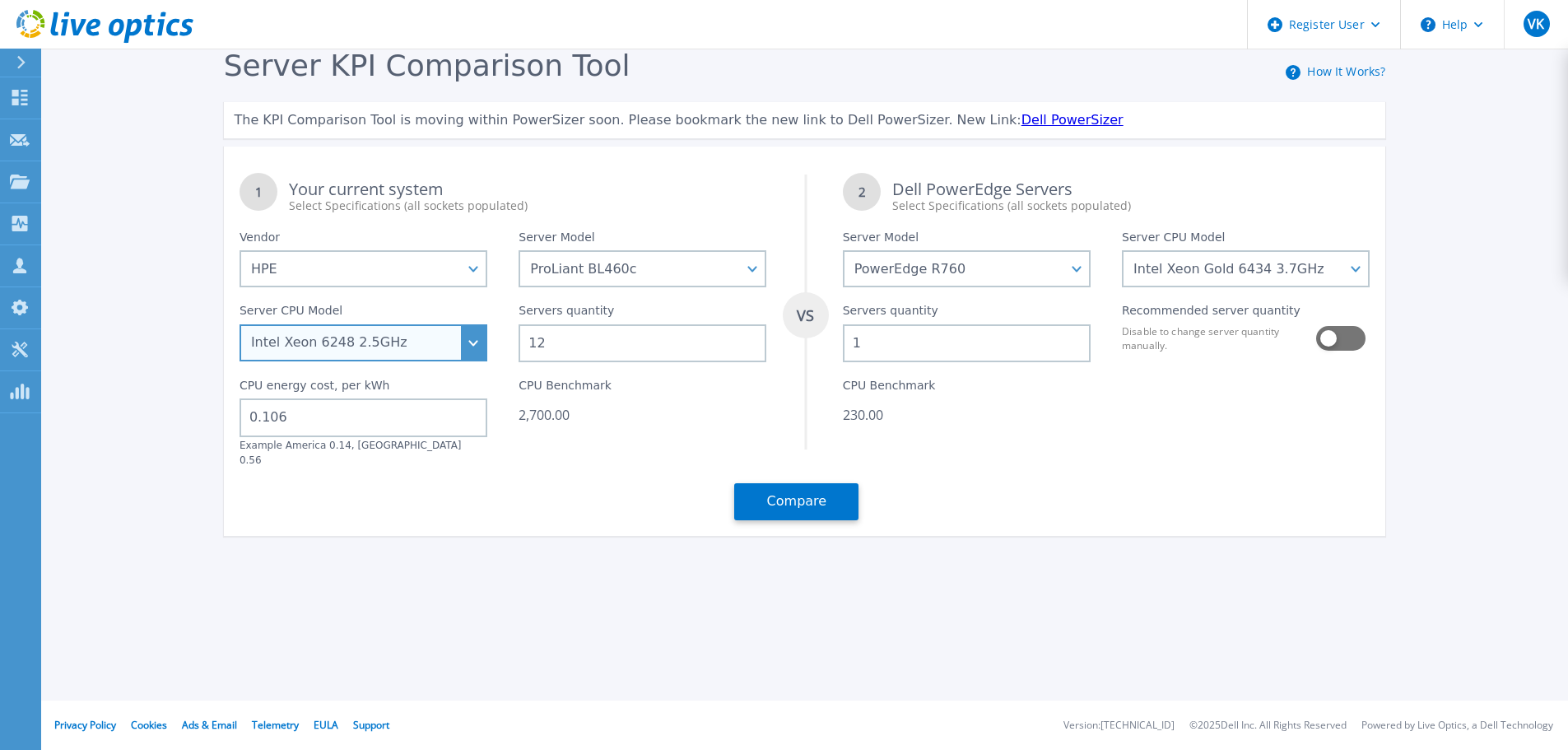
scroll to position [0, 0]
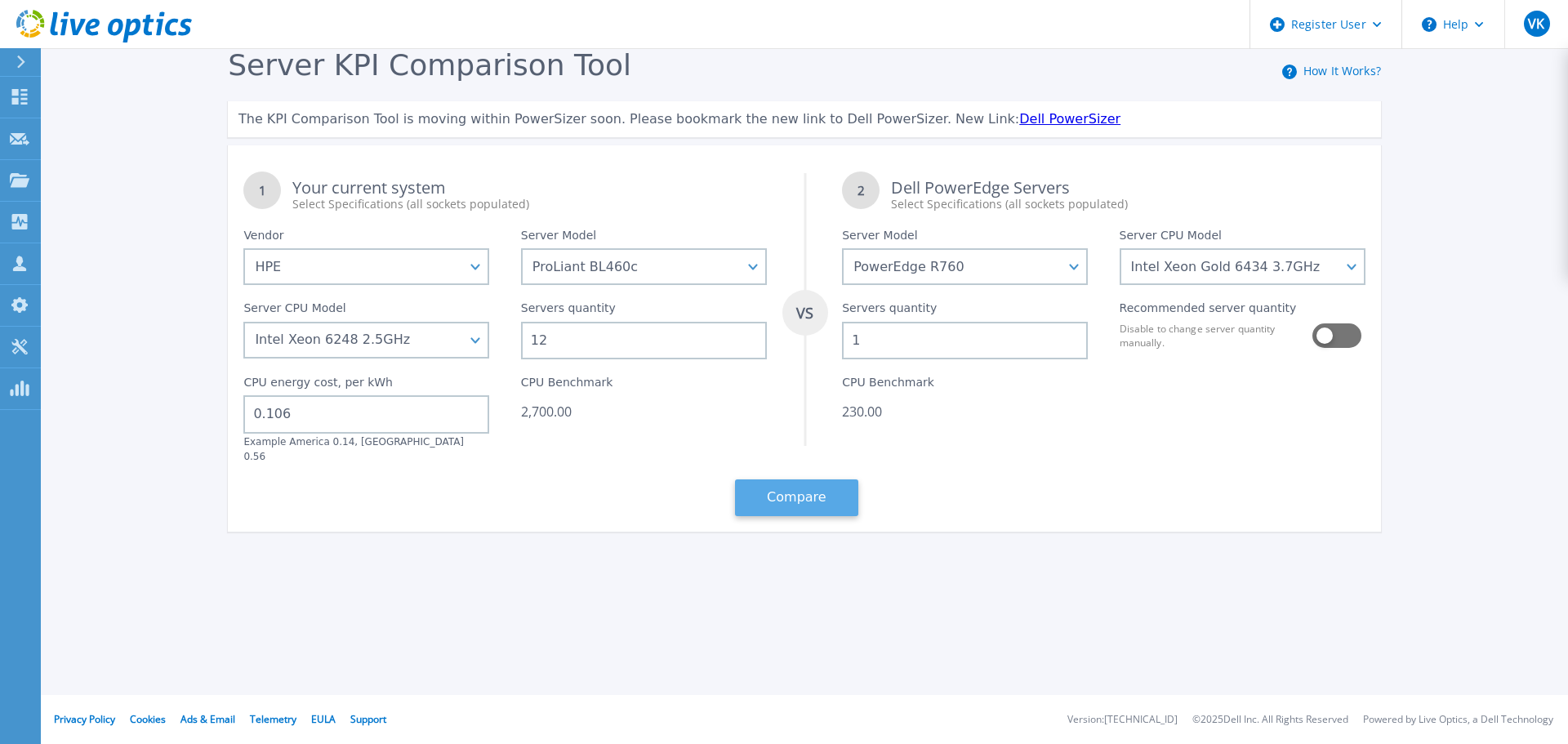
click at [784, 487] on button "Compare" at bounding box center [796, 498] width 124 height 37
